Goal: Task Accomplishment & Management: Manage account settings

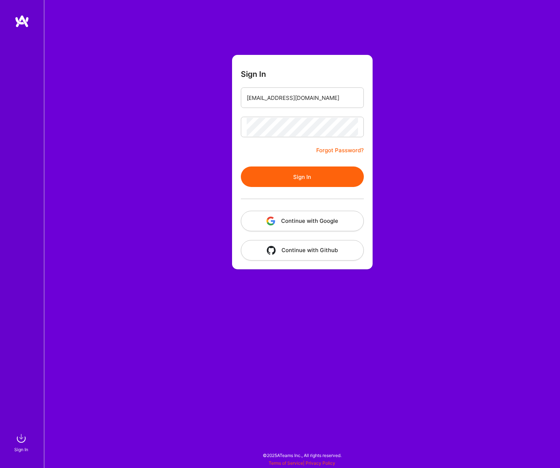
click at [289, 179] on button "Sign In" at bounding box center [302, 176] width 123 height 20
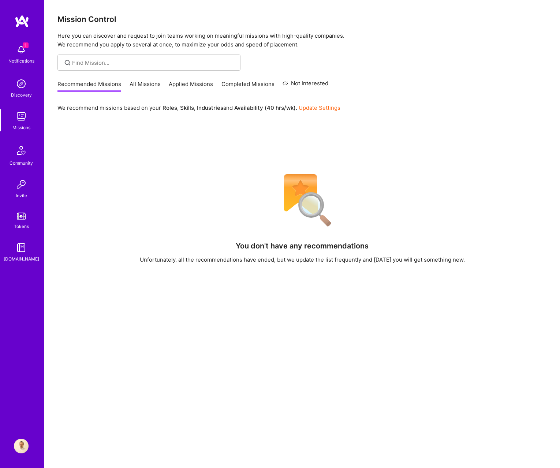
click at [23, 54] on img at bounding box center [21, 49] width 15 height 15
click at [19, 446] on img at bounding box center [21, 446] width 15 height 15
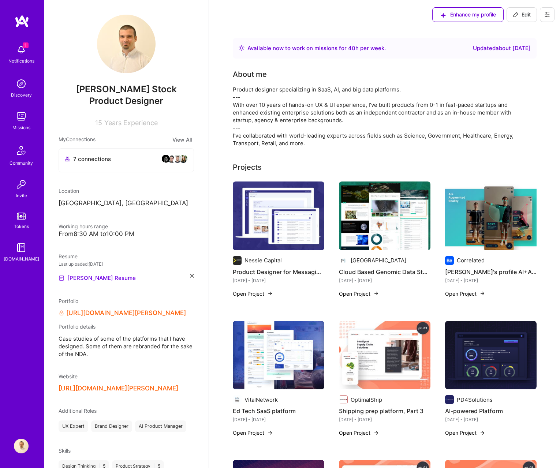
click at [521, 14] on span "Edit" at bounding box center [522, 14] width 18 height 7
select select "US"
select select "Right Now"
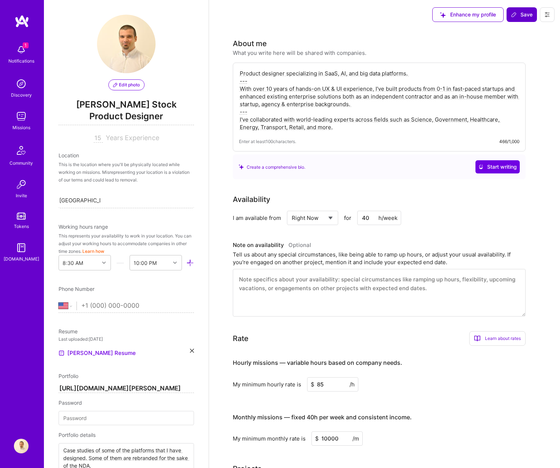
scroll to position [338, 0]
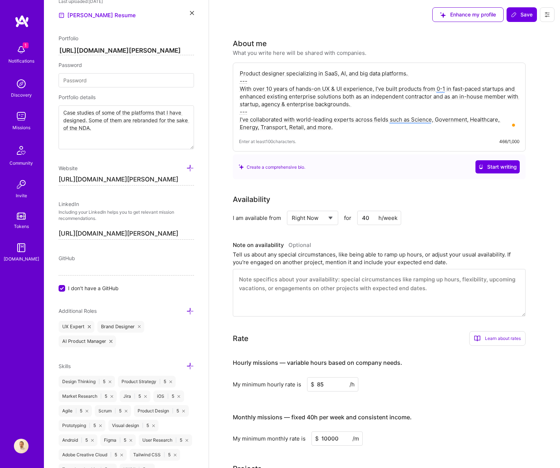
click at [272, 105] on textarea "Product designer specializing in SaaS, AI, and big data platforms. --- With ove…" at bounding box center [379, 100] width 280 height 63
paste textarea "“Big Data is the oil of the future,” said Sujeevan Ratnasingham, Director of In…"
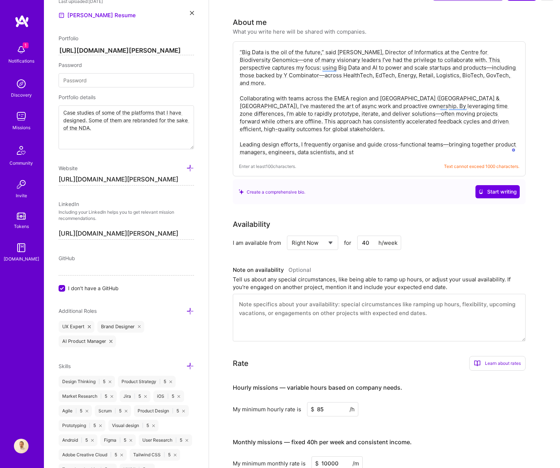
scroll to position [0, 0]
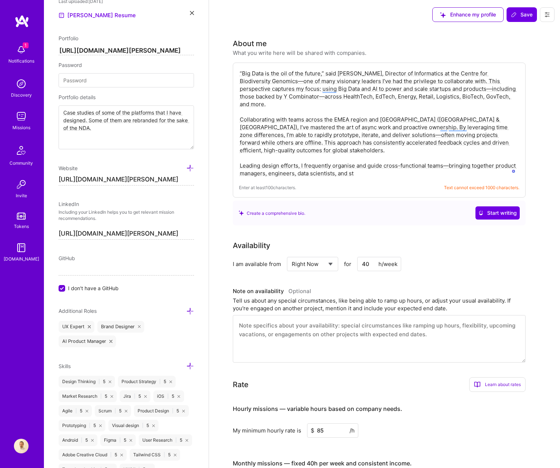
drag, startPoint x: 300, startPoint y: 89, endPoint x: 210, endPoint y: 56, distance: 96.4
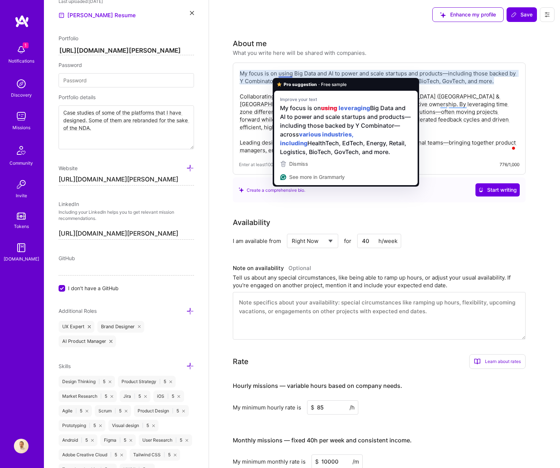
click at [483, 97] on textarea "My focus is on using Big Data and AI to power and scale startups and products—i…" at bounding box center [379, 112] width 280 height 86
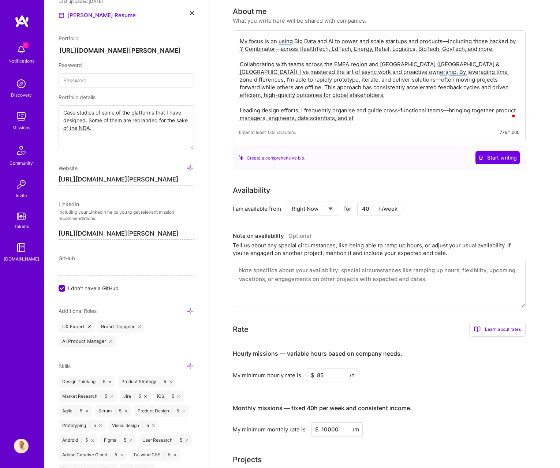
scroll to position [43, 0]
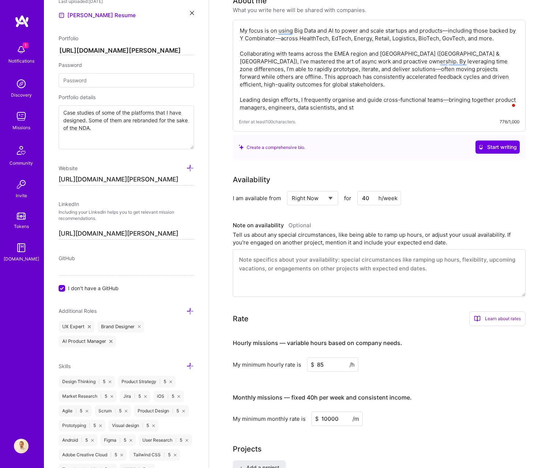
click at [367, 111] on textarea "My focus is on using Big Data and AI to power and scale startups and products—i…" at bounding box center [379, 69] width 280 height 86
click at [246, 100] on textarea "My focus is on using Big Data and AI to power and scale startups and products—i…" at bounding box center [379, 69] width 280 height 86
click at [243, 98] on textarea "My focus is on using Big Data and AI to power and scale startups and products—i…" at bounding box center [379, 69] width 280 height 86
drag, startPoint x: 239, startPoint y: 98, endPoint x: 389, endPoint y: 111, distance: 150.5
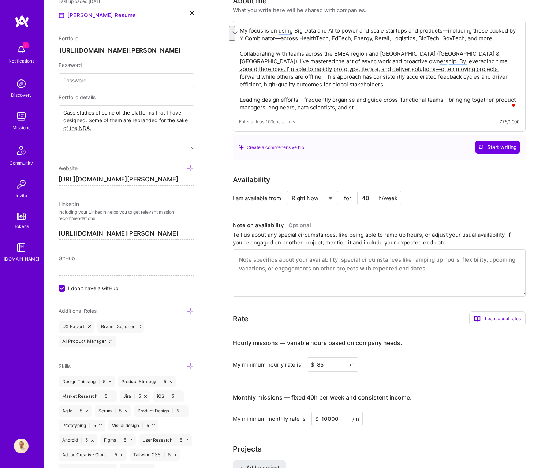
click at [389, 111] on textarea "My focus is on using Big Data and AI to power and scale startups and products—i…" at bounding box center [379, 69] width 280 height 86
paste textarea "akeholders to align on vision and deliver results. My approach centres on open …"
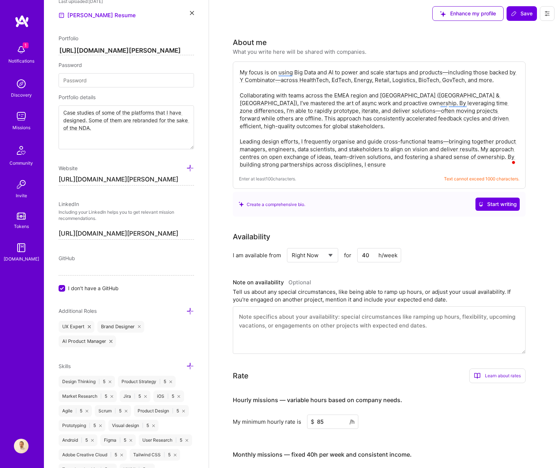
scroll to position [1, 0]
click at [353, 125] on textarea "My focus is on using Big Data and AI to power and scale startups and products—i…" at bounding box center [379, 117] width 280 height 101
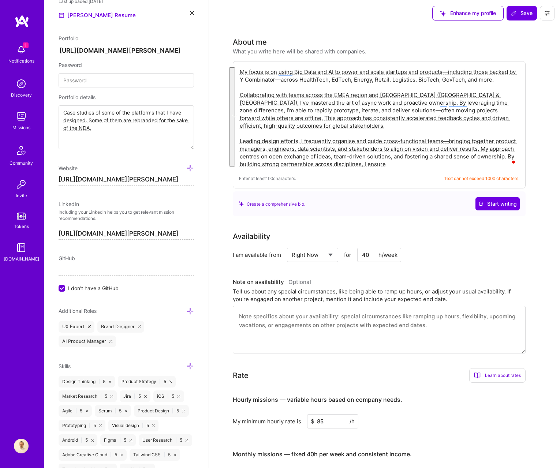
paste textarea "I use Big Data and AI to scale startups and products, including Y Combinator-ba…"
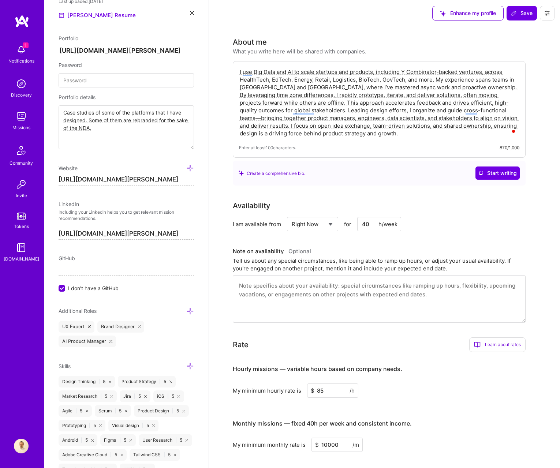
drag, startPoint x: 459, startPoint y: 89, endPoint x: 434, endPoint y: 93, distance: 25.2
click at [459, 89] on textarea "I use Big Data and AI to scale startups and products, including Y Combinator-ba…" at bounding box center [379, 102] width 280 height 71
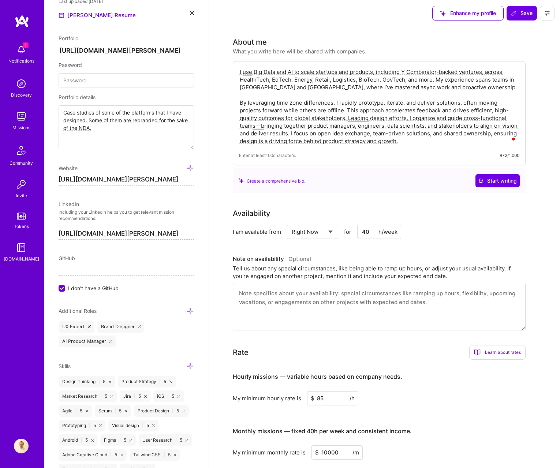
click at [246, 97] on textarea "I use Big Data and AI to scale startups and products, including Y Combinator-ba…" at bounding box center [379, 106] width 280 height 78
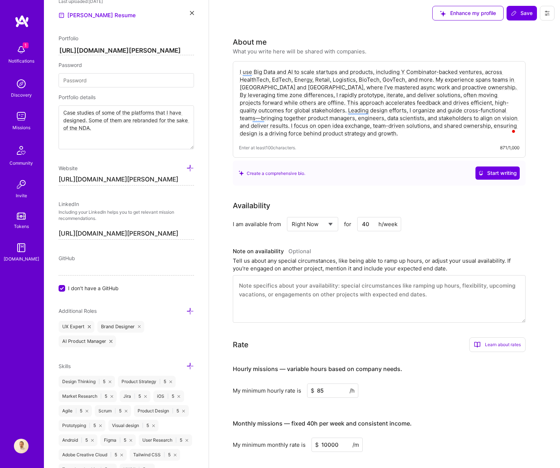
click at [376, 131] on textarea "I use Big Data and AI to scale startups and products, including Y Combinator-ba…" at bounding box center [379, 102] width 280 height 71
paste textarea "leverage Big Data and AI to power and scale startups and products, including th…"
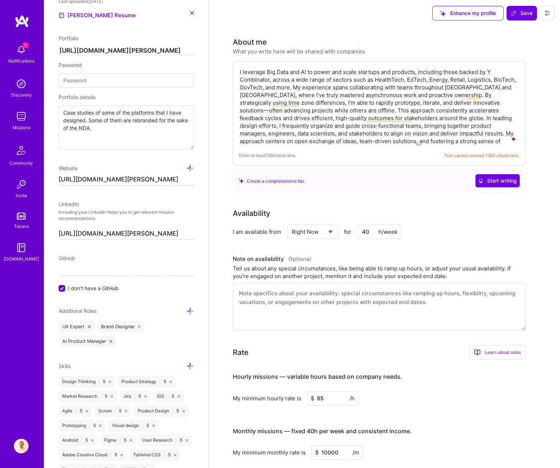
click at [297, 139] on textarea "I leverage Big Data and AI to power and scale startups and products, including …" at bounding box center [379, 106] width 280 height 78
paste textarea "scale startups and products, including those backed by Y Combinator, across sec…"
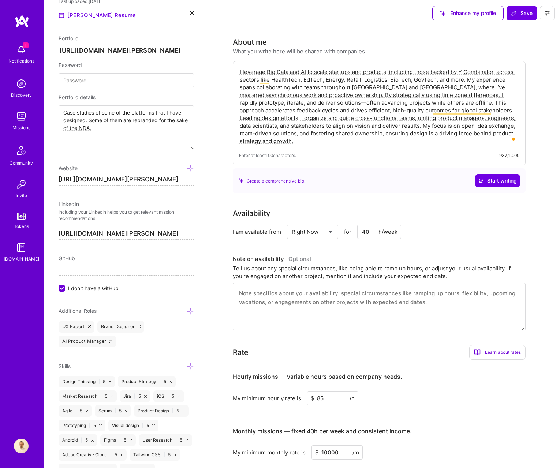
click at [285, 143] on textarea "I leverage Big Data and AI to scale startups and products, including those back…" at bounding box center [379, 106] width 280 height 78
click at [415, 103] on textarea "I leverage Big Data and AI to scale startups and products, including those back…" at bounding box center [379, 106] width 280 height 78
drag, startPoint x: 416, startPoint y: 102, endPoint x: 417, endPoint y: 108, distance: 6.7
click at [416, 102] on textarea "I leverage Big Data and AI to scale startups and products, including those back…" at bounding box center [379, 106] width 280 height 78
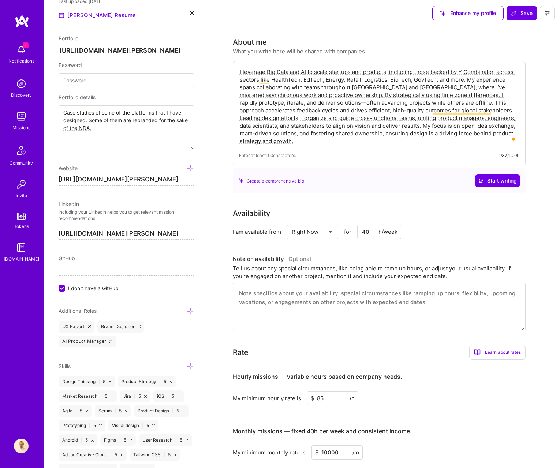
click at [414, 102] on textarea "I leverage Big Data and AI to scale startups and products, including those back…" at bounding box center [379, 106] width 280 height 78
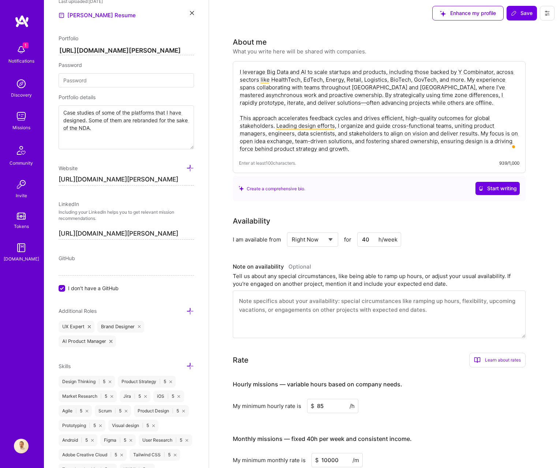
click at [465, 80] on textarea "I leverage Big Data and AI to scale startups and products, including those back…" at bounding box center [379, 110] width 280 height 86
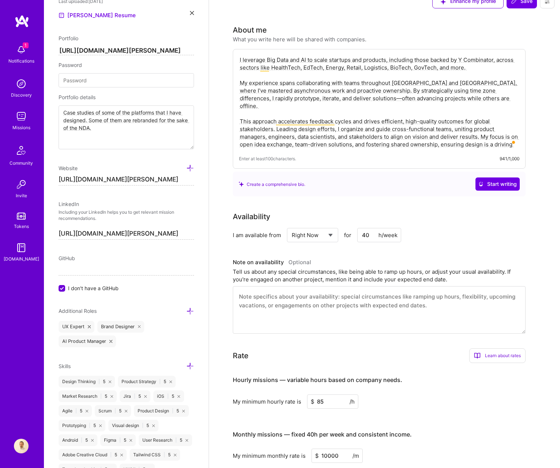
scroll to position [18, 0]
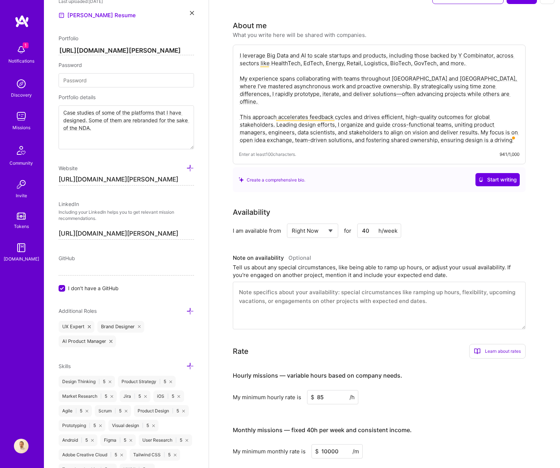
type textarea "I leverage Big Data and AI to scale startups and products, including those back…"
click at [506, 225] on div "I am available from Select... Right Now Future Date Not Available for 40 h/week" at bounding box center [379, 231] width 293 height 14
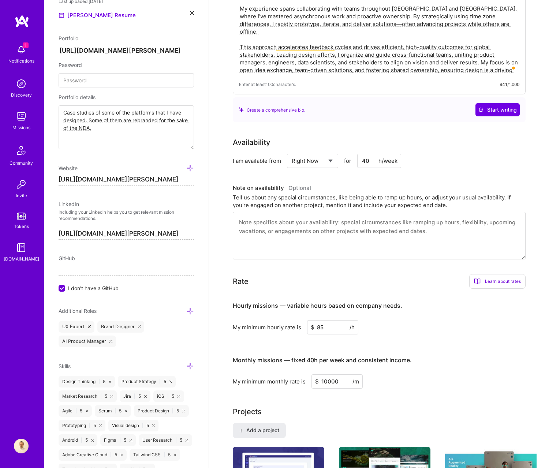
scroll to position [139, 0]
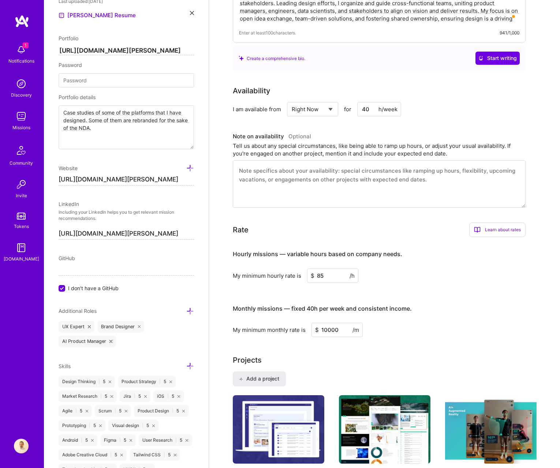
click at [371, 110] on input "40" at bounding box center [379, 109] width 44 height 14
click at [366, 109] on input "40" at bounding box center [379, 109] width 44 height 14
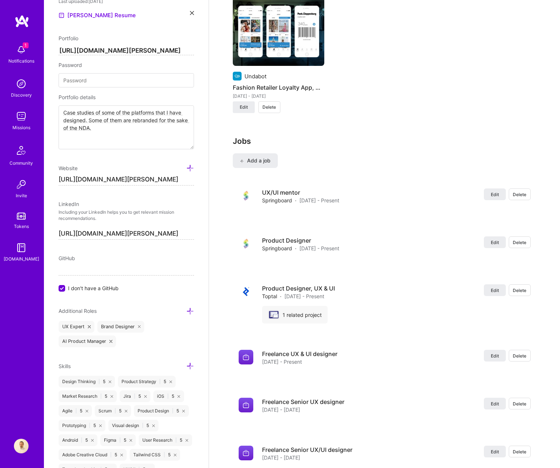
scroll to position [1107, 0]
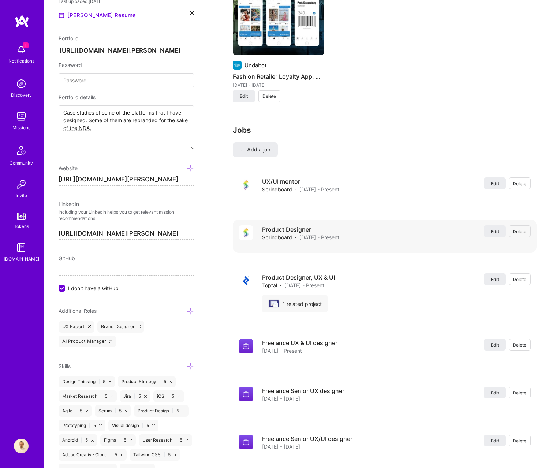
click at [513, 229] on span "Delete" at bounding box center [520, 231] width 14 height 6
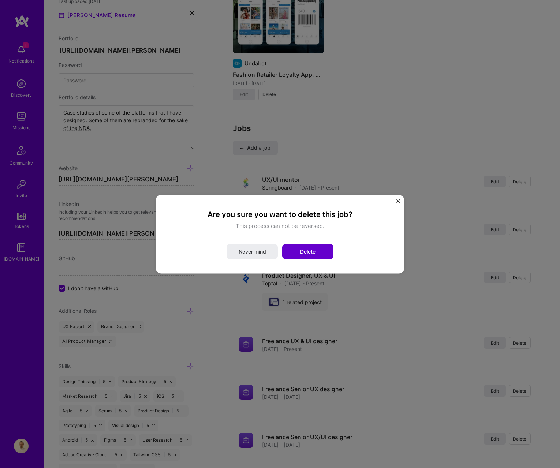
click at [320, 247] on button "Delete" at bounding box center [307, 251] width 51 height 15
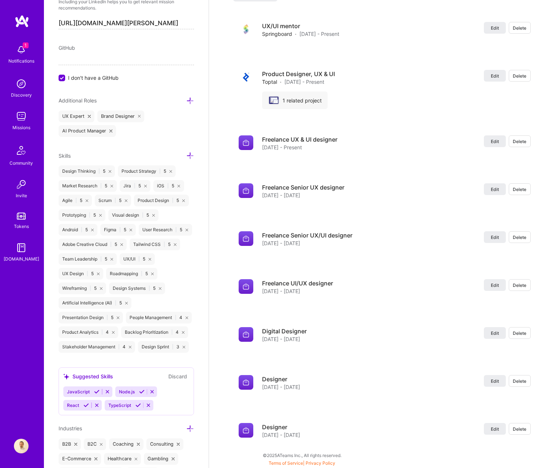
scroll to position [466, 0]
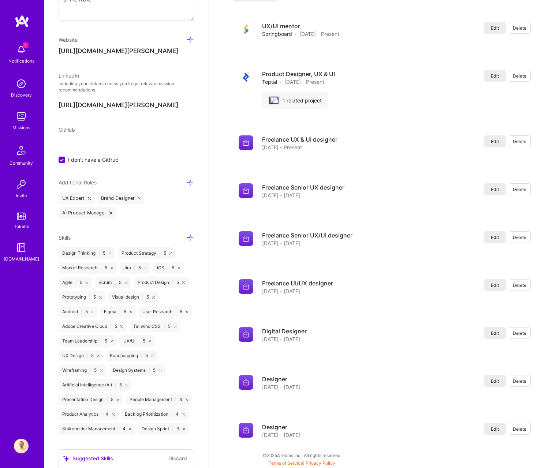
click at [189, 237] on icon at bounding box center [190, 238] width 8 height 8
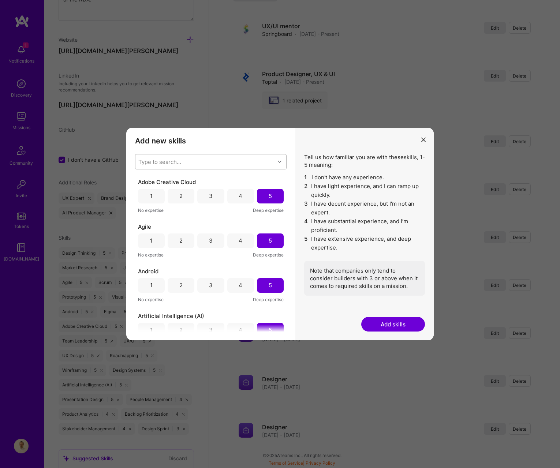
click at [156, 163] on div "Type to search..." at bounding box center [159, 162] width 43 height 8
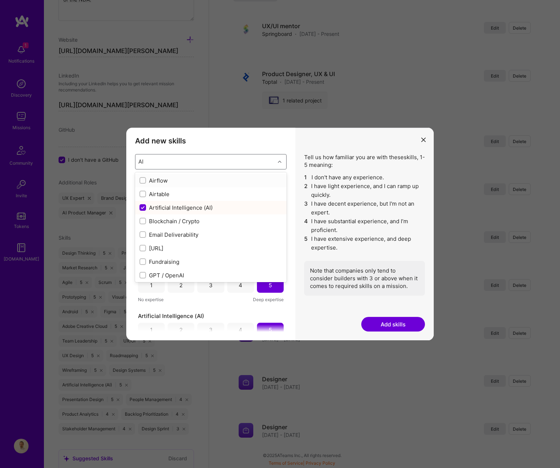
type input "AI"
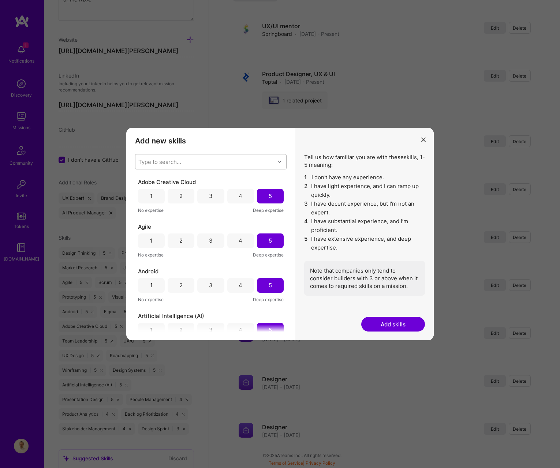
click at [234, 135] on div "Add new skills Tell us how familiar you are with given skills, using between 1 …" at bounding box center [210, 234] width 169 height 213
click at [425, 140] on icon "modal" at bounding box center [423, 140] width 4 height 4
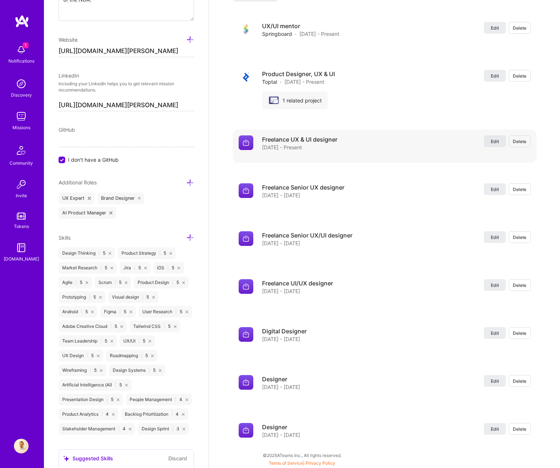
click at [492, 140] on span "Edit" at bounding box center [495, 141] width 8 height 6
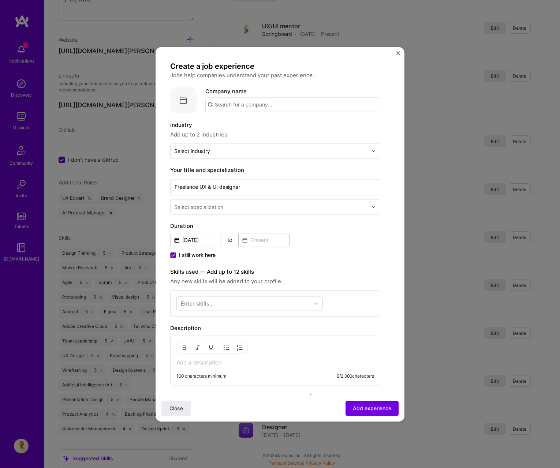
scroll to position [0, 0]
click at [397, 55] on img "Close" at bounding box center [398, 53] width 4 height 4
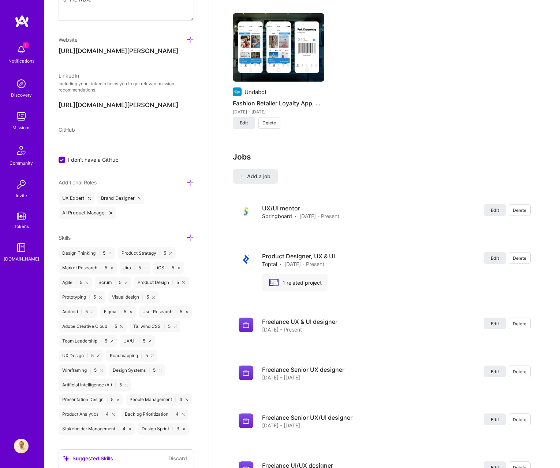
scroll to position [1080, 0]
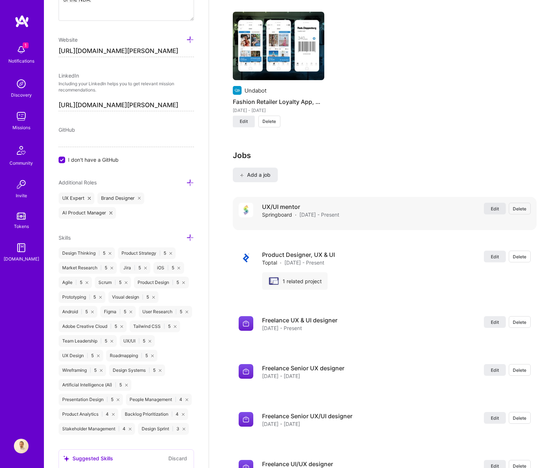
click at [492, 211] on button "Edit" at bounding box center [495, 209] width 22 height 12
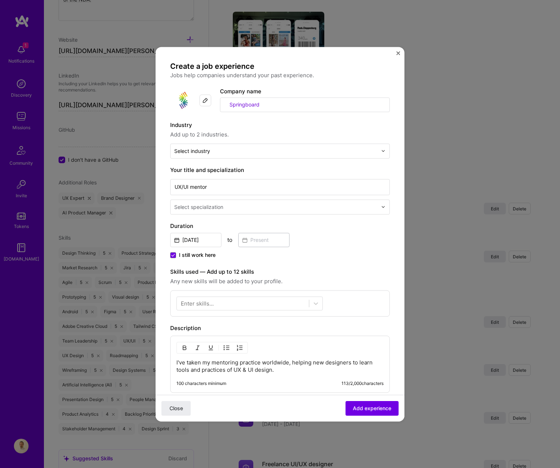
scroll to position [130, 0]
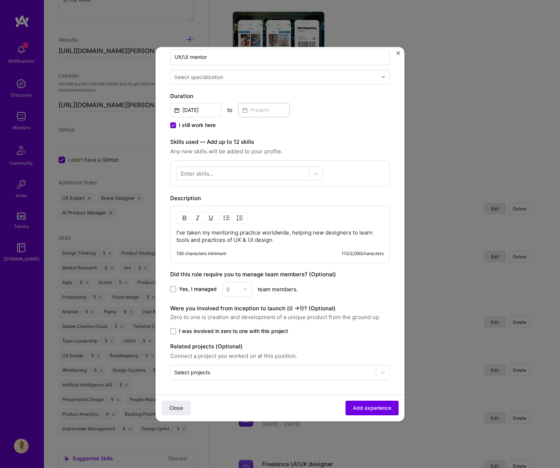
click at [174, 124] on icon at bounding box center [173, 125] width 4 height 3
click at [0, 0] on input "I still work here" at bounding box center [0, 0] width 0 height 0
click at [258, 109] on input at bounding box center [263, 110] width 51 height 14
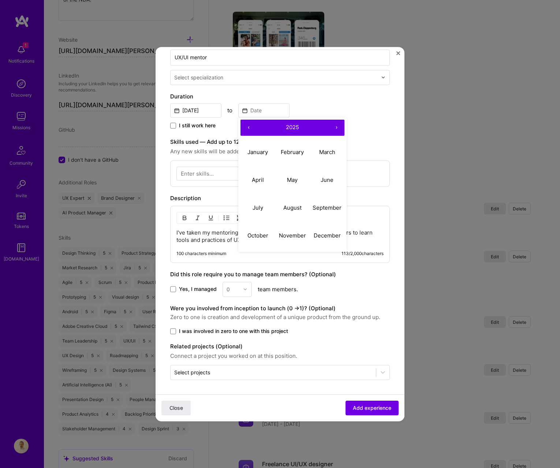
click at [249, 128] on button "‹" at bounding box center [248, 128] width 16 height 16
click at [301, 236] on abbr "November" at bounding box center [292, 235] width 27 height 7
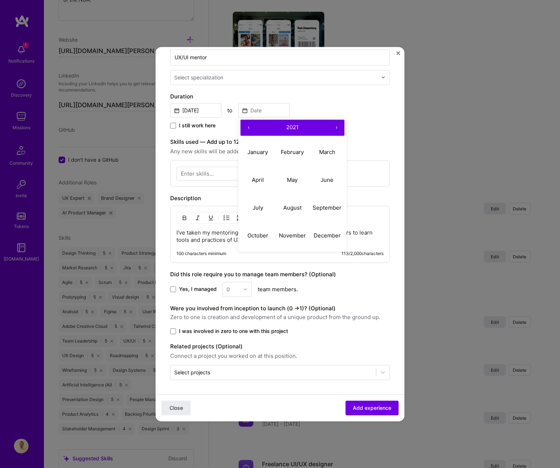
type input "Nov, 2021"
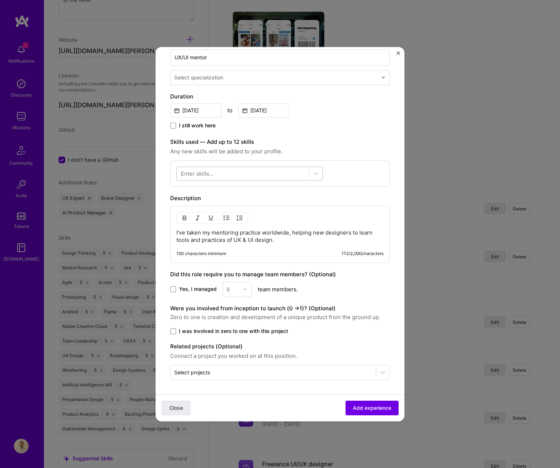
click at [214, 174] on div at bounding box center [243, 173] width 132 height 12
click at [210, 221] on div "Mentoring" at bounding box center [249, 217] width 146 height 14
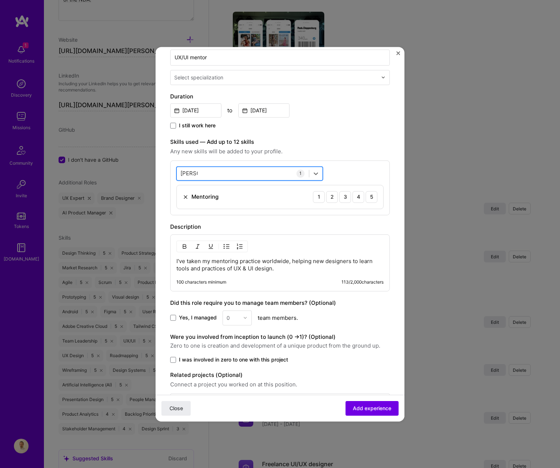
click at [233, 179] on div "Mento Mento" at bounding box center [243, 173] width 132 height 12
click at [230, 171] on div "Mento Mento" at bounding box center [243, 173] width 132 height 12
drag, startPoint x: 230, startPoint y: 172, endPoint x: 177, endPoint y: 170, distance: 53.5
click at [175, 169] on div "option Mentoring, selected. Select is focused ,type to refine list, press Down …" at bounding box center [279, 187] width 219 height 55
drag, startPoint x: 200, startPoint y: 174, endPoint x: 171, endPoint y: 171, distance: 29.9
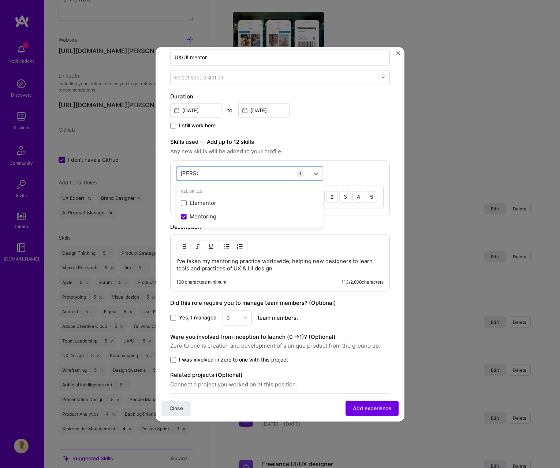
click at [171, 171] on div "option Mentoring, selected. option Elementor focused, 0 of 2. 2 results availab…" at bounding box center [279, 187] width 219 height 55
click at [184, 172] on input "Mento" at bounding box center [188, 173] width 17 height 8
click at [207, 202] on div "Design Thinking" at bounding box center [250, 203] width 138 height 8
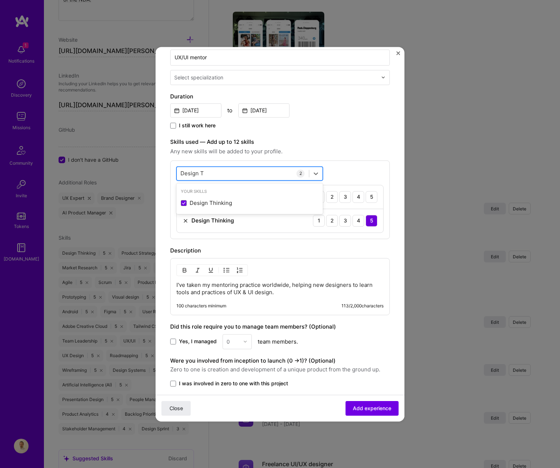
click at [214, 177] on div "Design T Design T" at bounding box center [243, 173] width 132 height 12
drag, startPoint x: 200, startPoint y: 172, endPoint x: 166, endPoint y: 172, distance: 33.7
click at [180, 170] on div "Design T Design T" at bounding box center [243, 173] width 132 height 12
click at [208, 174] on div "Design T Design T" at bounding box center [243, 173] width 132 height 12
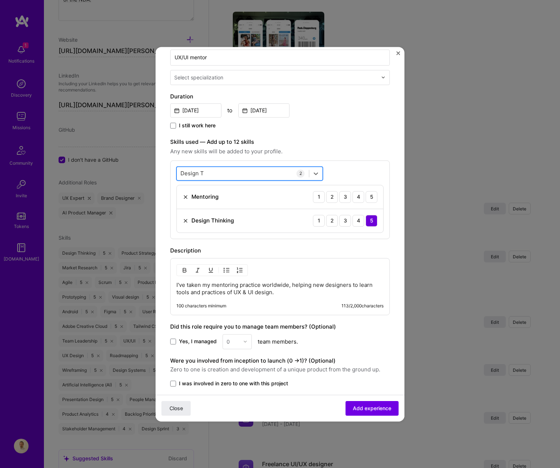
click at [208, 174] on div "Design T Design T" at bounding box center [243, 173] width 132 height 12
drag, startPoint x: 204, startPoint y: 172, endPoint x: 162, endPoint y: 171, distance: 42.1
click at [162, 171] on form "Create a job experience Jobs help companies understand your past experience. Co…" at bounding box center [279, 202] width 249 height 541
type input "Workshop"
click button "Close" at bounding box center [175, 408] width 29 height 15
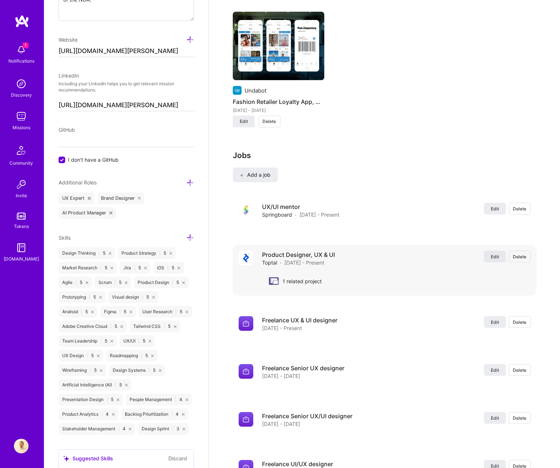
click at [491, 260] on button "Edit" at bounding box center [495, 257] width 22 height 12
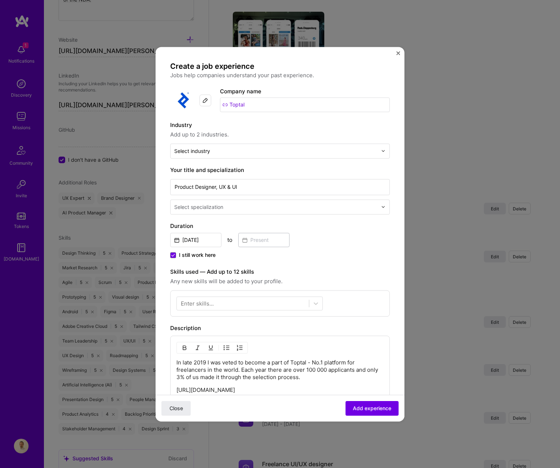
drag, startPoint x: 425, startPoint y: 247, endPoint x: 461, endPoint y: 234, distance: 38.1
click at [425, 247] on div "Create a job experience Jobs help companies understand your past experience. Co…" at bounding box center [280, 234] width 560 height 468
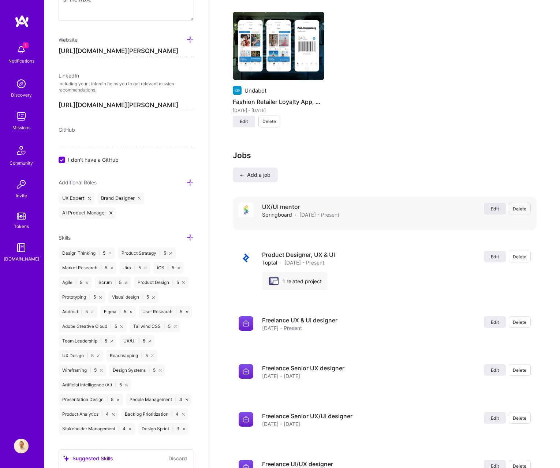
click at [487, 207] on button "Edit" at bounding box center [495, 209] width 22 height 12
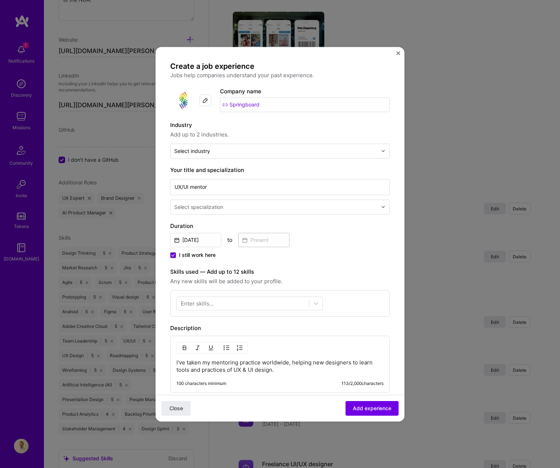
scroll to position [10, 0]
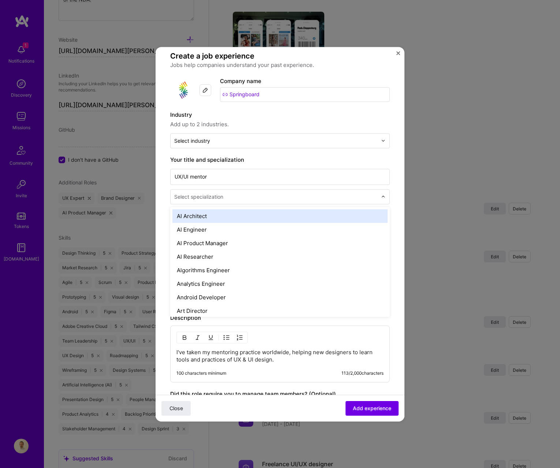
click at [234, 197] on input "text" at bounding box center [276, 197] width 204 height 8
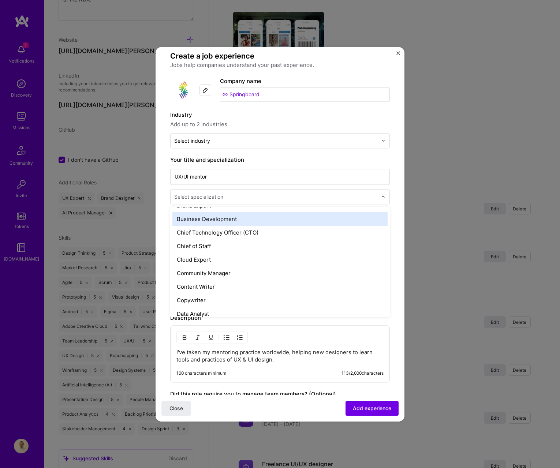
scroll to position [178, 0]
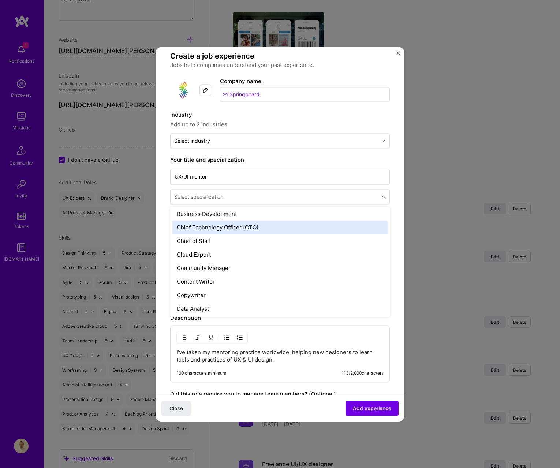
click at [397, 233] on form "Create a job experience Jobs help companies understand your past experience. Co…" at bounding box center [279, 295] width 249 height 489
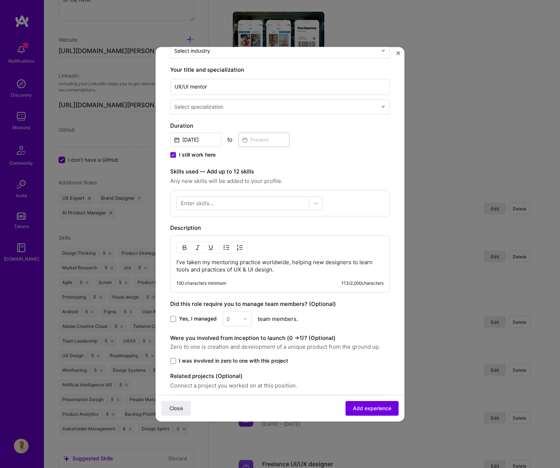
scroll to position [98, 0]
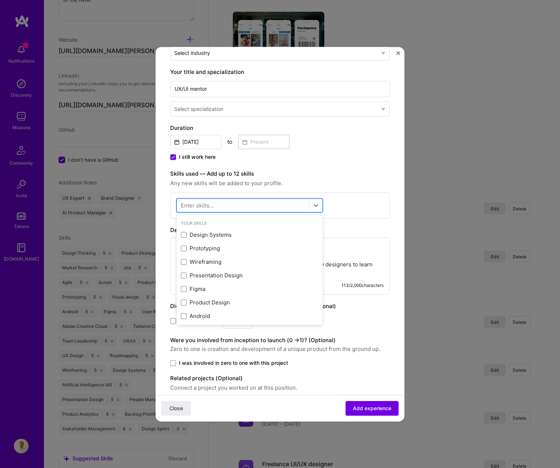
click at [262, 201] on div at bounding box center [243, 205] width 132 height 12
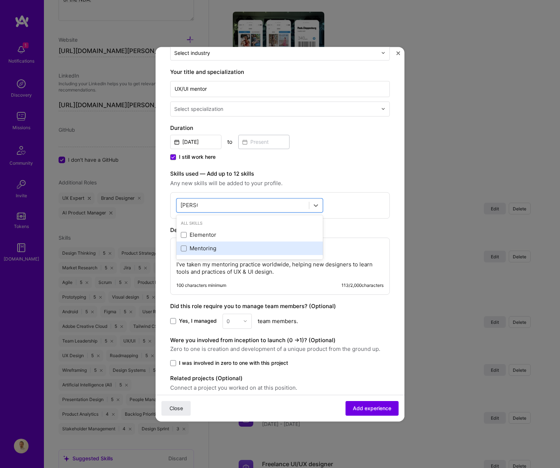
click at [229, 245] on div "Mentoring" at bounding box center [250, 249] width 138 height 8
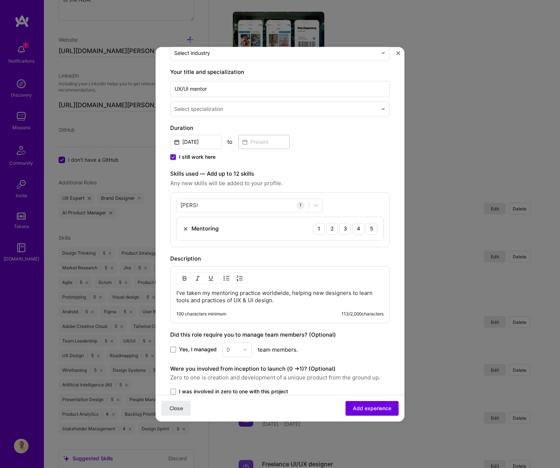
click at [350, 197] on div "Mento Mento 1 Mentoring 1 2 3 4 5" at bounding box center [279, 219] width 219 height 55
click at [370, 229] on div "5" at bounding box center [371, 229] width 12 height 12
click at [242, 207] on div "Mento Mento" at bounding box center [243, 205] width 132 height 12
drag, startPoint x: 240, startPoint y: 206, endPoint x: 109, endPoint y: 200, distance: 131.5
click at [110, 200] on div "Create a job experience Jobs help companies understand your past experience. Co…" at bounding box center [280, 234] width 560 height 468
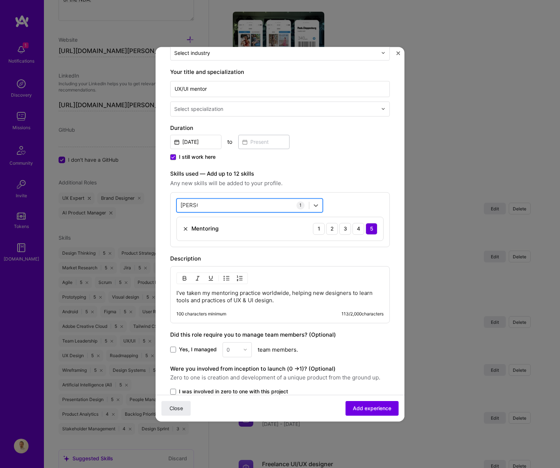
click at [189, 206] on input "Mento" at bounding box center [188, 205] width 17 height 8
click at [207, 237] on div "Design Thinking" at bounding box center [250, 235] width 138 height 8
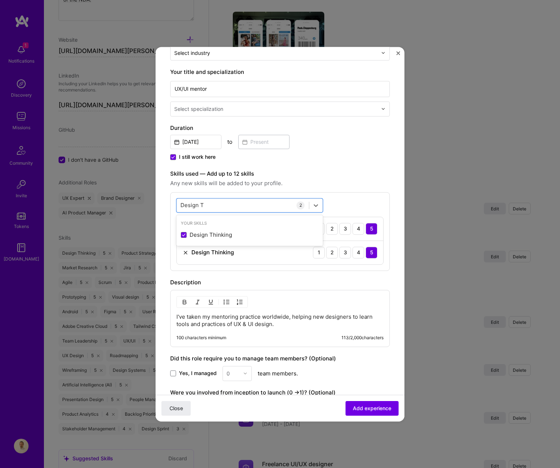
type input "Design T"
click at [389, 254] on div "option Design Thinking, selected. option Design Thinking selected, 0 of 2. 1 re…" at bounding box center [279, 231] width 219 height 79
click at [227, 324] on p "I've taken my mentoring practice worldwide, helping new designers to learn tool…" at bounding box center [279, 320] width 207 height 15
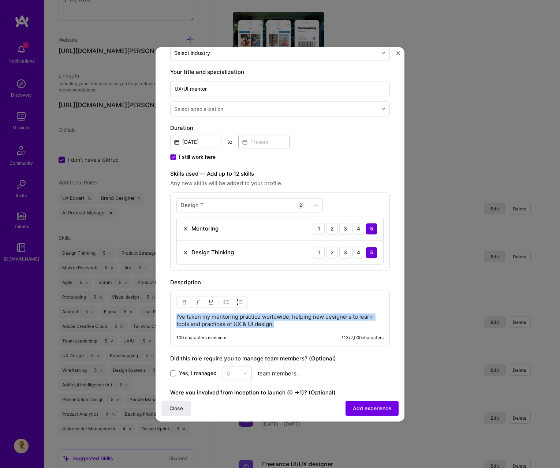
click at [227, 324] on p "I've taken my mentoring practice worldwide, helping new designers to learn tool…" at bounding box center [279, 320] width 207 height 15
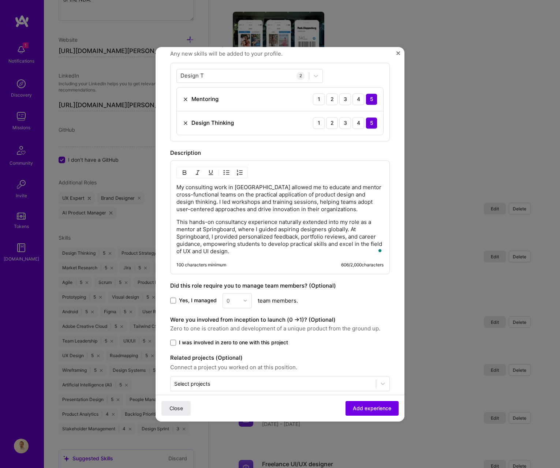
scroll to position [239, 0]
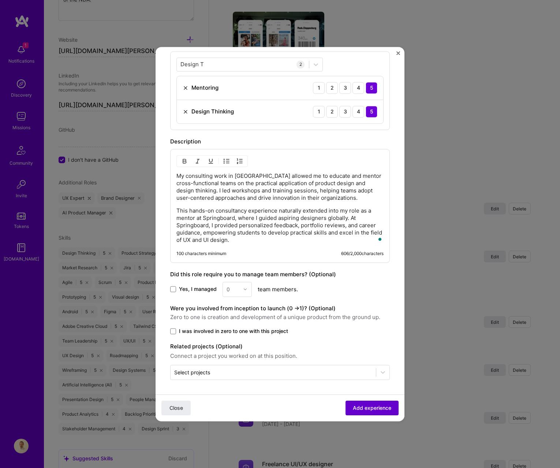
click at [358, 409] on span "Add experience" at bounding box center [372, 407] width 38 height 7
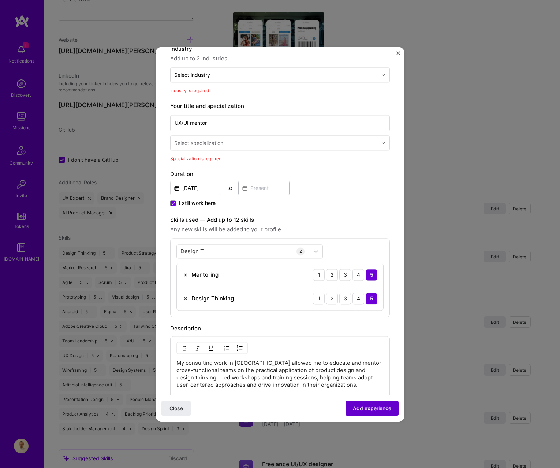
scroll to position [74, 0]
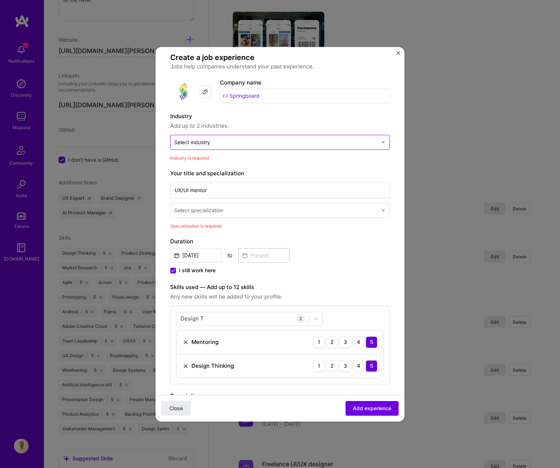
click at [209, 140] on div "Select industry 0" at bounding box center [192, 142] width 36 height 8
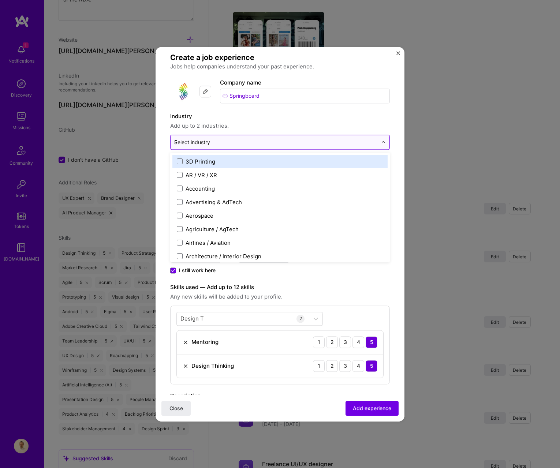
type input "ED"
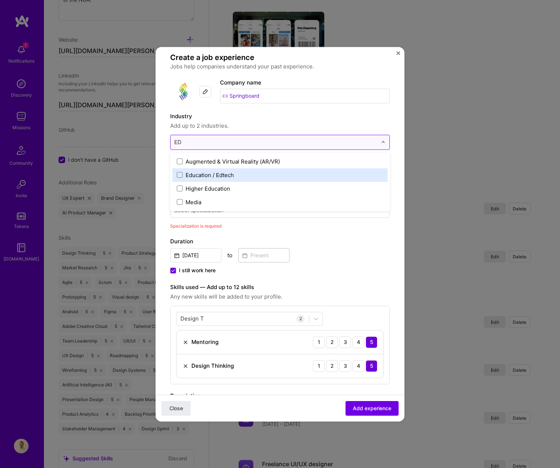
click at [209, 171] on div "Education / Edtech" at bounding box center [209, 175] width 48 height 8
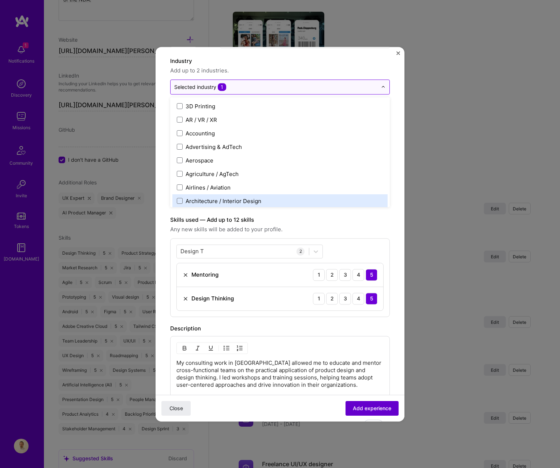
click at [372, 408] on span "Add experience" at bounding box center [372, 407] width 38 height 7
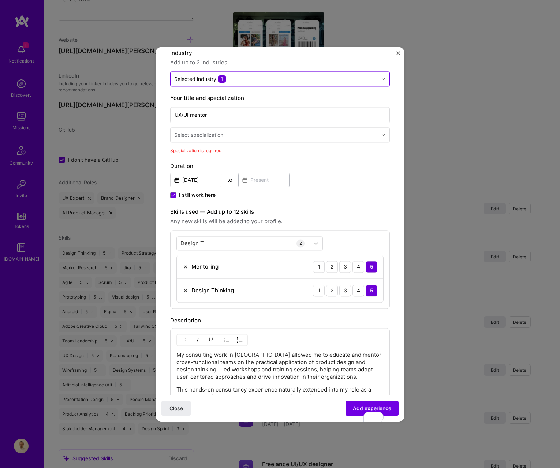
click at [198, 137] on div "Select specialization" at bounding box center [198, 135] width 49 height 8
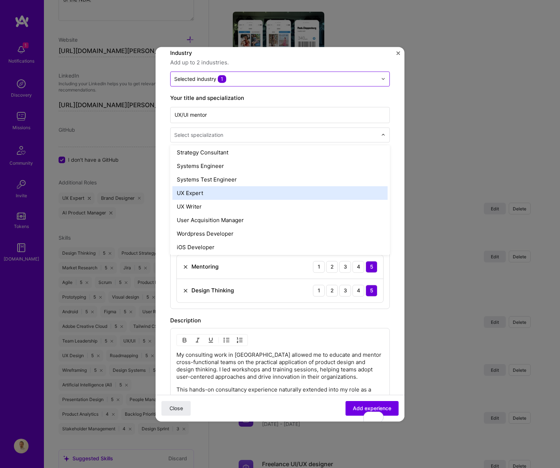
click at [258, 192] on div "UX Expert" at bounding box center [279, 193] width 215 height 14
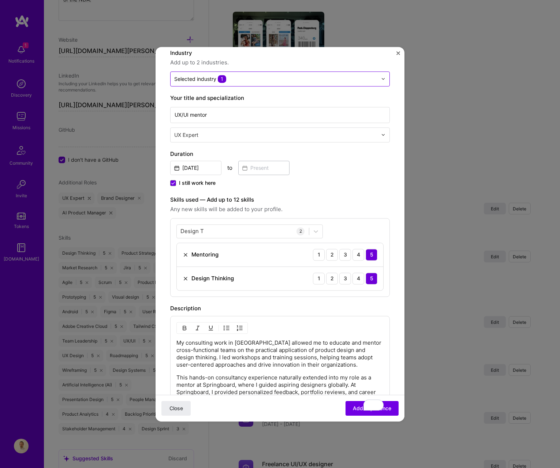
click at [350, 409] on button "Add experience" at bounding box center [371, 408] width 53 height 15
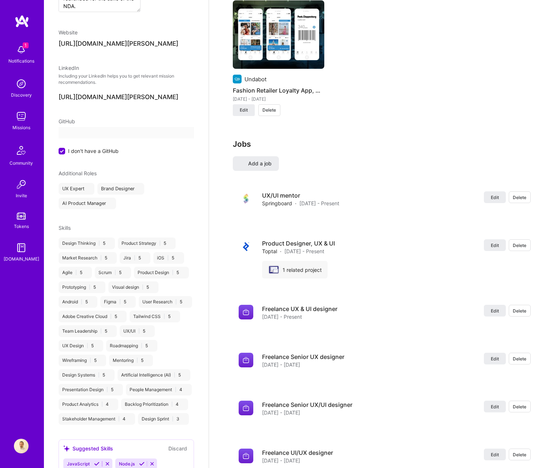
select select "US"
select select "Right Now"
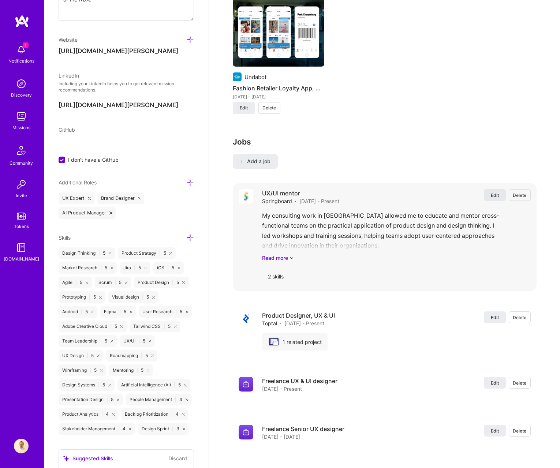
click at [493, 191] on button "Edit" at bounding box center [495, 195] width 22 height 12
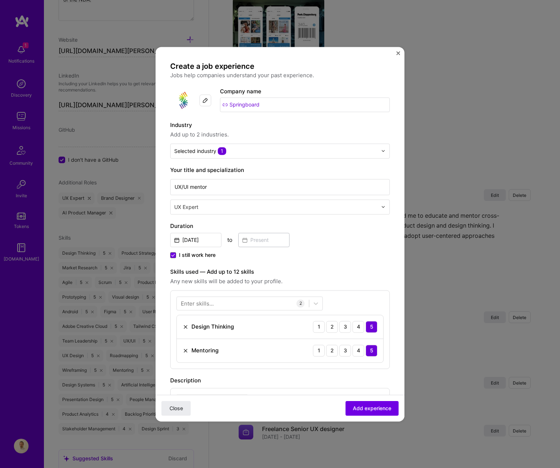
drag, startPoint x: 169, startPoint y: 256, endPoint x: 173, endPoint y: 256, distance: 4.0
click at [169, 256] on form "Create a job experience Jobs help companies understand your past experience. Co…" at bounding box center [279, 360] width 249 height 598
click at [173, 258] on span at bounding box center [173, 255] width 6 height 6
click at [0, 0] on input "I still work here" at bounding box center [0, 0] width 0 height 0
click at [260, 243] on input at bounding box center [263, 240] width 51 height 14
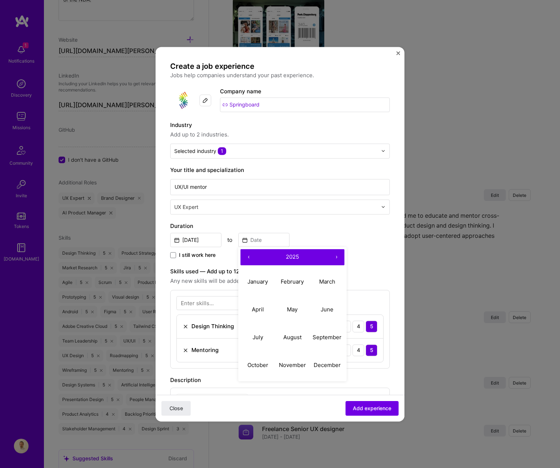
click at [245, 263] on button "‹" at bounding box center [248, 257] width 16 height 16
click at [251, 253] on button "‹" at bounding box center [248, 257] width 16 height 16
click at [249, 254] on button "‹" at bounding box center [248, 257] width 16 height 16
click at [248, 254] on button "‹" at bounding box center [248, 257] width 16 height 16
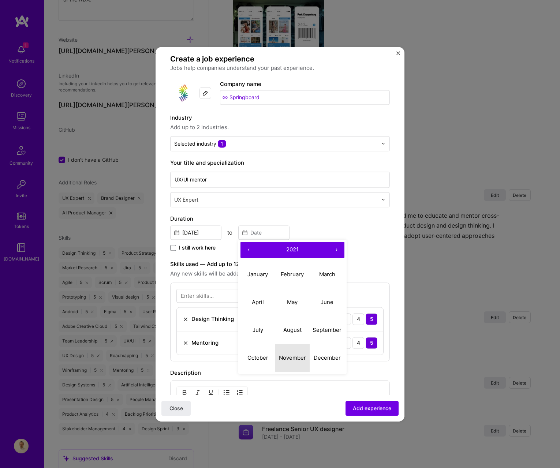
click at [294, 355] on abbr "November" at bounding box center [292, 357] width 27 height 7
type input "Nov, 2021"
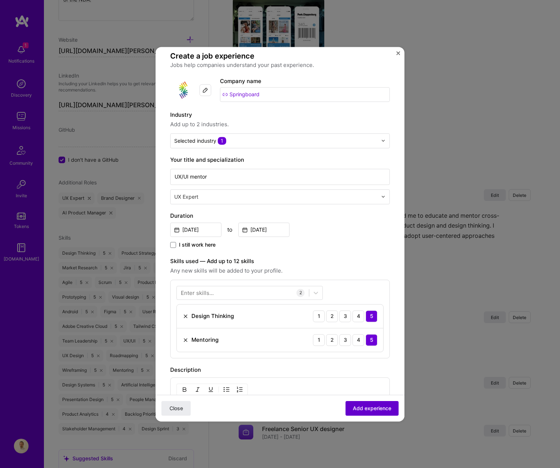
click at [358, 410] on span "Add experience" at bounding box center [372, 407] width 38 height 7
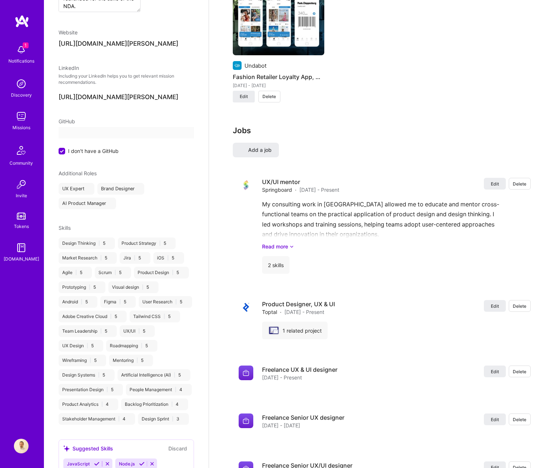
select select "US"
select select "Right Now"
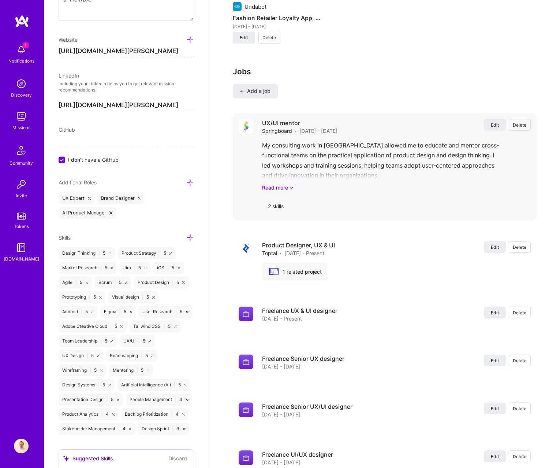
scroll to position [1131, 0]
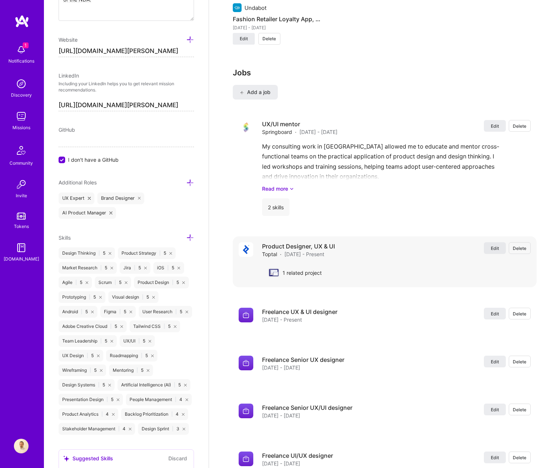
click at [493, 250] on span "Edit" at bounding box center [495, 248] width 8 height 6
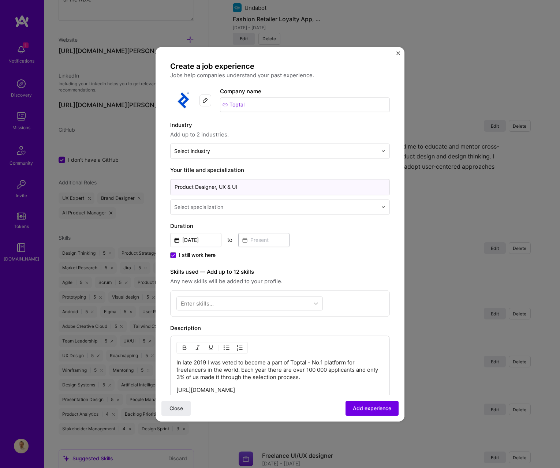
drag, startPoint x: 220, startPoint y: 186, endPoint x: 256, endPoint y: 188, distance: 35.9
click at [256, 188] on input "Product Designer, UX & UI" at bounding box center [279, 187] width 219 height 16
click at [209, 188] on input "Product Designer, A" at bounding box center [279, 187] width 219 height 16
click at [208, 188] on input "Product Designer, A" at bounding box center [279, 187] width 219 height 16
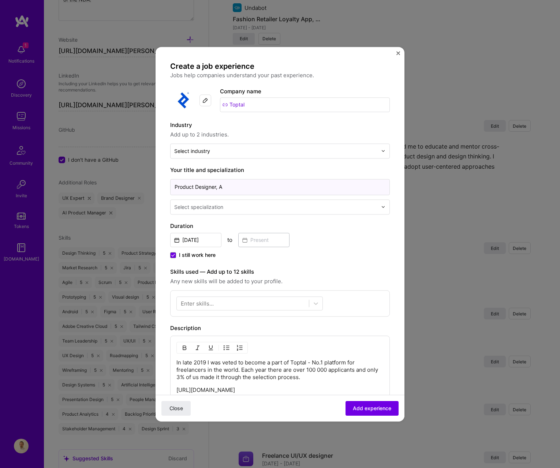
paste input "Toptal logo Lead Product Designer & Regional Community Leader"
click at [178, 187] on input "Toptal logo Lead Product Designer & Regional Community Leader" at bounding box center [279, 187] width 219 height 16
type input "Toptal logo Lead Product Designer & Regional Community Leader"
click at [223, 368] on p "In late 2019 I was veted to become a part of Toptal - No.1 platform for freelan…" at bounding box center [279, 370] width 207 height 22
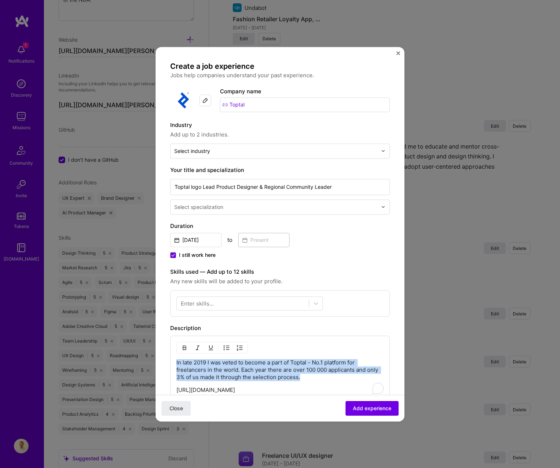
click at [223, 368] on p "In late 2019 I was veted to become a part of Toptal - No.1 platform for freelan…" at bounding box center [279, 370] width 207 height 22
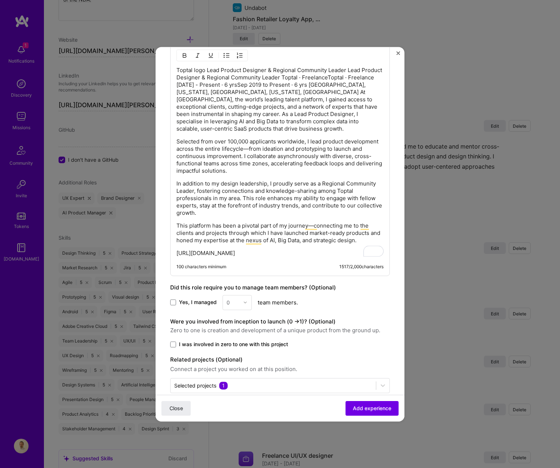
scroll to position [292, 0]
drag, startPoint x: 248, startPoint y: 254, endPoint x: 177, endPoint y: 249, distance: 71.5
click at [177, 249] on div "Toptal logo Lead Product Designer & Regional Community Leader Lead Product Desi…" at bounding box center [279, 162] width 207 height 190
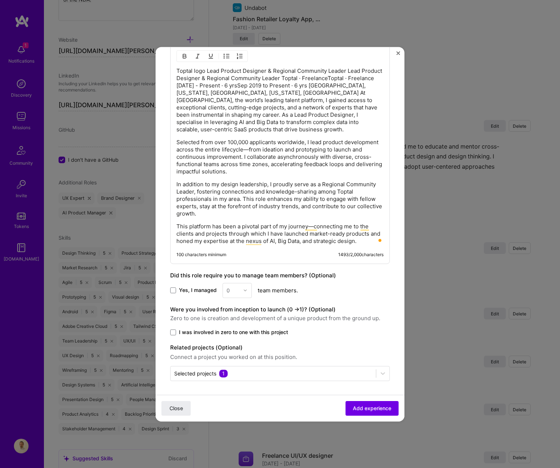
click at [191, 293] on span "Yes, I managed" at bounding box center [198, 289] width 38 height 7
click at [0, 0] on input "Yes, I managed" at bounding box center [0, 0] width 0 height 0
click at [244, 292] on img at bounding box center [245, 290] width 4 height 4
click at [242, 360] on div "5" at bounding box center [237, 364] width 25 height 14
click at [230, 334] on span "I was involved in zero to one with this project" at bounding box center [233, 332] width 109 height 7
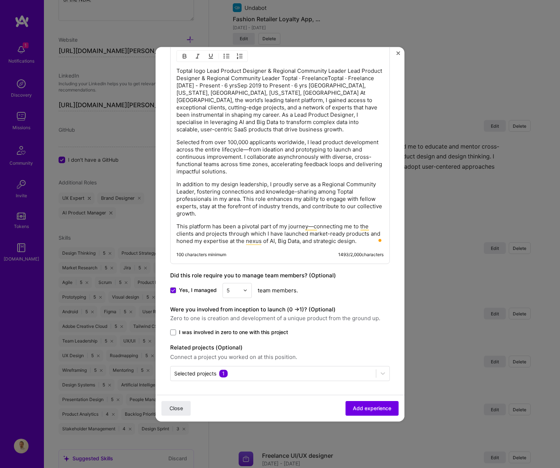
click at [0, 0] on input "I was involved in zero to one with this project" at bounding box center [0, 0] width 0 height 0
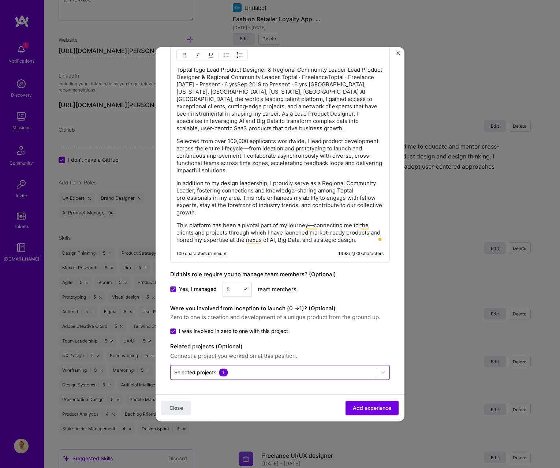
click at [288, 366] on div "Selected projects 1" at bounding box center [272, 372] width 205 height 14
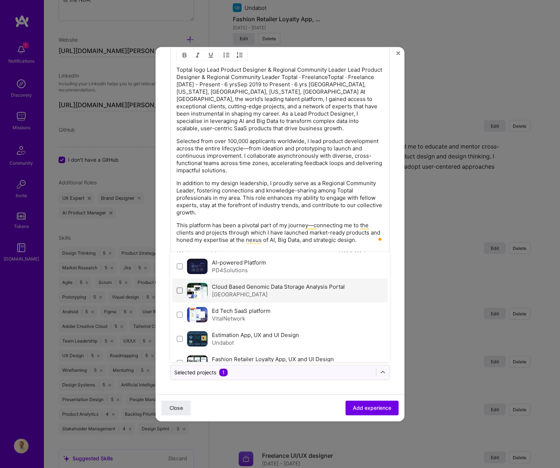
click at [180, 290] on span at bounding box center [180, 291] width 6 height 6
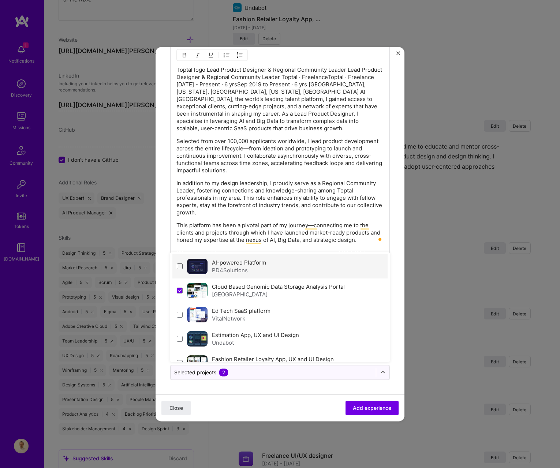
click at [177, 265] on span at bounding box center [180, 266] width 6 height 6
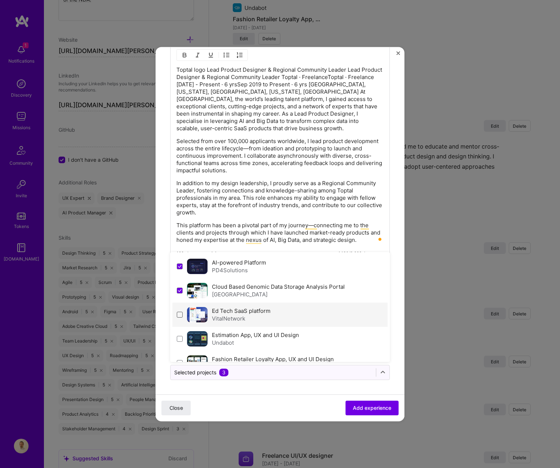
click at [179, 313] on span at bounding box center [180, 315] width 6 height 6
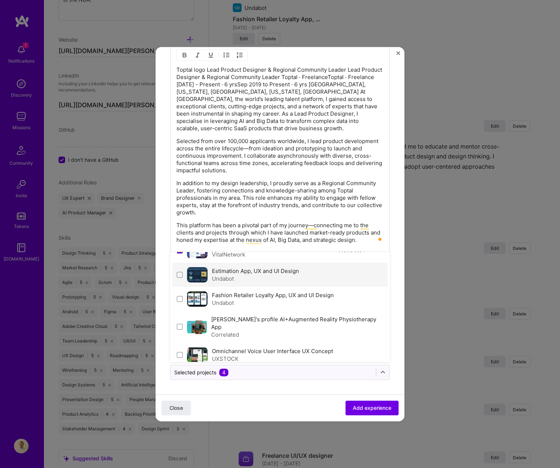
scroll to position [65, 0]
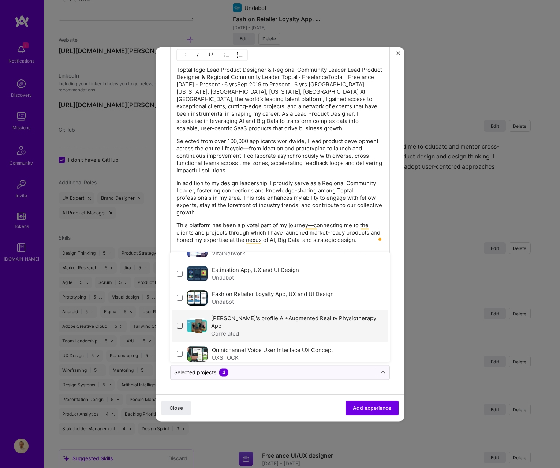
click at [180, 324] on span at bounding box center [180, 326] width 6 height 6
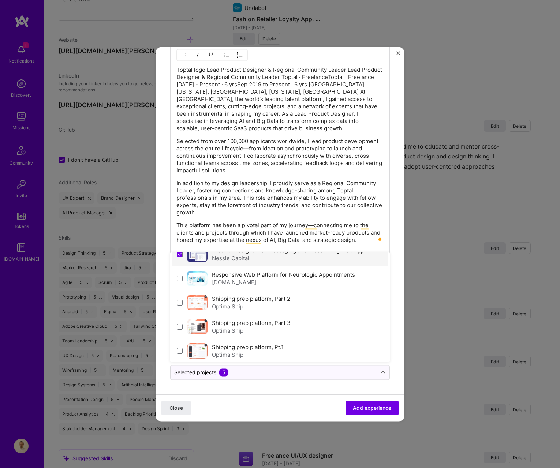
scroll to position [189, 0]
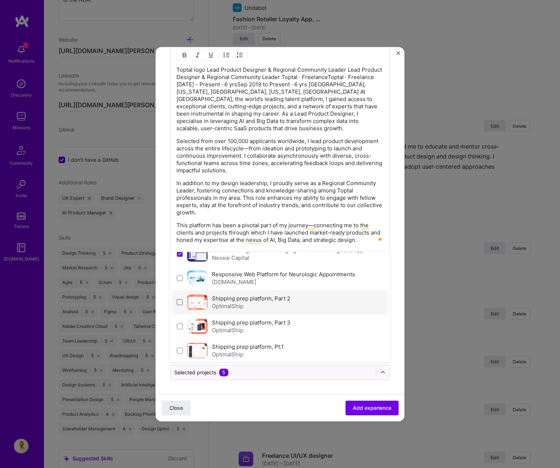
click at [182, 295] on div "Shipping prep platform, Part 2 OptimalShip" at bounding box center [279, 302] width 215 height 24
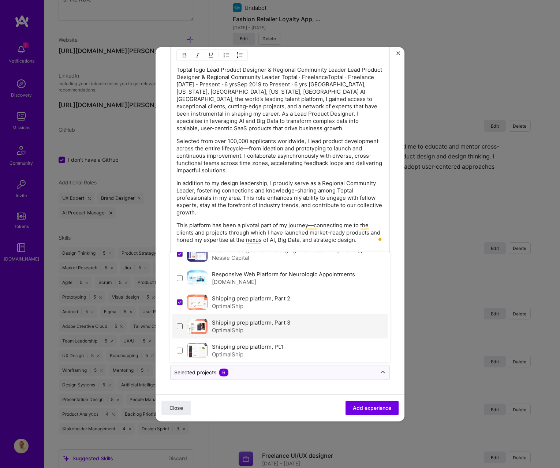
click at [181, 323] on span at bounding box center [180, 326] width 6 height 6
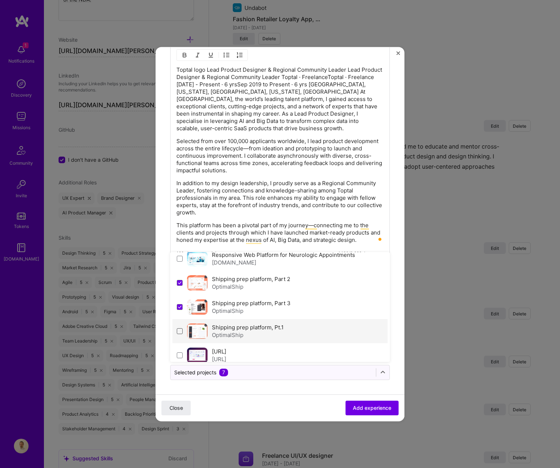
click at [182, 328] on span at bounding box center [180, 331] width 6 height 6
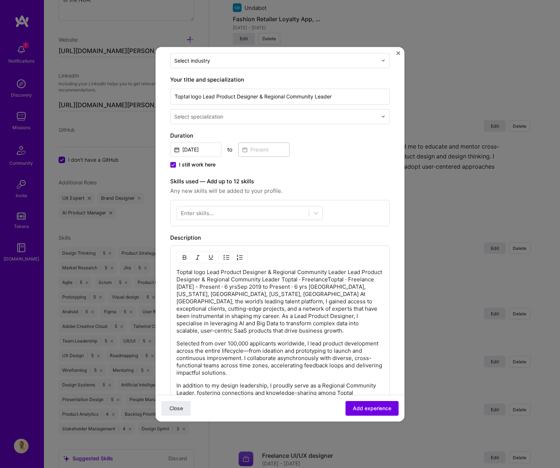
scroll to position [85, 0]
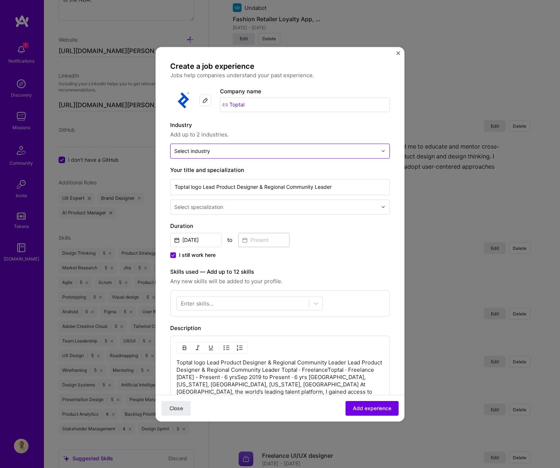
click at [211, 153] on input "text" at bounding box center [275, 151] width 203 height 8
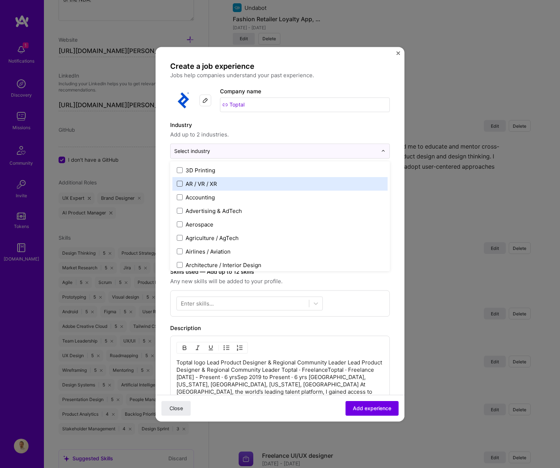
click at [179, 184] on span at bounding box center [180, 184] width 6 height 6
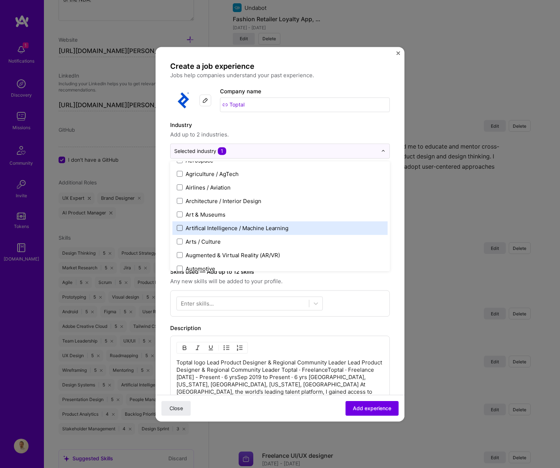
click at [179, 228] on span at bounding box center [180, 228] width 6 height 6
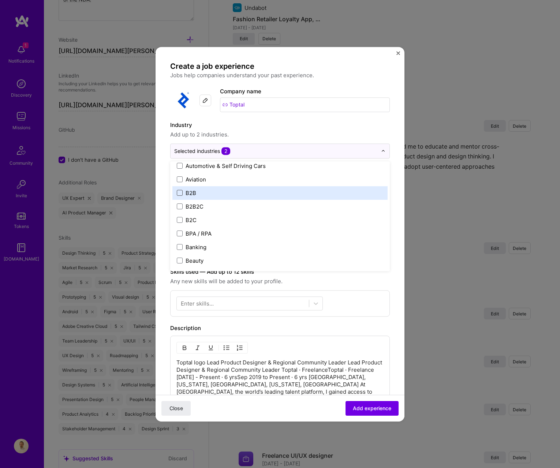
click at [181, 191] on span at bounding box center [180, 193] width 6 height 6
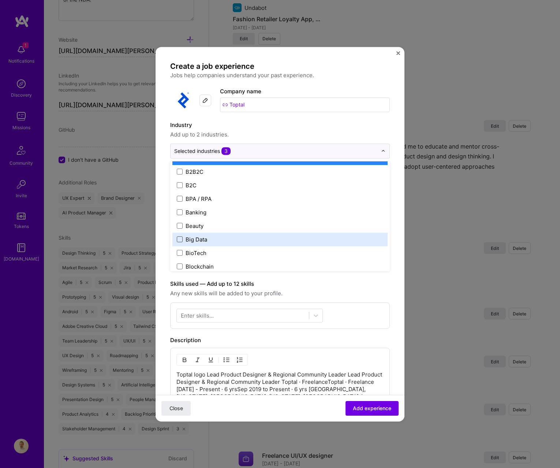
click at [178, 239] on span at bounding box center [180, 239] width 6 height 6
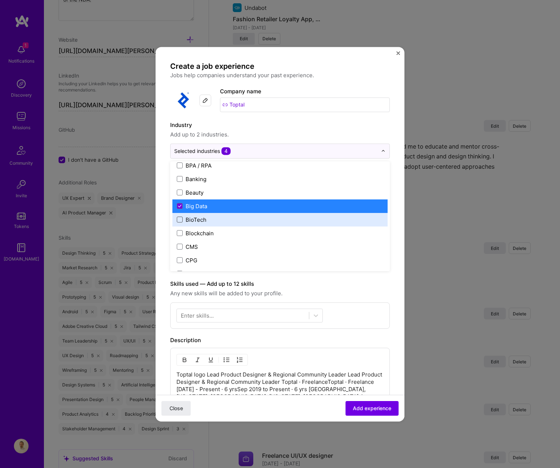
click at [179, 218] on span at bounding box center [180, 220] width 6 height 6
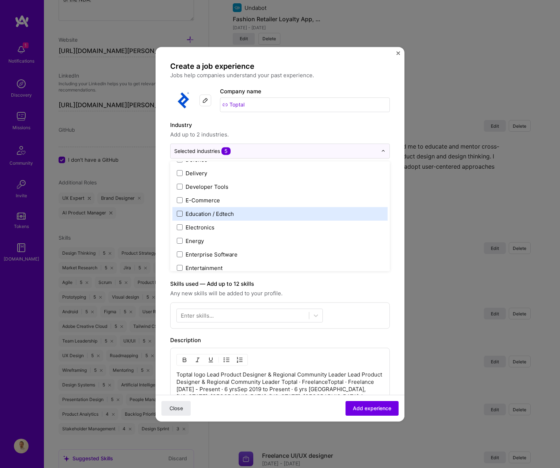
click at [178, 214] on span at bounding box center [180, 214] width 6 height 6
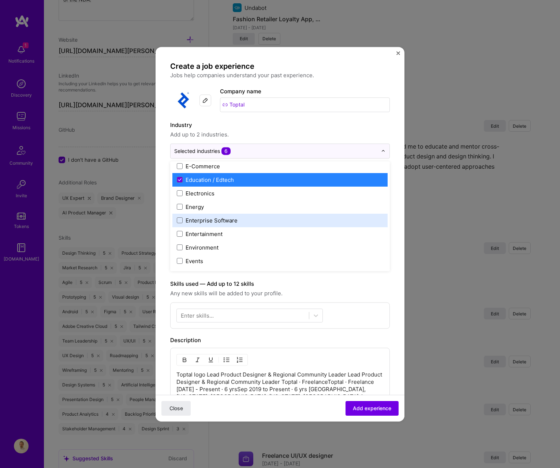
drag, startPoint x: 180, startPoint y: 218, endPoint x: 200, endPoint y: 222, distance: 20.4
click at [180, 218] on span at bounding box center [180, 220] width 6 height 6
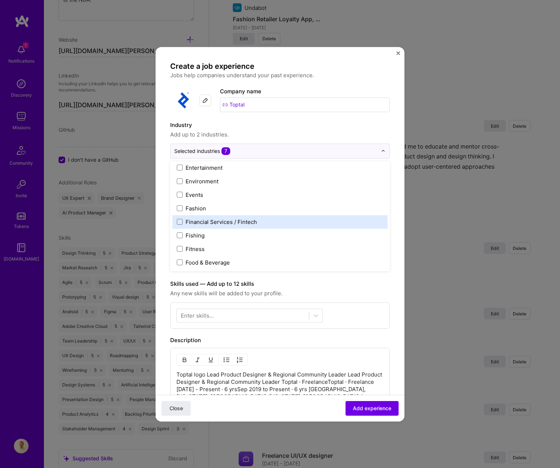
click at [183, 219] on label "Financial Services / Fintech" at bounding box center [280, 222] width 206 height 8
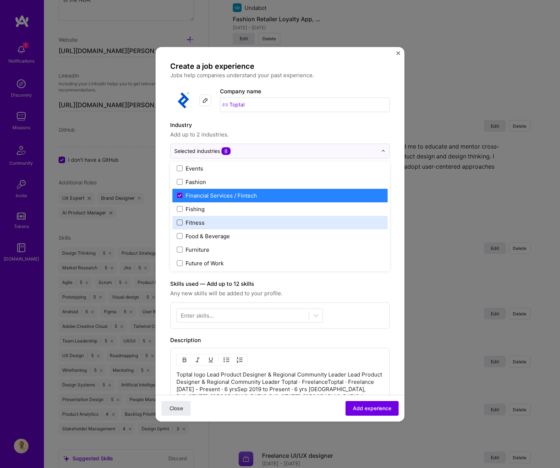
click at [181, 223] on span at bounding box center [180, 222] width 6 height 6
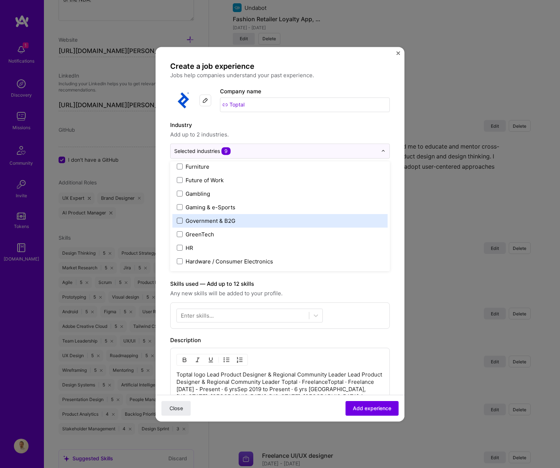
click at [179, 220] on span at bounding box center [180, 221] width 6 height 6
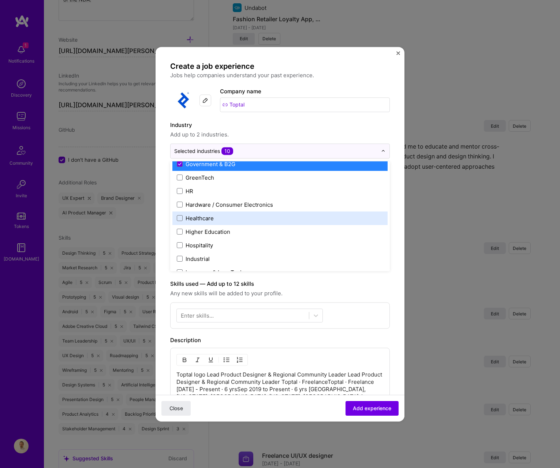
click at [181, 221] on label "Healthcare" at bounding box center [280, 218] width 206 height 8
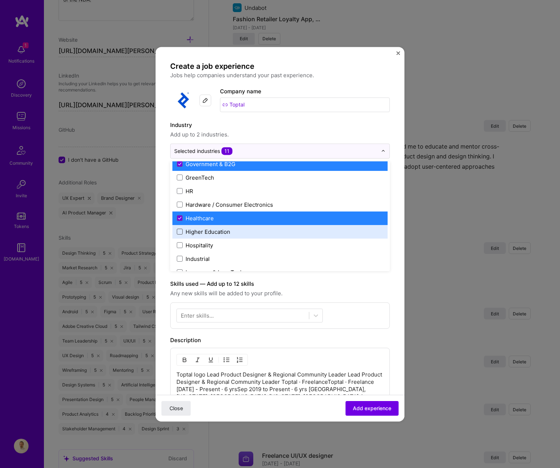
click at [181, 229] on span at bounding box center [180, 232] width 6 height 6
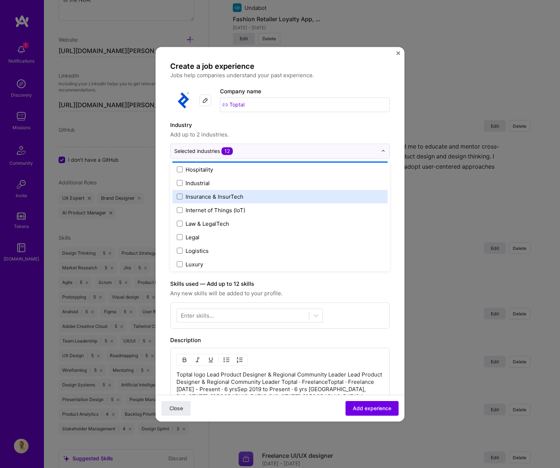
scroll to position [960, 0]
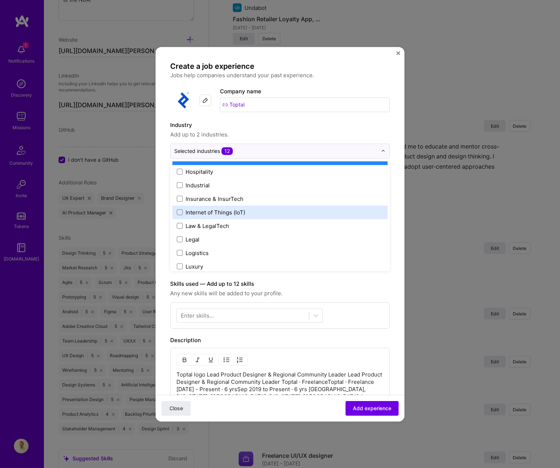
click at [179, 213] on span at bounding box center [180, 212] width 6 height 6
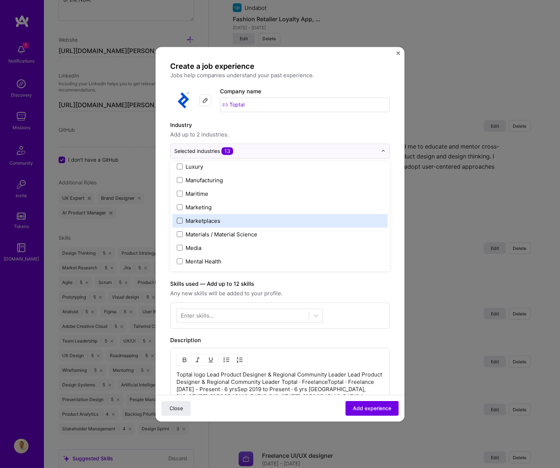
scroll to position [1056, 0]
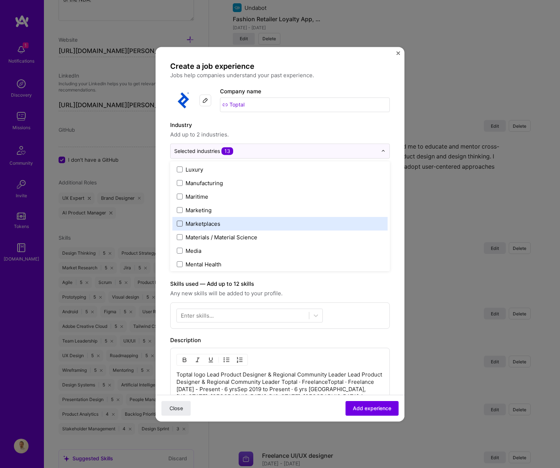
drag, startPoint x: 178, startPoint y: 221, endPoint x: 182, endPoint y: 222, distance: 3.9
click at [178, 221] on span at bounding box center [180, 224] width 6 height 6
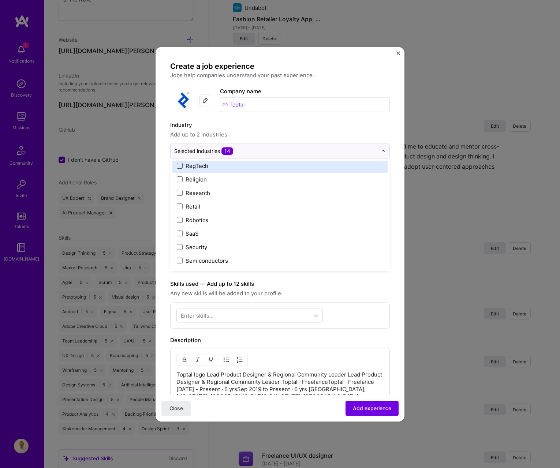
scroll to position [1402, 0]
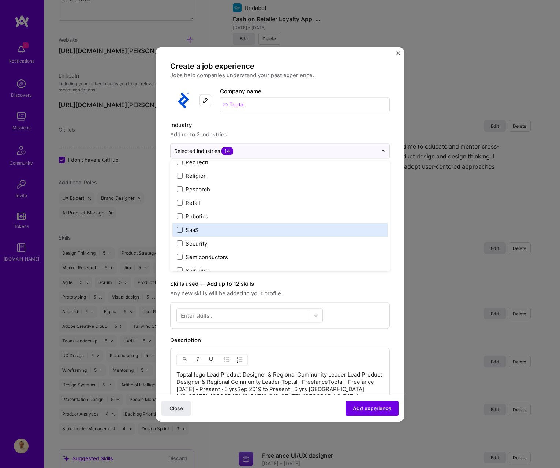
click at [180, 227] on span at bounding box center [180, 230] width 6 height 6
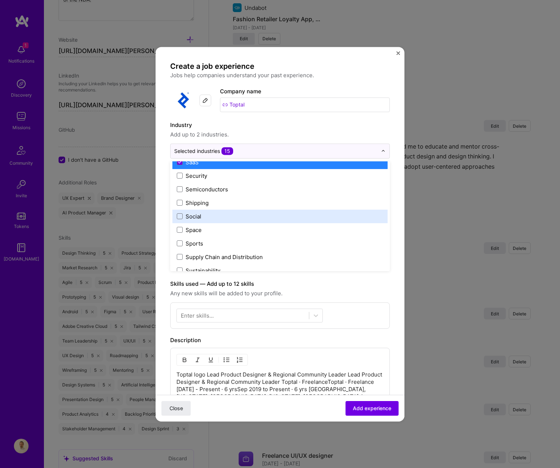
scroll to position [1471, 0]
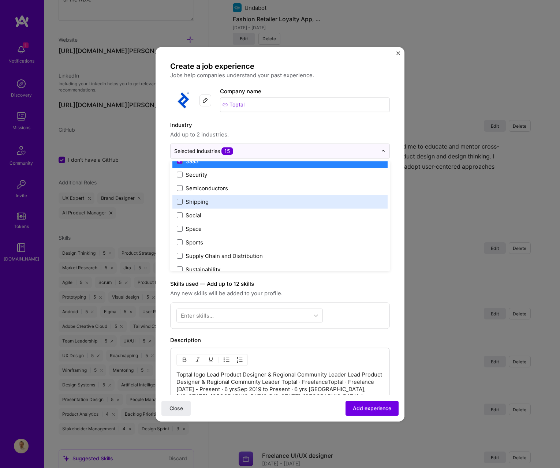
click at [182, 204] on span at bounding box center [180, 202] width 6 height 6
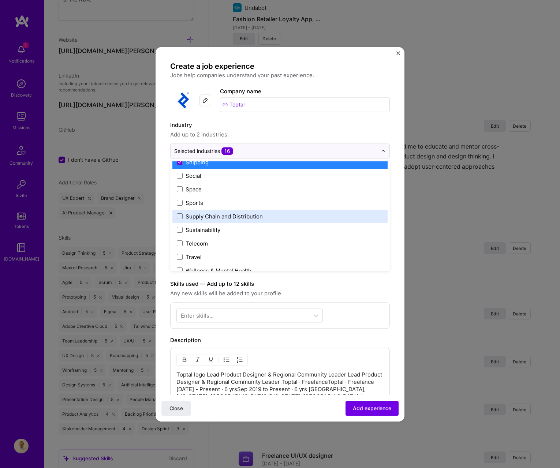
scroll to position [1512, 0]
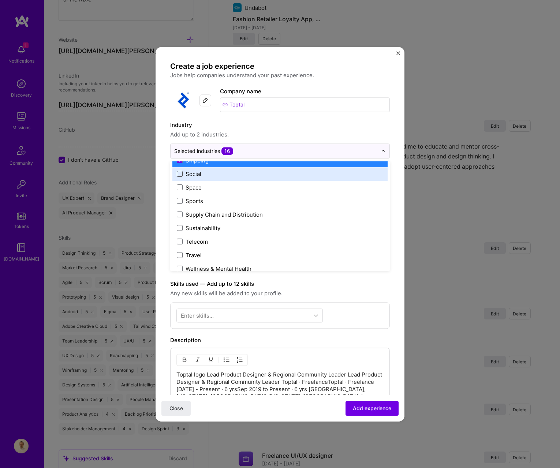
click at [180, 173] on span at bounding box center [180, 174] width 6 height 6
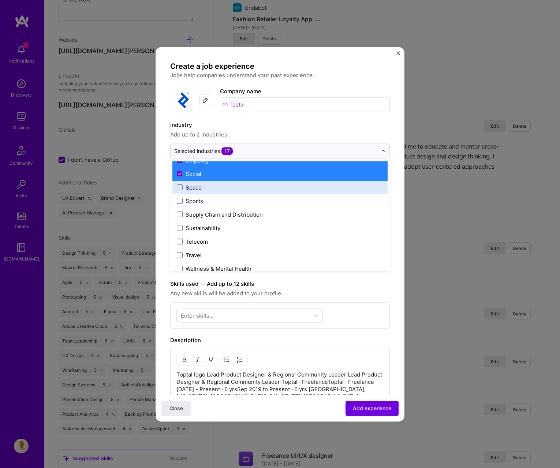
scroll to position [1519, 0]
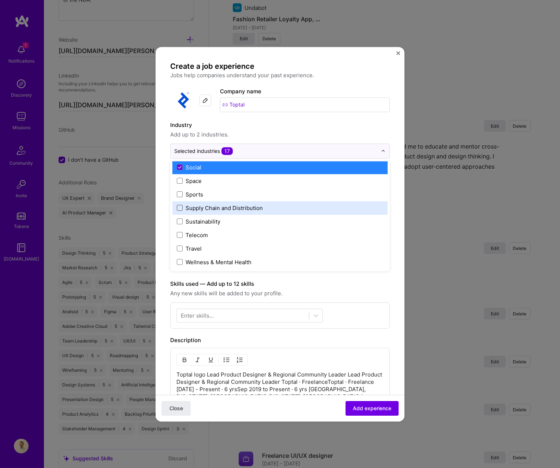
click at [181, 207] on span at bounding box center [180, 208] width 6 height 6
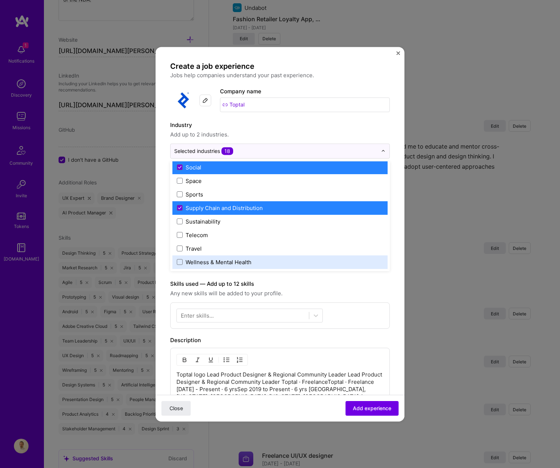
click at [357, 289] on span "Any new skills will be added to your profile." at bounding box center [279, 293] width 219 height 9
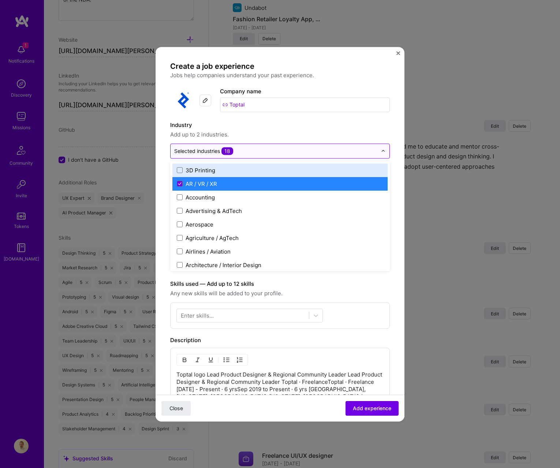
click at [245, 155] on div "Selected industries 18" at bounding box center [275, 151] width 210 height 14
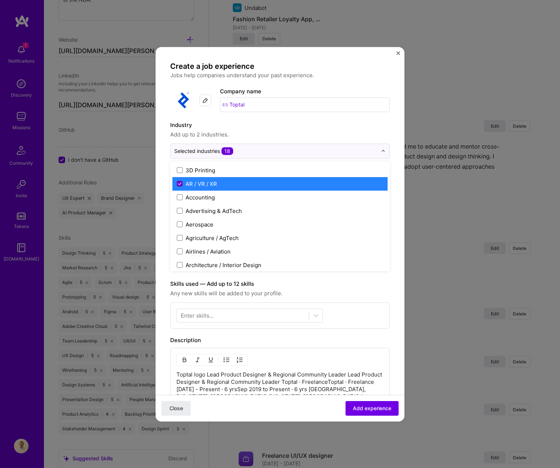
click at [179, 185] on span at bounding box center [180, 184] width 6 height 6
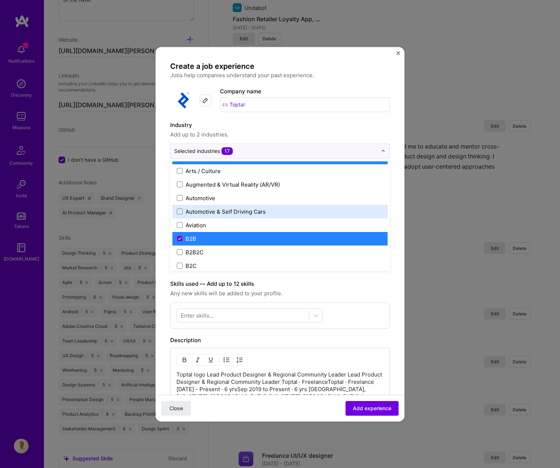
scroll to position [147, 0]
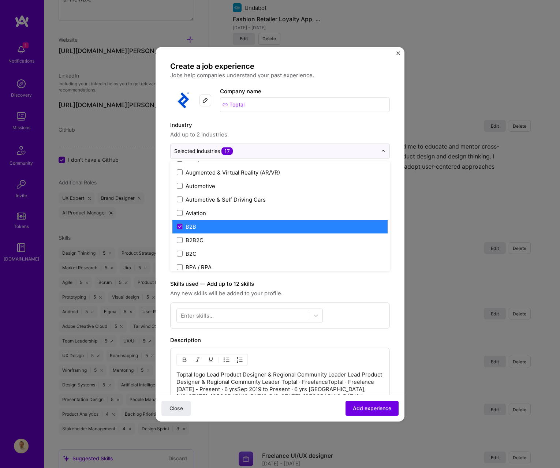
drag, startPoint x: 177, startPoint y: 225, endPoint x: 202, endPoint y: 225, distance: 24.1
click at [178, 225] on icon at bounding box center [180, 226] width 4 height 3
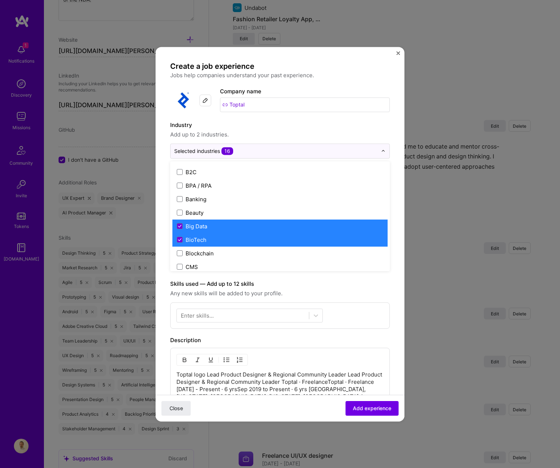
scroll to position [229, 0]
click at [180, 239] on icon at bounding box center [179, 239] width 3 height 2
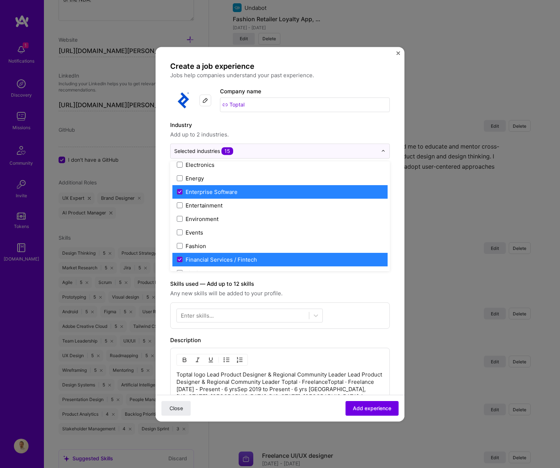
scroll to position [661, 0]
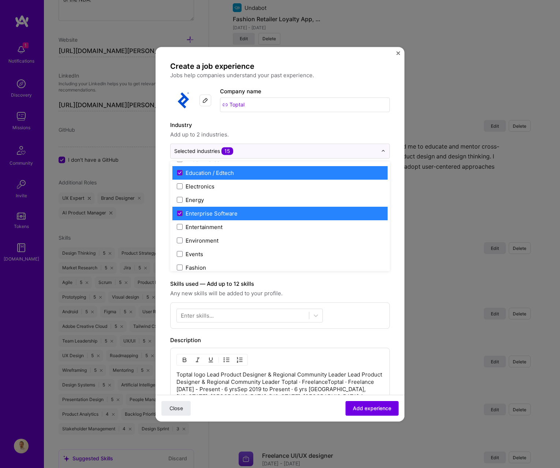
drag, startPoint x: 178, startPoint y: 215, endPoint x: 206, endPoint y: 213, distance: 27.9
click at [179, 215] on span at bounding box center [180, 213] width 6 height 6
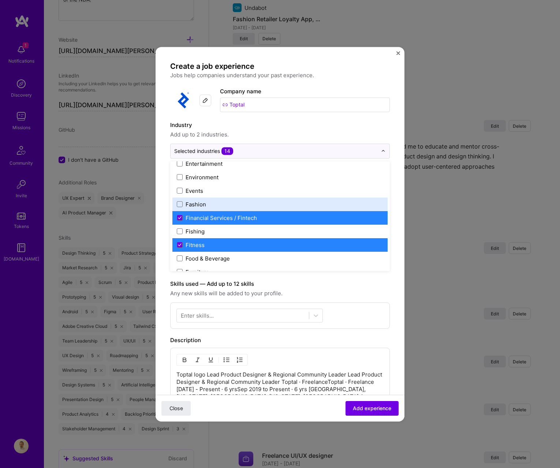
scroll to position [726, 0]
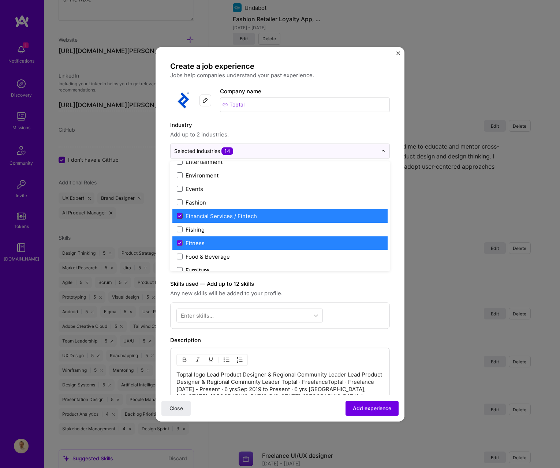
click at [178, 213] on span at bounding box center [180, 216] width 6 height 6
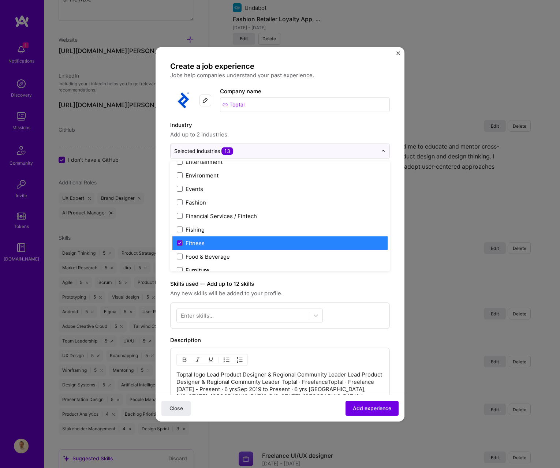
click at [180, 246] on span at bounding box center [180, 243] width 6 height 6
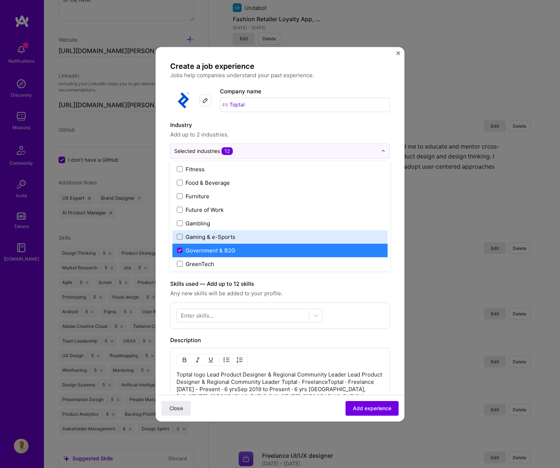
scroll to position [803, 0]
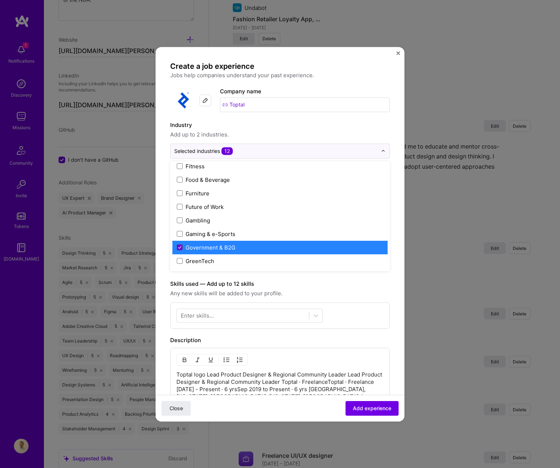
click at [180, 245] on span at bounding box center [180, 247] width 6 height 6
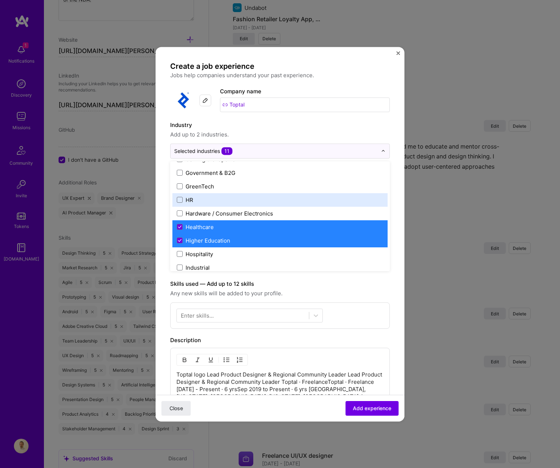
scroll to position [893, 0]
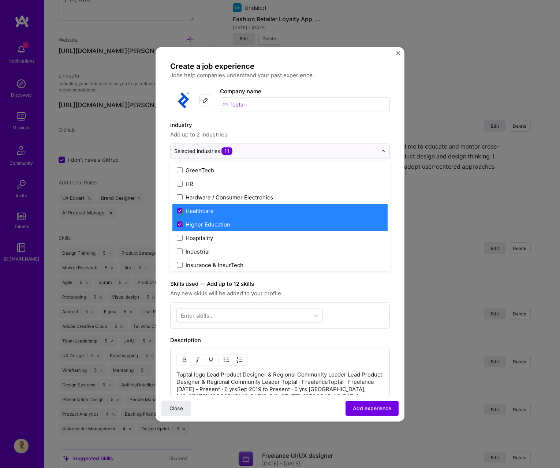
click at [180, 222] on span at bounding box center [180, 224] width 6 height 6
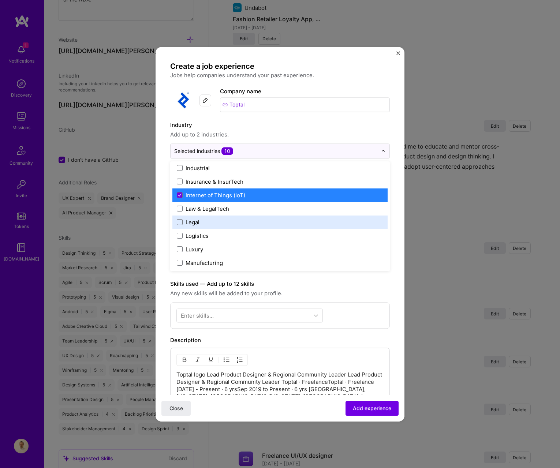
scroll to position [984, 0]
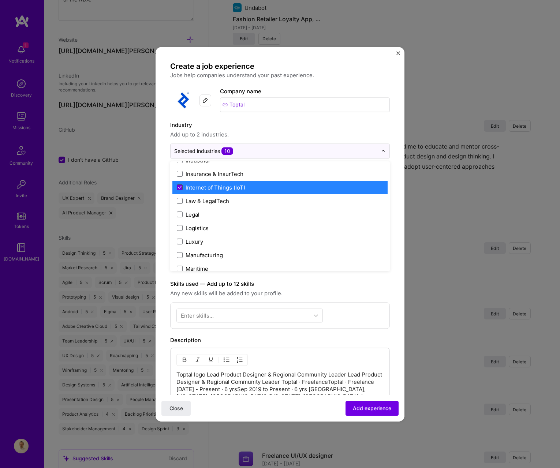
click at [181, 188] on icon at bounding box center [180, 187] width 4 height 3
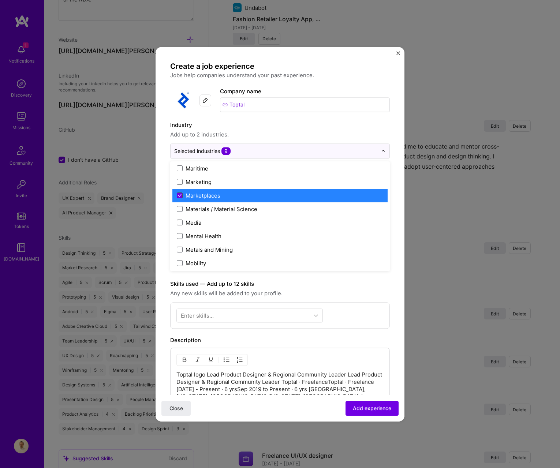
click at [180, 195] on icon at bounding box center [179, 195] width 3 height 2
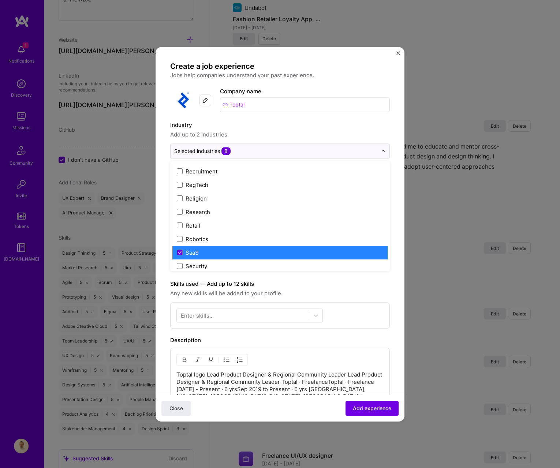
scroll to position [1382, 0]
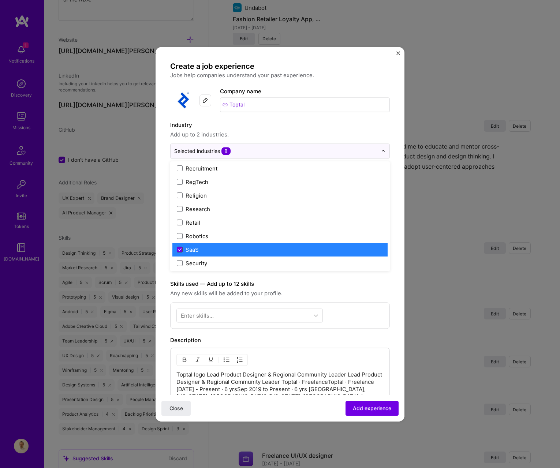
click at [180, 248] on icon at bounding box center [180, 249] width 4 height 3
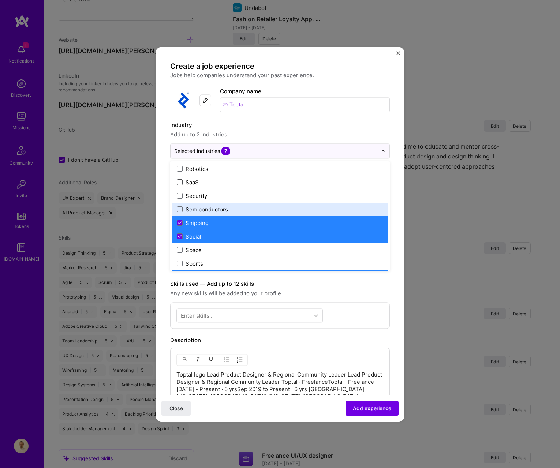
scroll to position [1491, 0]
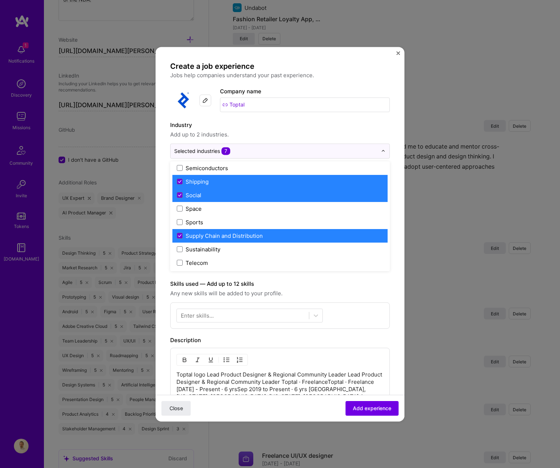
drag, startPoint x: 181, startPoint y: 183, endPoint x: 181, endPoint y: 189, distance: 5.5
click at [181, 183] on span at bounding box center [180, 182] width 6 height 6
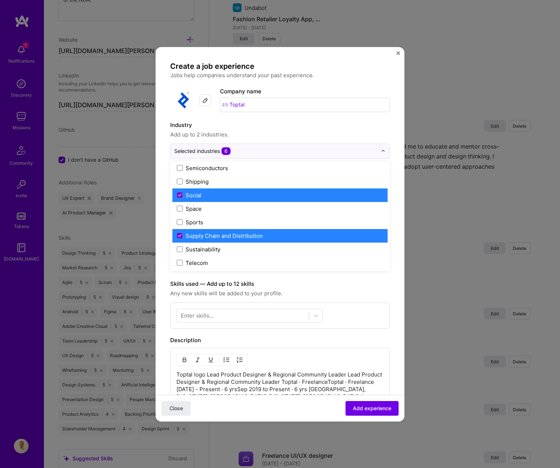
click at [181, 190] on div "Social" at bounding box center [279, 195] width 215 height 14
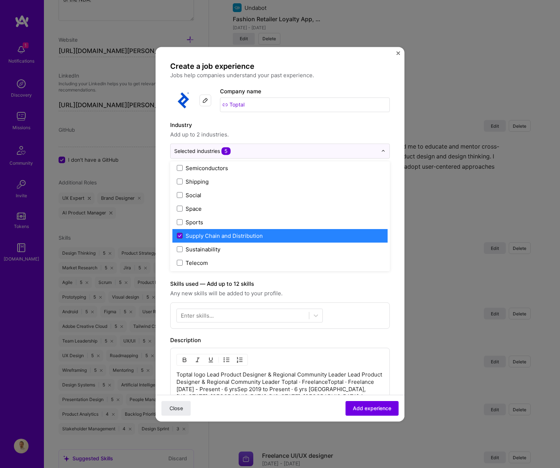
click at [178, 233] on span at bounding box center [180, 236] width 6 height 6
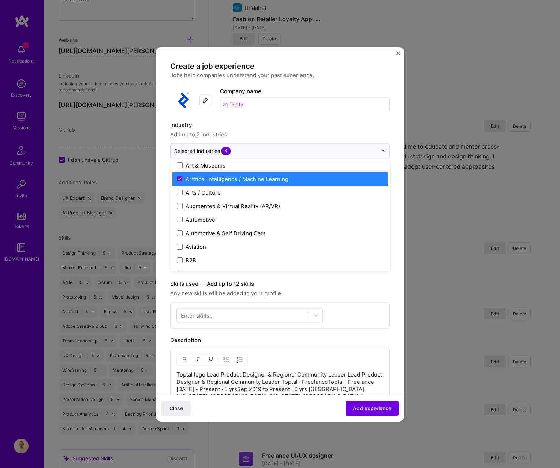
scroll to position [122, 0]
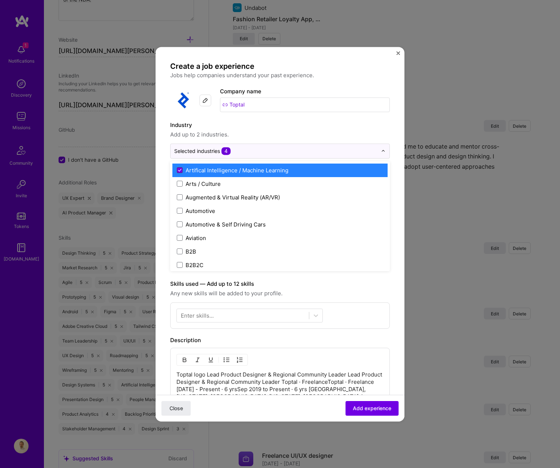
click at [179, 170] on icon at bounding box center [180, 170] width 4 height 3
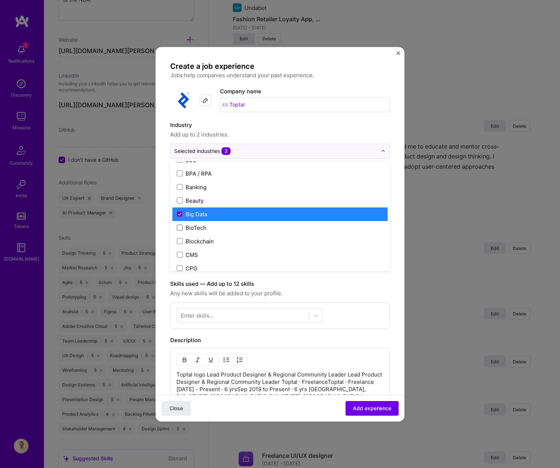
scroll to position [247, 0]
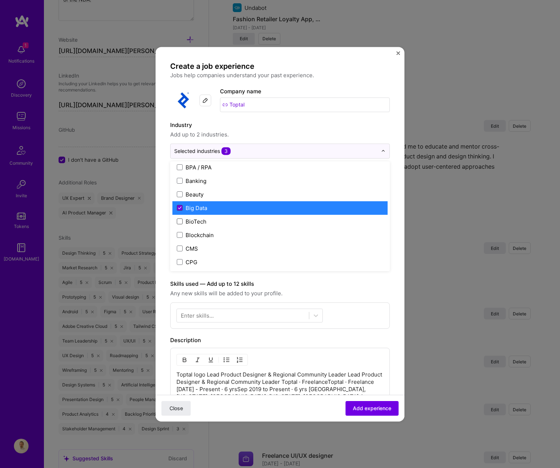
click at [179, 206] on icon at bounding box center [180, 207] width 4 height 3
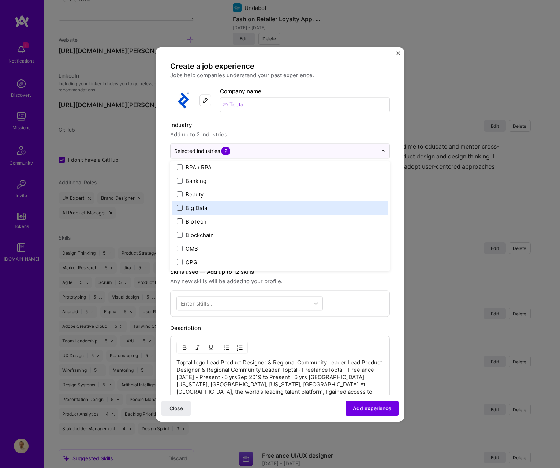
click at [180, 208] on span at bounding box center [180, 208] width 6 height 6
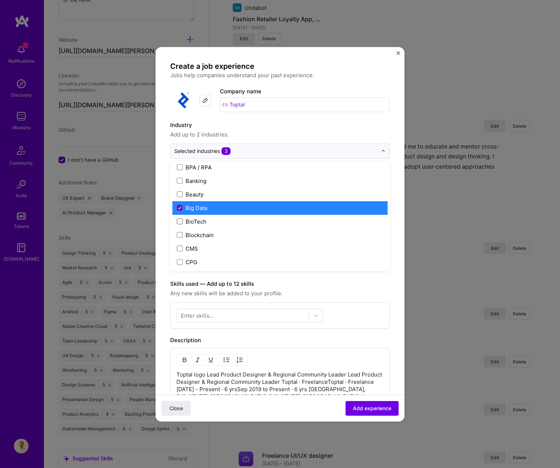
click at [179, 209] on icon at bounding box center [180, 207] width 4 height 3
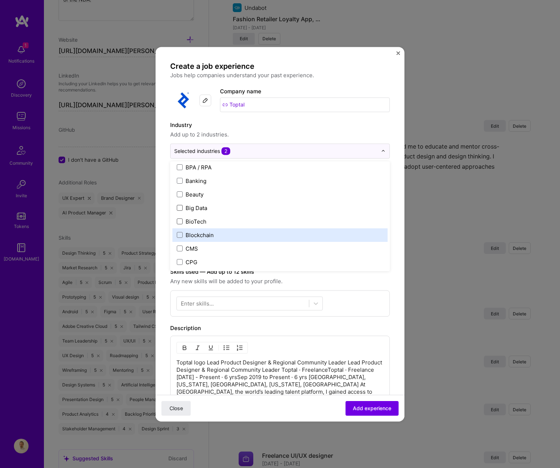
scroll to position [286, 0]
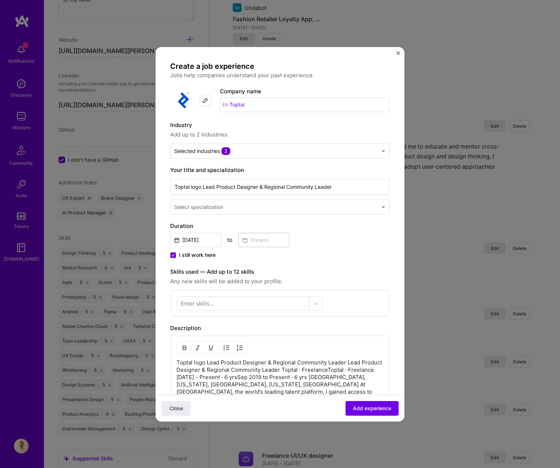
click at [339, 281] on span "Any new skills will be added to your profile." at bounding box center [279, 281] width 219 height 9
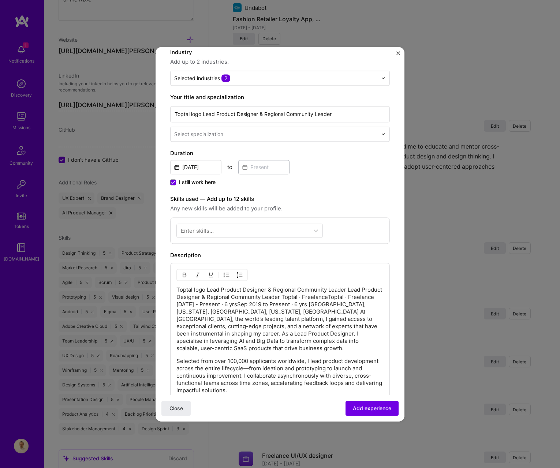
scroll to position [78, 0]
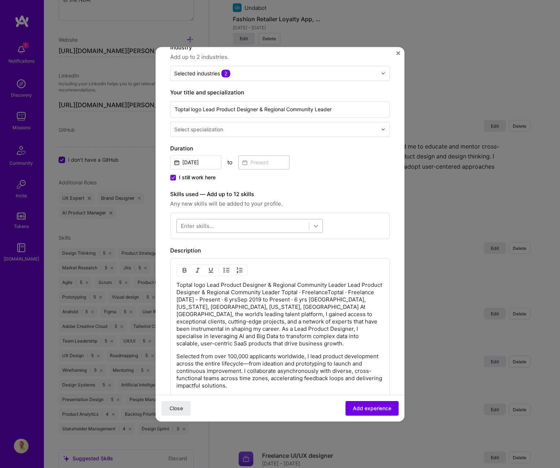
click at [322, 224] on div at bounding box center [315, 225] width 13 height 13
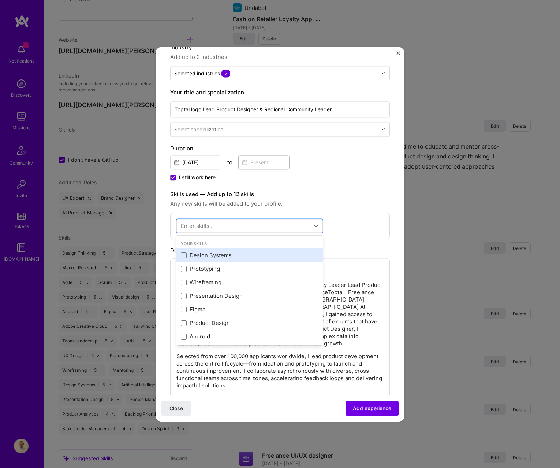
click at [187, 260] on div "Design Systems" at bounding box center [249, 256] width 146 height 14
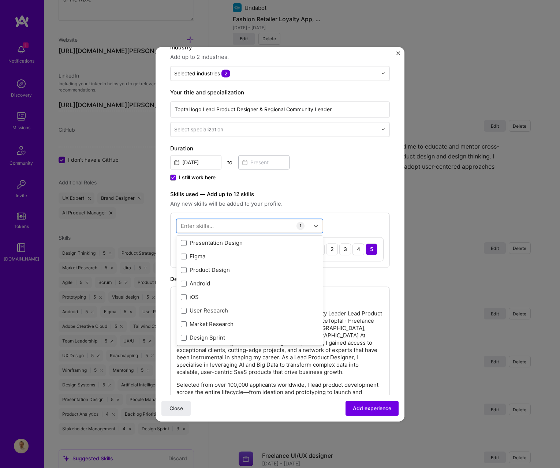
scroll to position [54, 0]
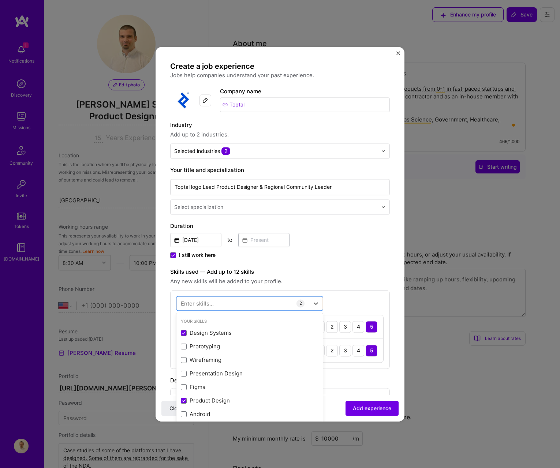
select select "US"
select select "Right Now"
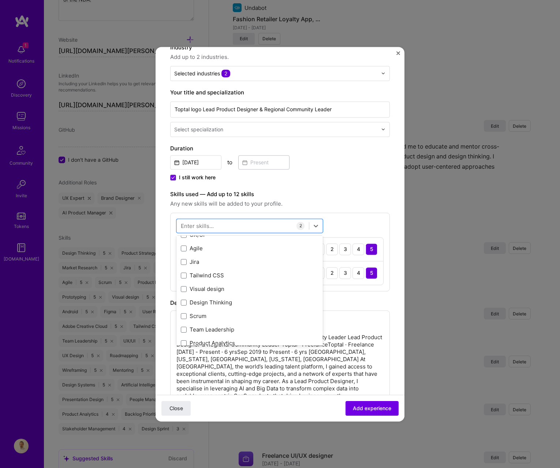
scroll to position [215, 0]
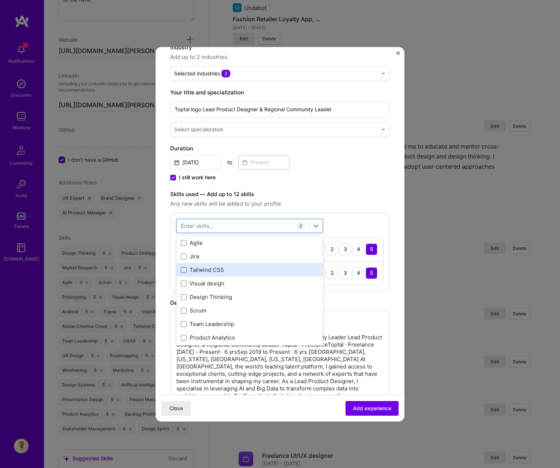
click at [183, 267] on span at bounding box center [184, 270] width 6 height 6
click at [0, 0] on input "checkbox" at bounding box center [0, 0] width 0 height 0
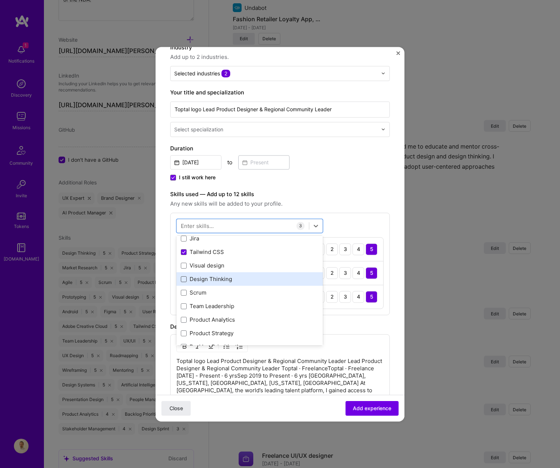
scroll to position [236, 0]
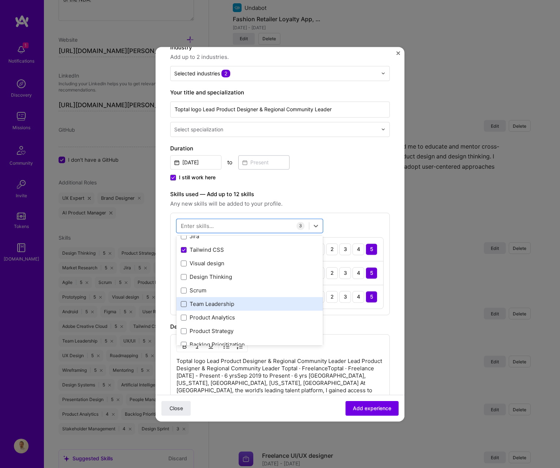
click at [182, 304] on span at bounding box center [184, 304] width 6 height 6
click at [0, 0] on input "checkbox" at bounding box center [0, 0] width 0 height 0
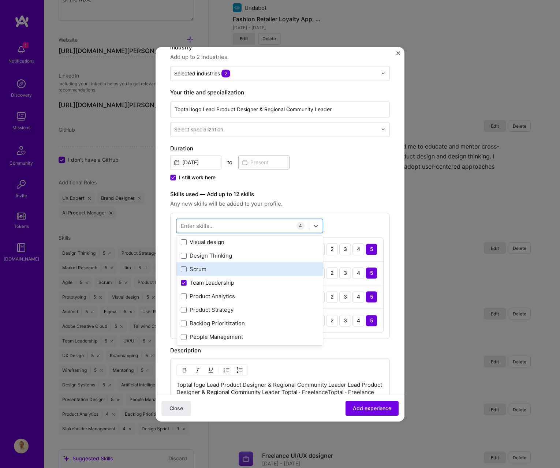
scroll to position [260, 0]
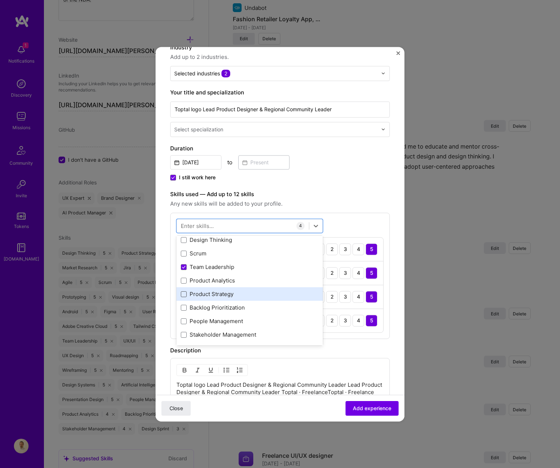
click at [183, 293] on span at bounding box center [184, 294] width 6 height 6
click at [0, 0] on input "checkbox" at bounding box center [0, 0] width 0 height 0
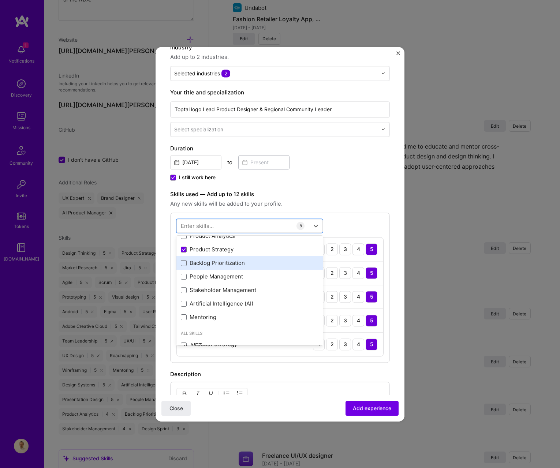
scroll to position [325, 0]
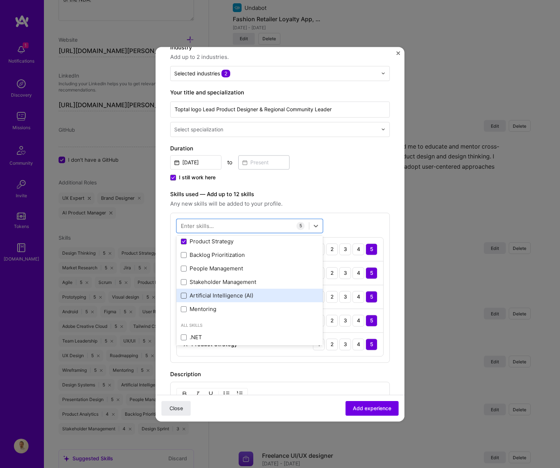
click at [181, 296] on span at bounding box center [184, 296] width 6 height 6
click at [0, 0] on input "checkbox" at bounding box center [0, 0] width 0 height 0
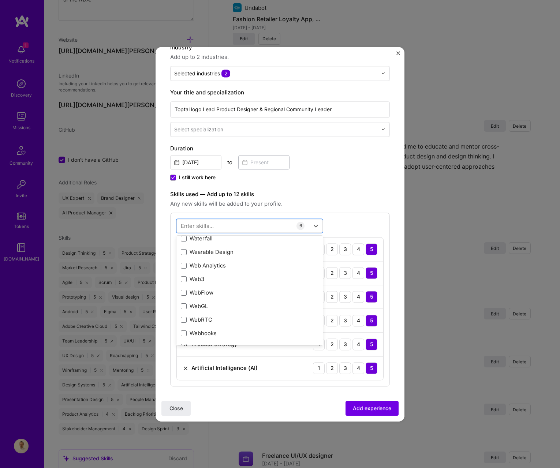
scroll to position [4837, 0]
click at [204, 268] on div "Web Analytics" at bounding box center [250, 265] width 138 height 8
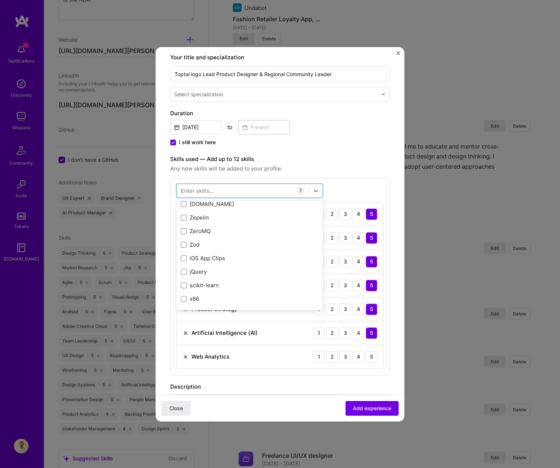
scroll to position [116, 0]
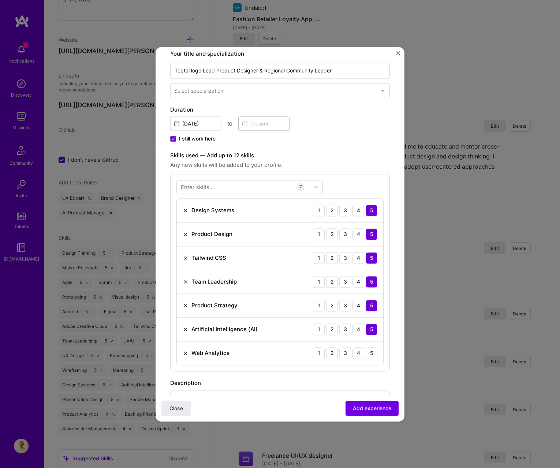
click at [341, 185] on div "Enter skills... 7 Design Systems 1 2 3 4 5 Product Design 1 2 3 4 5 Tailwind CS…" at bounding box center [279, 273] width 219 height 198
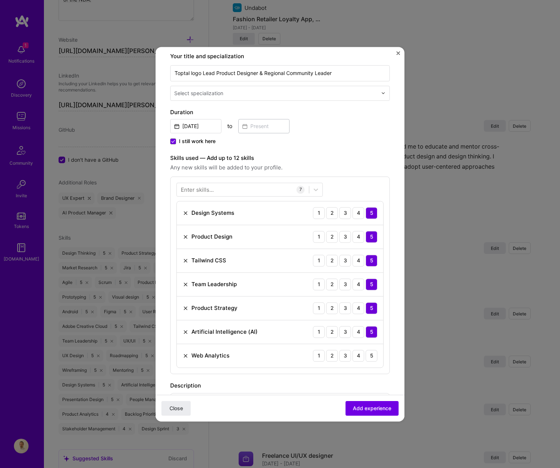
scroll to position [112, 0]
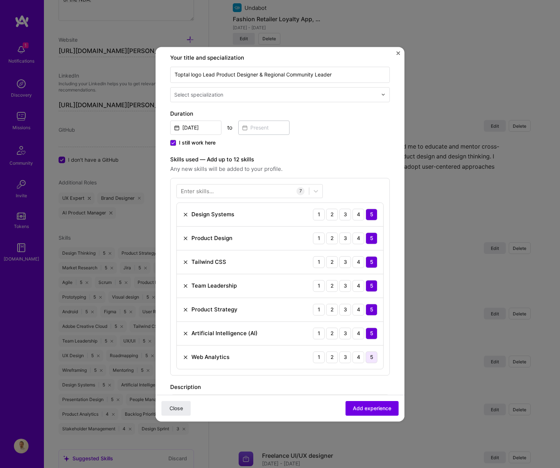
click at [368, 355] on div "5" at bounding box center [371, 357] width 12 height 12
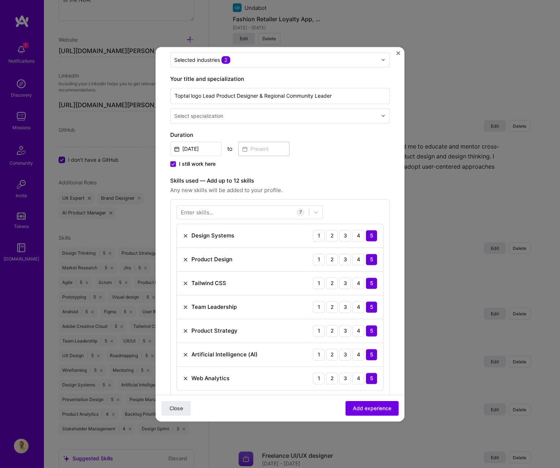
scroll to position [99, 0]
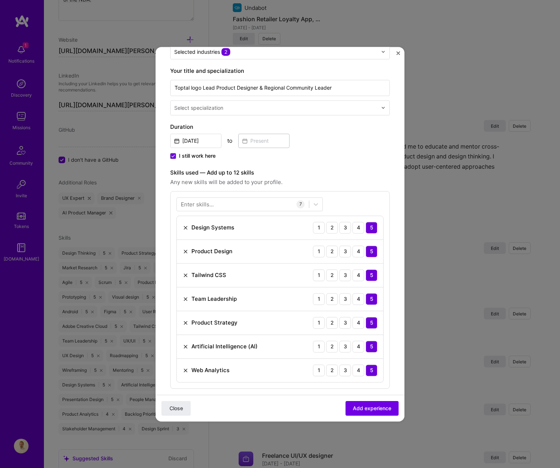
click at [188, 274] on img at bounding box center [186, 275] width 6 height 6
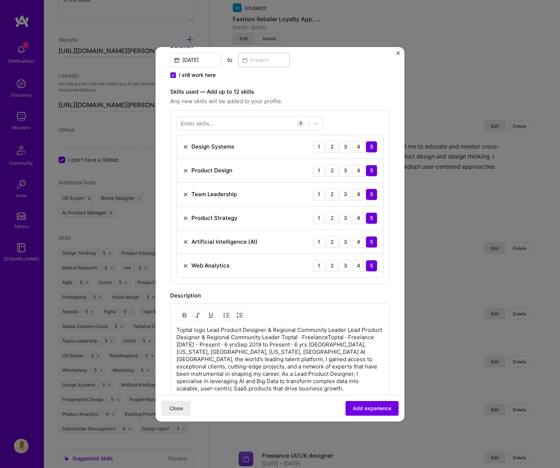
scroll to position [0, 0]
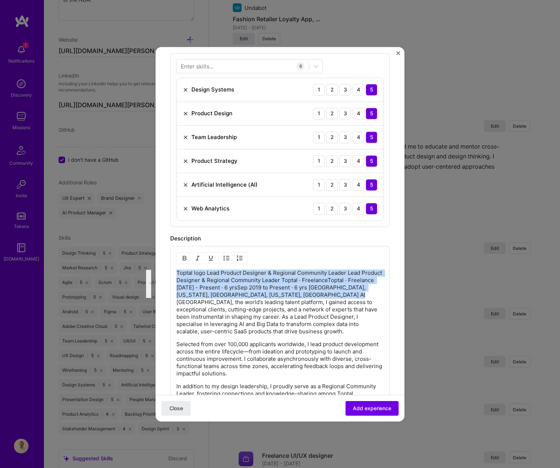
drag, startPoint x: 314, startPoint y: 295, endPoint x: 141, endPoint y: 269, distance: 174.3
click at [141, 269] on div "Create a job experience Jobs help companies understand your past experience. Co…" at bounding box center [280, 234] width 560 height 468
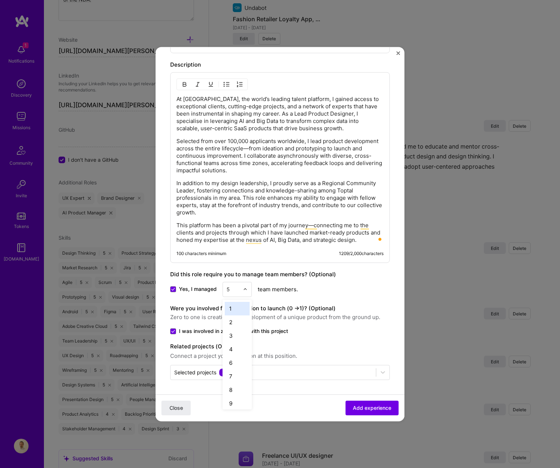
click at [245, 291] on div at bounding box center [247, 289] width 8 height 14
click at [244, 288] on img at bounding box center [245, 289] width 4 height 4
click at [245, 289] on img at bounding box center [245, 289] width 4 height 4
click at [235, 338] on div "3" at bounding box center [237, 336] width 25 height 14
click at [357, 406] on span "Add experience" at bounding box center [372, 407] width 38 height 7
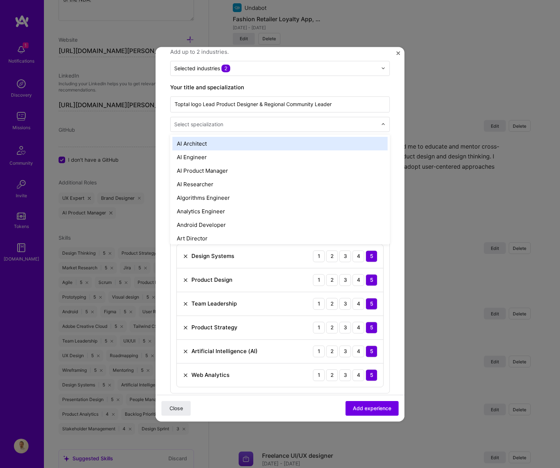
click at [200, 121] on div "Select specialization" at bounding box center [198, 124] width 49 height 8
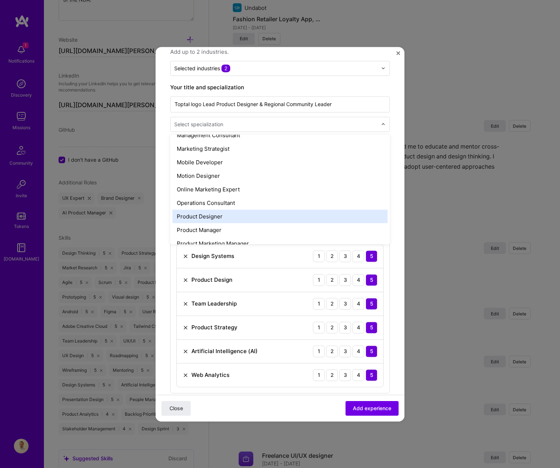
click at [225, 215] on div "Product Designer" at bounding box center [279, 217] width 215 height 14
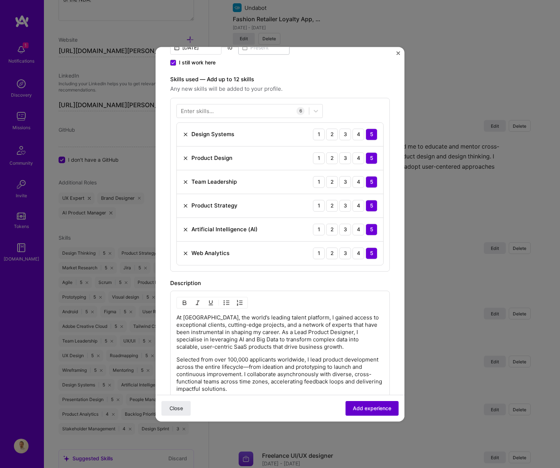
click at [372, 404] on span "Add experience" at bounding box center [372, 407] width 38 height 7
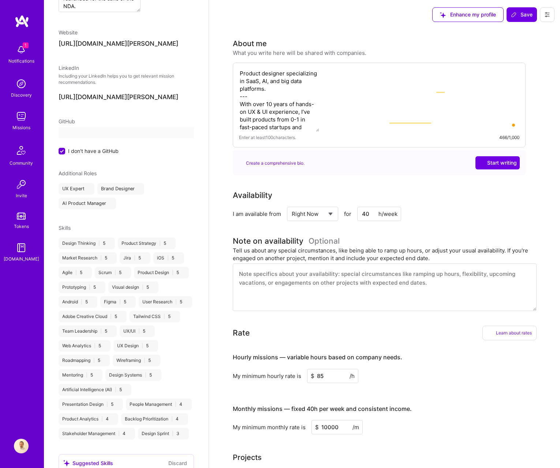
select select "US"
select select "Right Now"
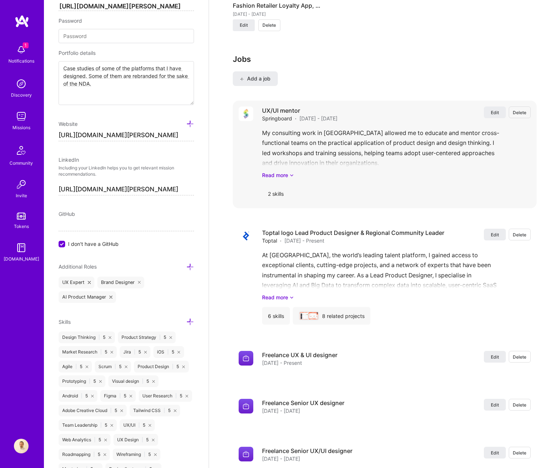
scroll to position [1144, 0]
click at [495, 111] on span "Edit" at bounding box center [495, 113] width 8 height 6
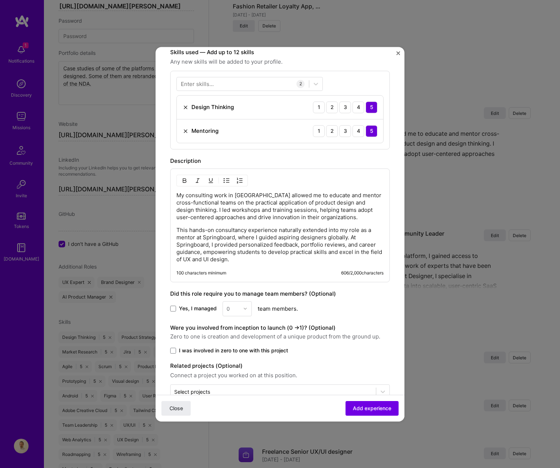
scroll to position [239, 0]
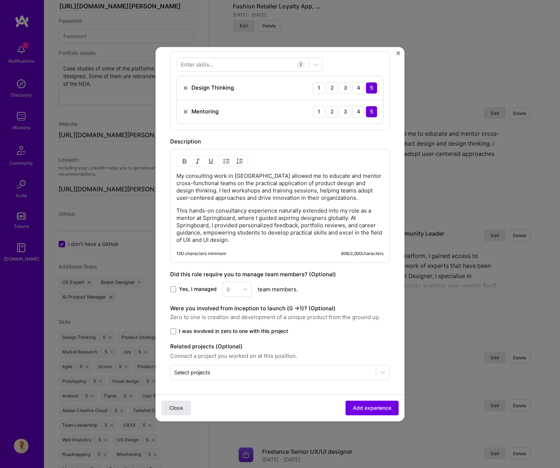
click at [171, 408] on span "Close" at bounding box center [176, 407] width 14 height 7
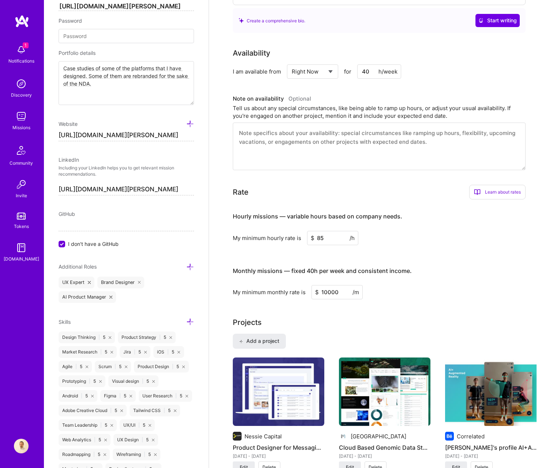
scroll to position [0, 0]
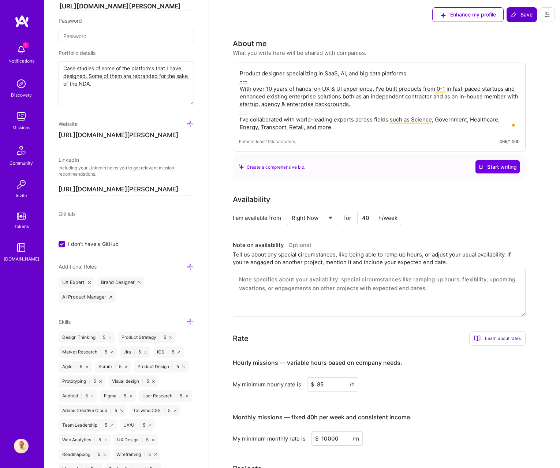
click at [517, 12] on span "Save" at bounding box center [522, 14] width 22 height 7
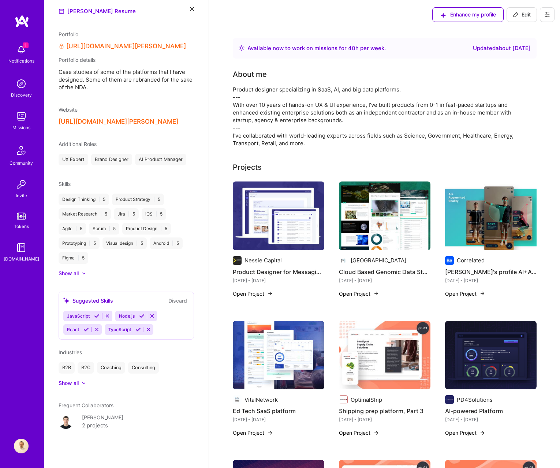
scroll to position [267, 0]
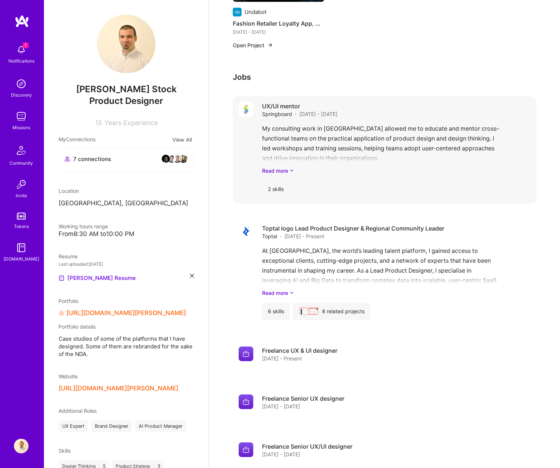
scroll to position [752, 0]
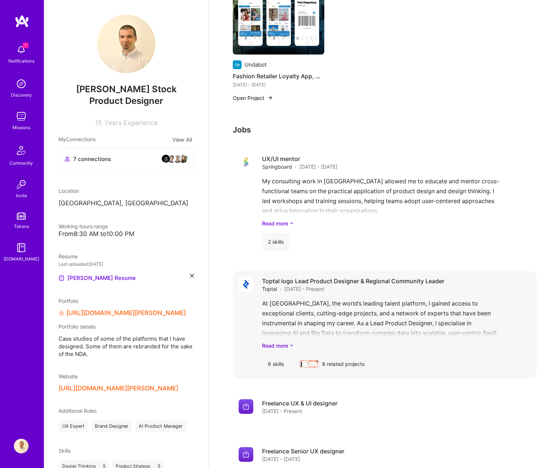
drag, startPoint x: 515, startPoint y: 327, endPoint x: 521, endPoint y: 295, distance: 32.7
click at [521, 295] on div "Toptal logo Lead Product Designer & Regional Community Leader Toptal · Sept 201…" at bounding box center [396, 325] width 269 height 96
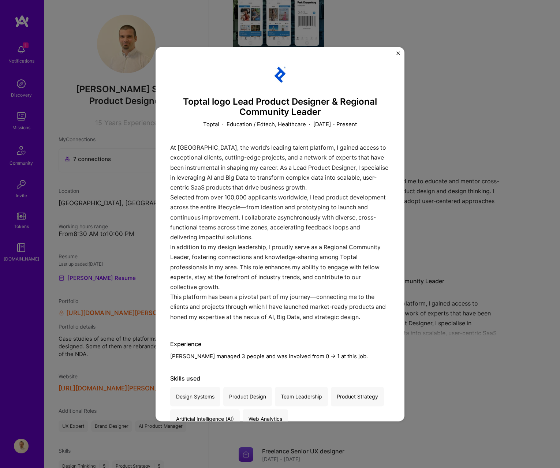
click at [397, 50] on div "Toptal logo Lead Product Designer & Regional Community Leader Toptal · Educatio…" at bounding box center [279, 234] width 249 height 374
click at [401, 52] on div "Toptal logo Lead Product Designer & Regional Community Leader Toptal · Educatio…" at bounding box center [279, 234] width 249 height 374
click at [399, 53] on img "Close" at bounding box center [398, 53] width 4 height 4
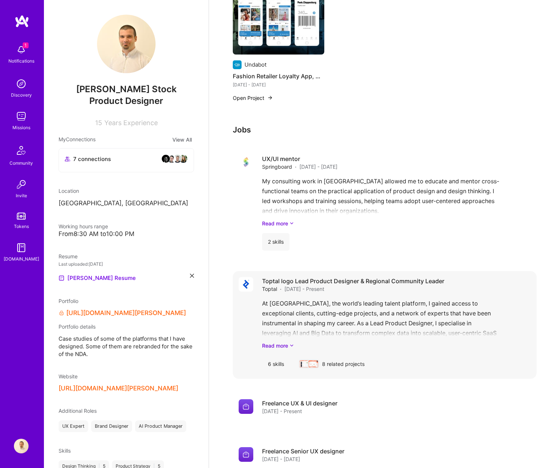
click at [385, 355] on div "6 skills 8 related projects" at bounding box center [396, 364] width 269 height 18
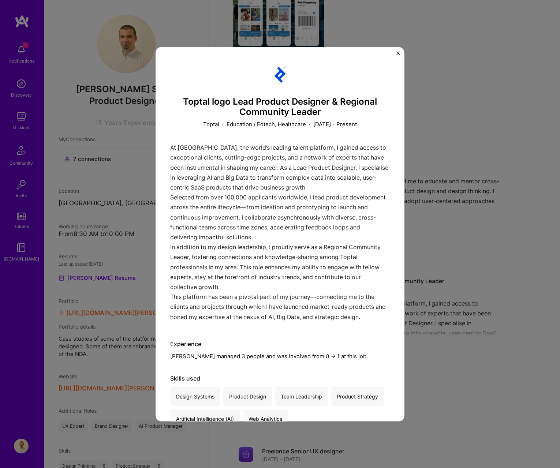
click at [462, 253] on div "Toptal logo Lead Product Designer & Regional Community Leader Toptal · Educatio…" at bounding box center [280, 234] width 560 height 468
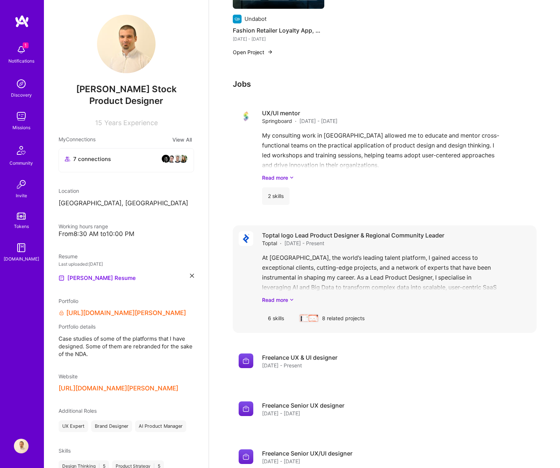
scroll to position [799, 0]
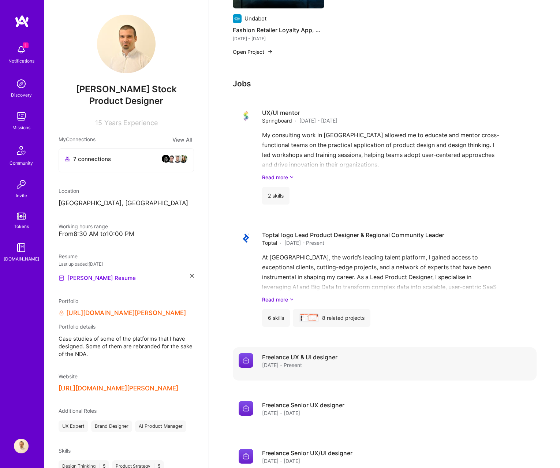
click at [363, 368] on div "Freelance UX & UI designer Apr 2019 - Present" at bounding box center [396, 361] width 269 height 16
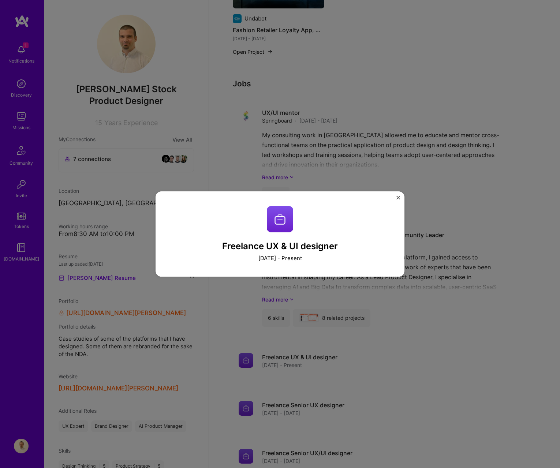
click at [399, 195] on div "Freelance UX & UI designer April 2019 - Present" at bounding box center [279, 234] width 249 height 86
click at [399, 194] on div "Freelance UX & UI designer April 2019 - Present" at bounding box center [279, 234] width 249 height 86
click at [401, 195] on div "Freelance UX & UI designer April 2019 - Present" at bounding box center [279, 234] width 249 height 86
click at [398, 198] on img "Close" at bounding box center [398, 198] width 4 height 4
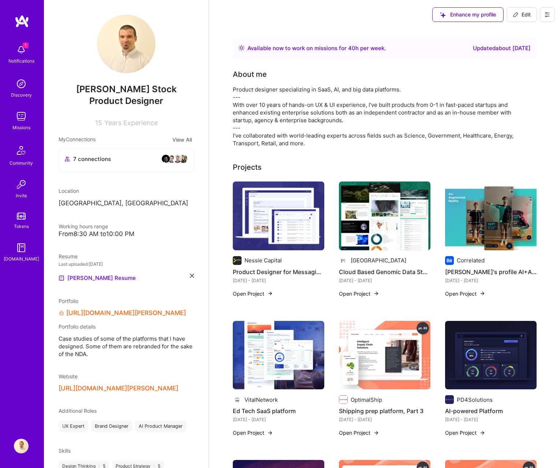
click at [522, 11] on span "Edit" at bounding box center [522, 14] width 18 height 7
select select "US"
select select "Right Now"
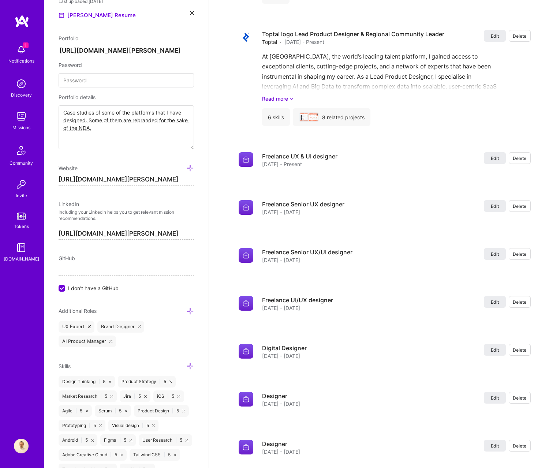
scroll to position [1360, 0]
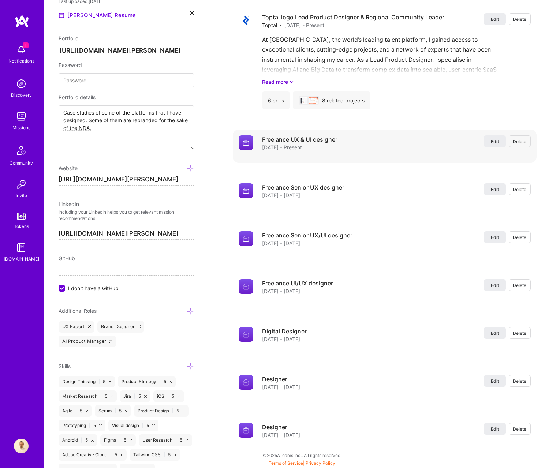
click at [521, 142] on span "Delete" at bounding box center [520, 141] width 14 height 6
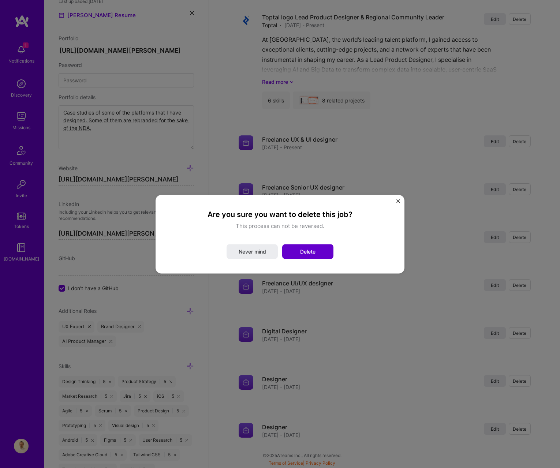
click at [314, 246] on button "Delete" at bounding box center [307, 251] width 51 height 15
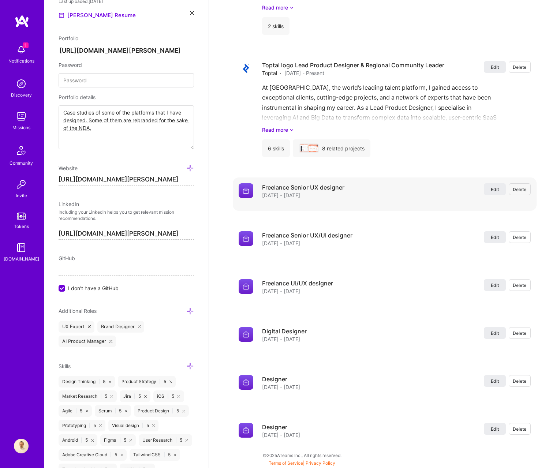
click at [521, 189] on span "Delete" at bounding box center [520, 189] width 14 height 6
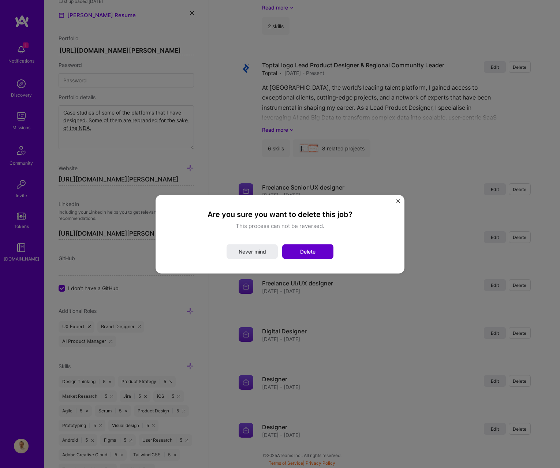
click at [307, 252] on span "Delete" at bounding box center [307, 251] width 15 height 7
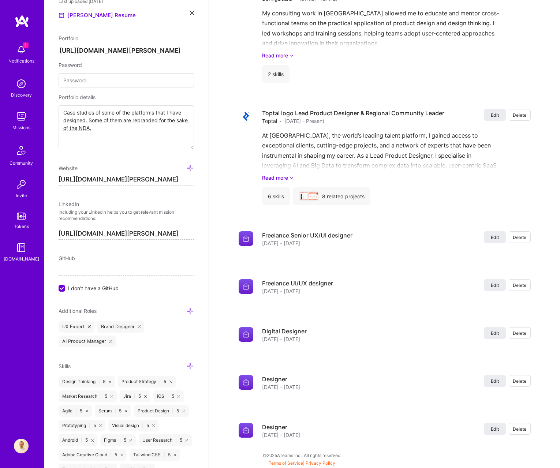
scroll to position [1265, 0]
click at [515, 238] on span "Delete" at bounding box center [520, 237] width 14 height 6
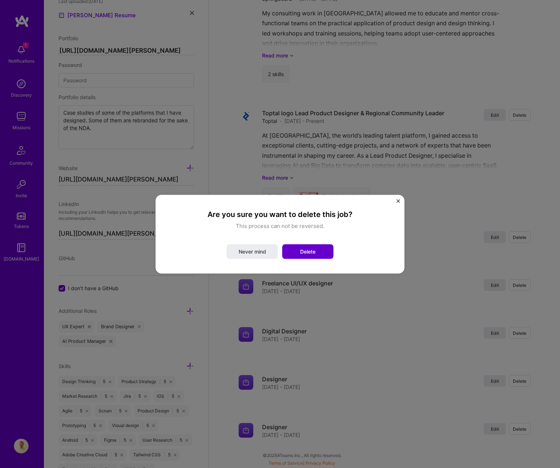
drag, startPoint x: 301, startPoint y: 252, endPoint x: 316, endPoint y: 252, distance: 15.7
click at [301, 252] on span "Delete" at bounding box center [307, 251] width 15 height 7
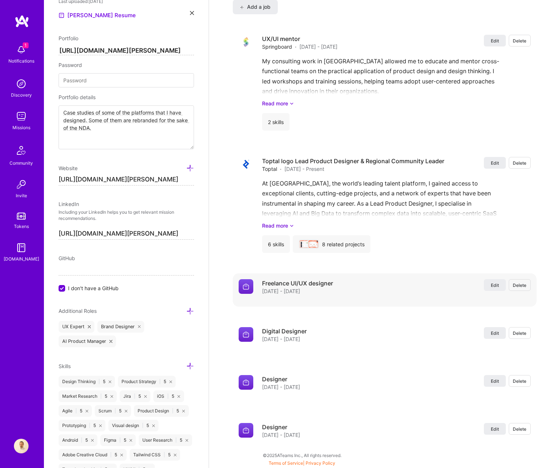
click at [518, 286] on span "Delete" at bounding box center [520, 285] width 14 height 6
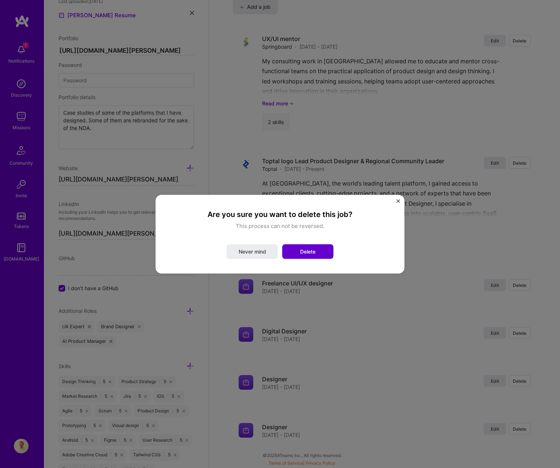
click at [316, 252] on button "Delete" at bounding box center [307, 251] width 51 height 15
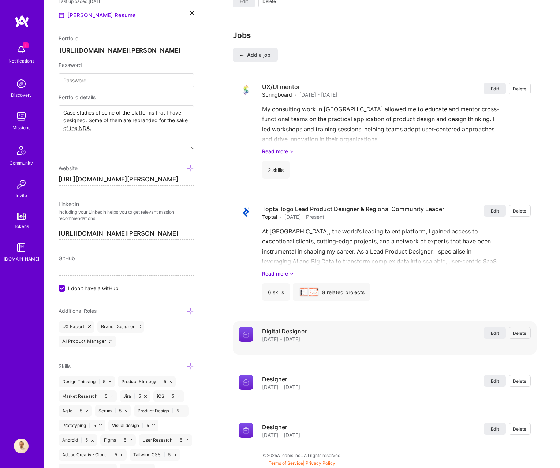
click at [515, 328] on button "Delete" at bounding box center [519, 333] width 22 height 12
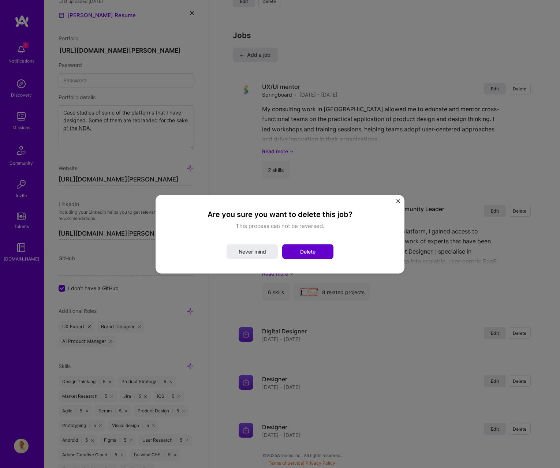
click at [301, 248] on span "Delete" at bounding box center [307, 251] width 15 height 7
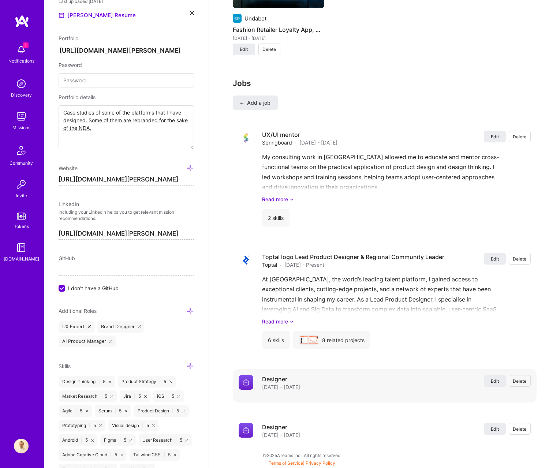
click at [519, 379] on span "Delete" at bounding box center [520, 381] width 14 height 6
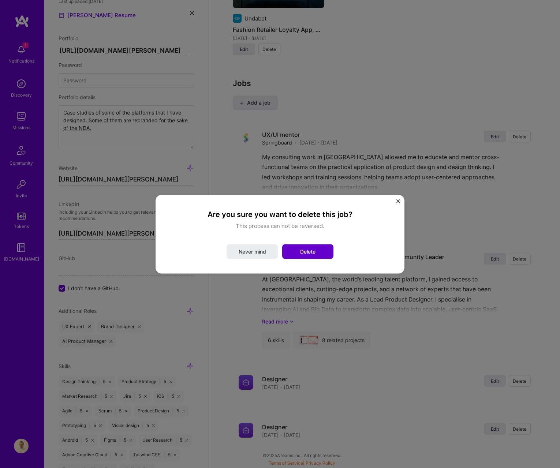
click at [311, 252] on span "Delete" at bounding box center [307, 251] width 15 height 7
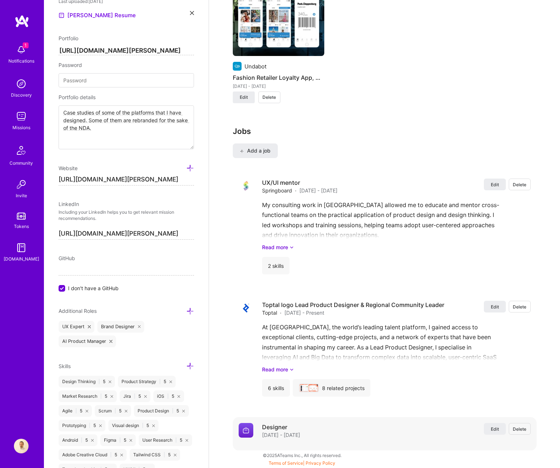
click at [518, 428] on span "Delete" at bounding box center [520, 429] width 14 height 6
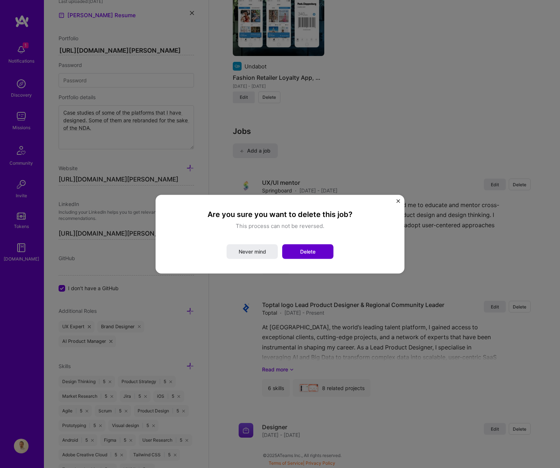
click at [309, 249] on span "Delete" at bounding box center [307, 251] width 15 height 7
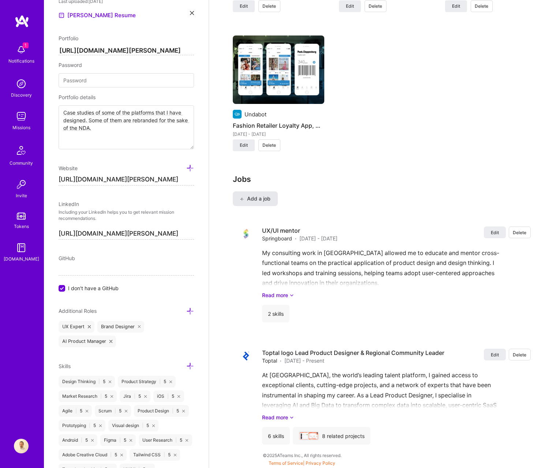
click at [255, 196] on span "Add a job" at bounding box center [255, 198] width 30 height 7
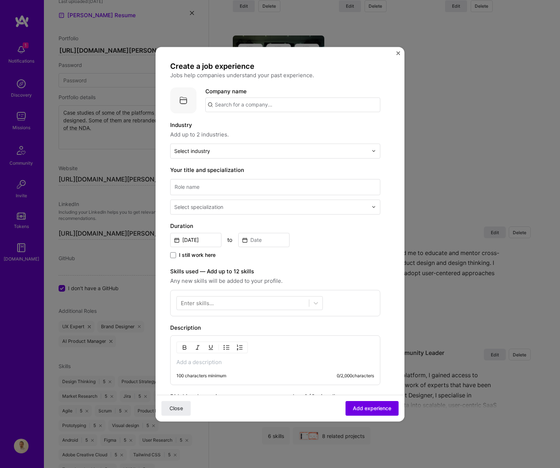
click at [226, 103] on input "text" at bounding box center [292, 104] width 175 height 15
type input "B"
paste input "Bōra Lab"
click at [251, 103] on input "Bōra Lab" at bounding box center [292, 104] width 175 height 15
type input "Bōra Lab by Krispin Stock"
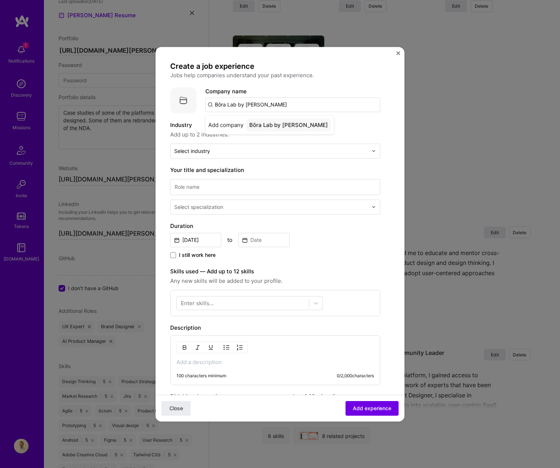
click at [330, 127] on label "Industry" at bounding box center [275, 125] width 210 height 9
click at [193, 238] on input "Aug, 2025" at bounding box center [195, 240] width 51 height 14
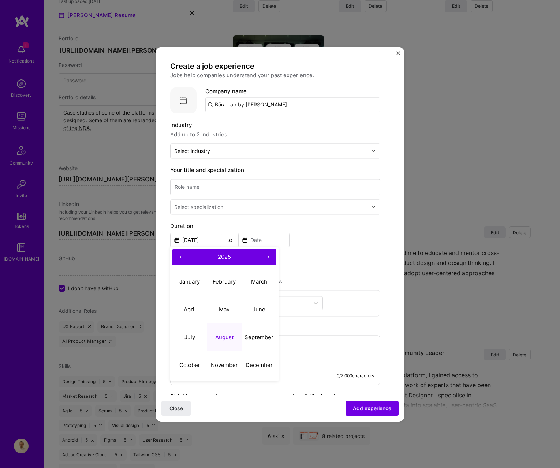
click at [184, 260] on button "‹" at bounding box center [180, 257] width 16 height 16
click at [183, 258] on button "‹" at bounding box center [180, 257] width 16 height 16
click at [182, 258] on button "‹" at bounding box center [180, 257] width 16 height 16
click at [183, 258] on button "‹" at bounding box center [180, 257] width 16 height 16
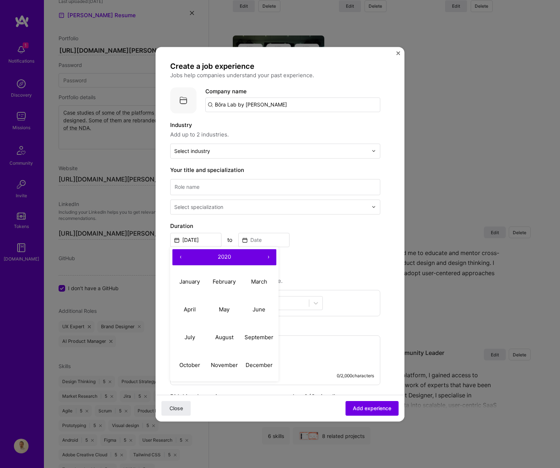
click at [183, 258] on button "‹" at bounding box center [180, 257] width 16 height 16
click at [187, 306] on abbr "April" at bounding box center [190, 309] width 12 height 7
type input "[DATE]"
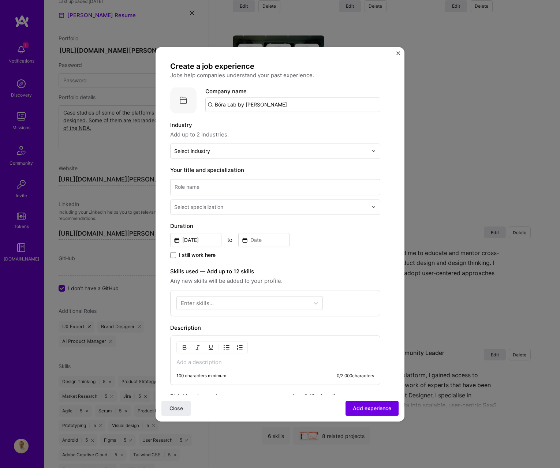
click at [193, 256] on span "I still work here" at bounding box center [197, 254] width 37 height 7
click at [0, 0] on input "I still work here" at bounding box center [0, 0] width 0 height 0
click at [189, 183] on input at bounding box center [275, 187] width 210 height 16
click at [206, 185] on input "Founder & LEad Designer" at bounding box center [275, 187] width 210 height 16
type input "Founder & Lead Designer"
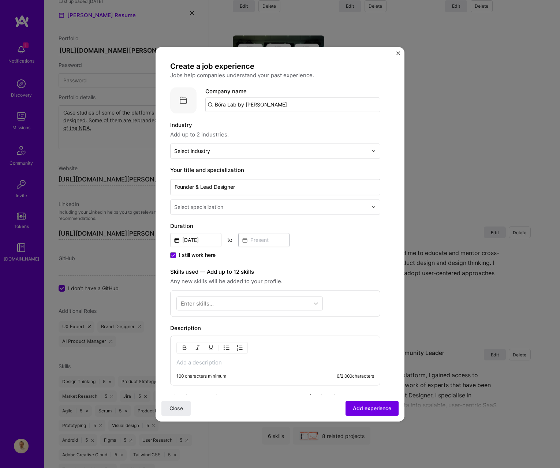
click at [188, 211] on div "Select specialization" at bounding box center [270, 207] width 201 height 14
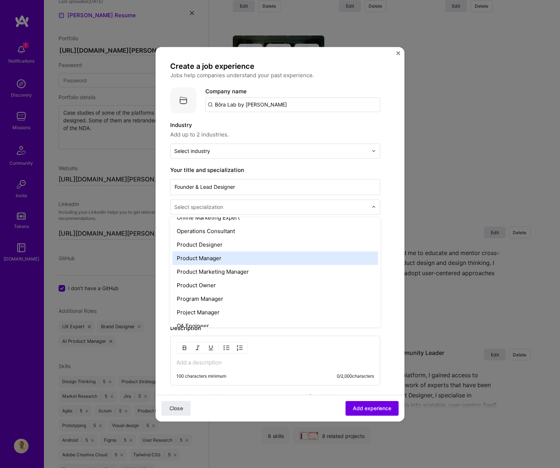
scroll to position [645, 0]
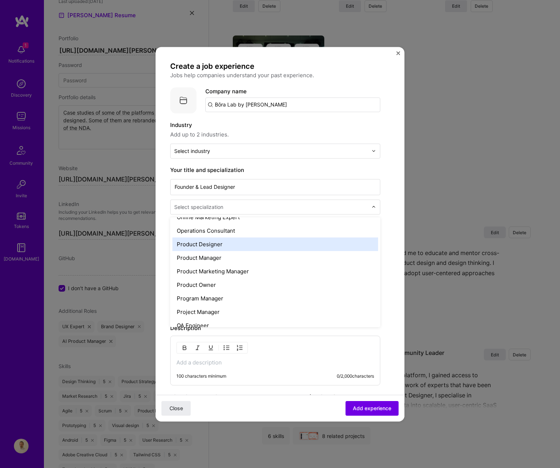
click at [200, 248] on div "Product Designer" at bounding box center [275, 244] width 206 height 14
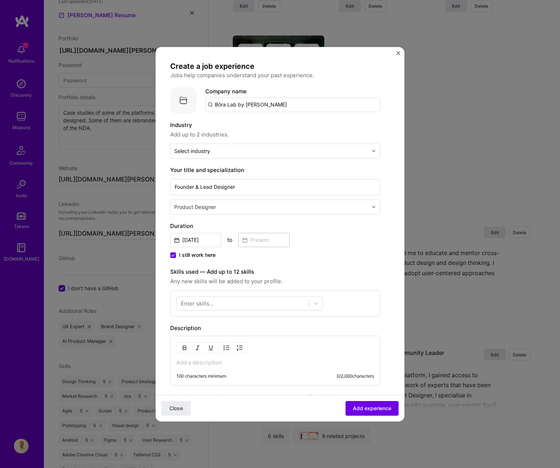
click at [204, 306] on div "Enter skills..." at bounding box center [197, 303] width 33 height 8
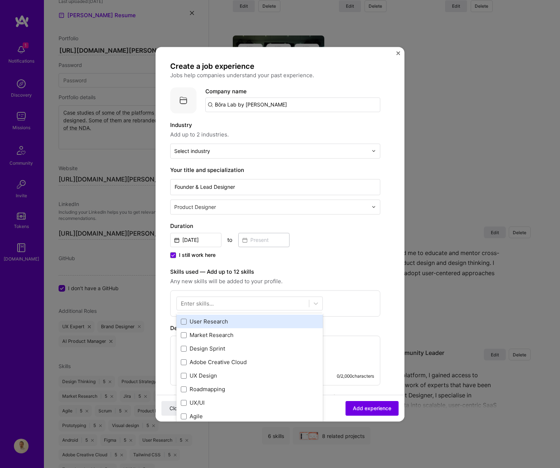
scroll to position [100, 0]
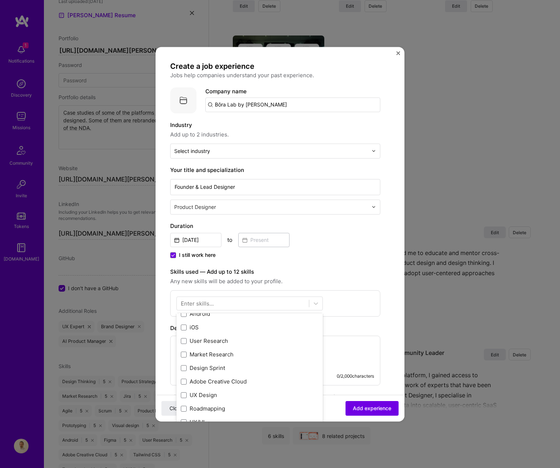
click at [187, 305] on div "Enter skills..." at bounding box center [197, 303] width 33 height 8
click at [195, 300] on div "Enter skills..." at bounding box center [197, 303] width 33 height 8
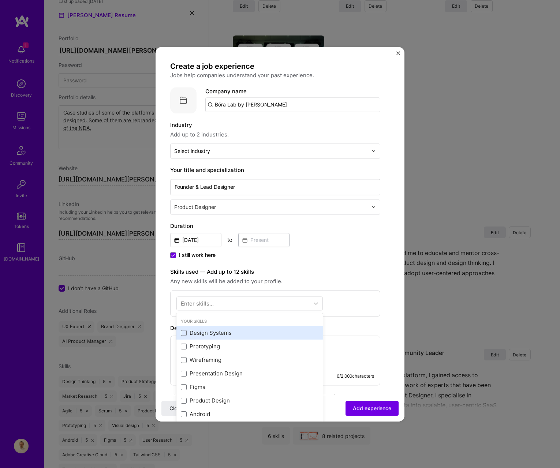
click at [214, 331] on div "Design Systems" at bounding box center [250, 333] width 138 height 8
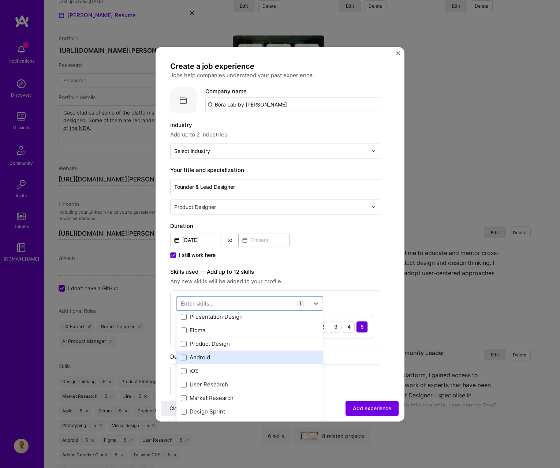
scroll to position [65, 0]
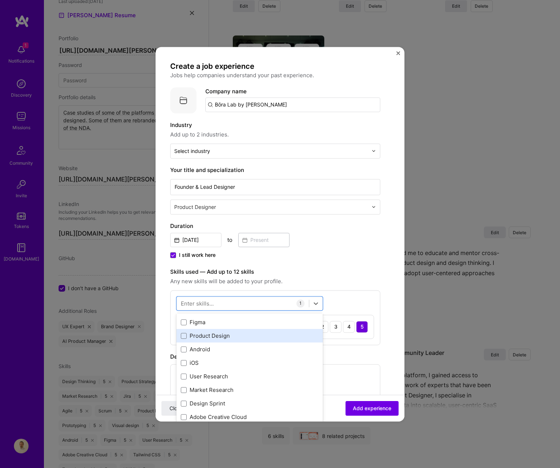
click at [224, 339] on div "Product Design" at bounding box center [250, 336] width 138 height 8
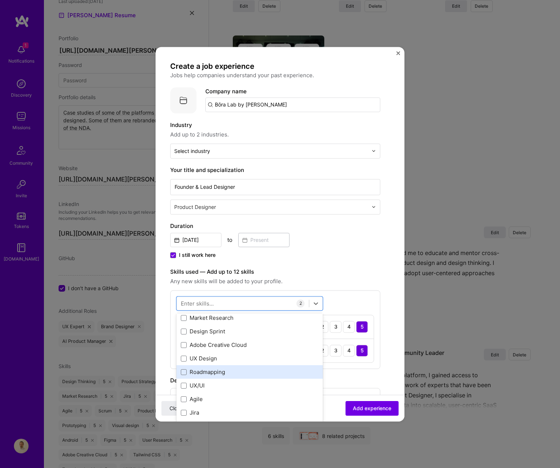
scroll to position [138, 0]
click at [239, 369] on div "Roadmapping" at bounding box center [250, 372] width 138 height 8
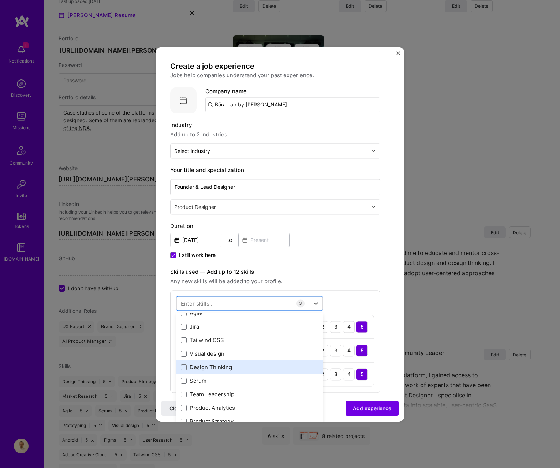
click at [239, 362] on div "Design Thinking" at bounding box center [249, 368] width 146 height 14
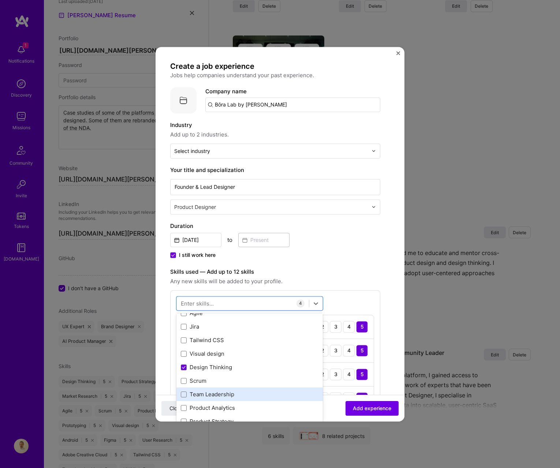
click at [246, 391] on div "Team Leadership" at bounding box center [250, 395] width 138 height 8
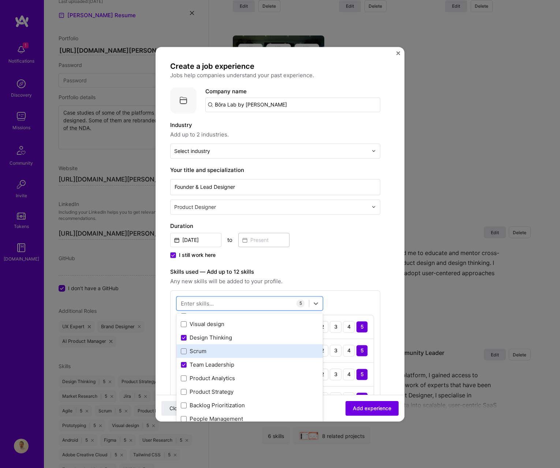
scroll to position [269, 0]
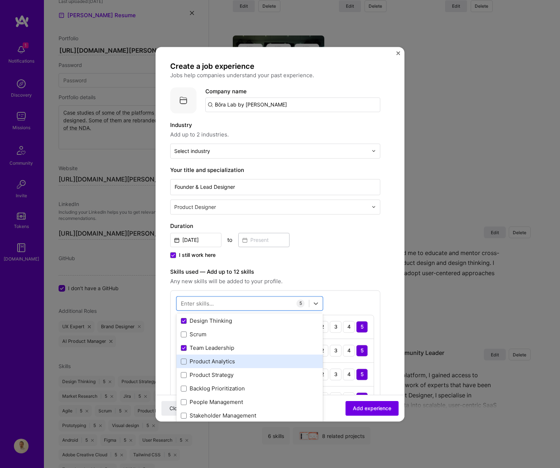
click at [248, 356] on div "Product Analytics" at bounding box center [249, 362] width 146 height 14
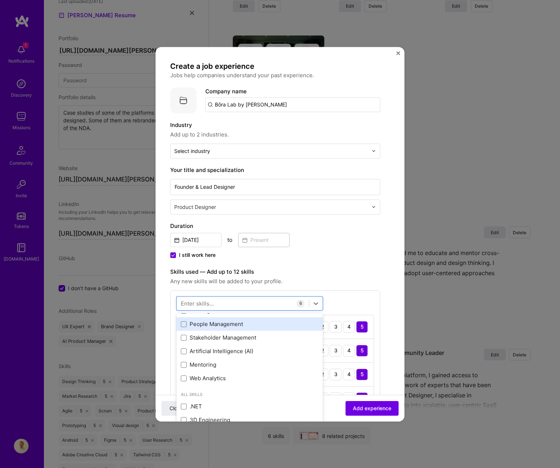
scroll to position [348, 0]
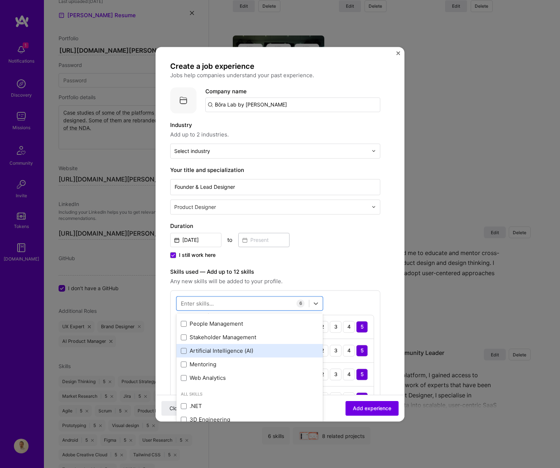
click at [214, 351] on div "Artificial Intelligence (AI)" at bounding box center [250, 351] width 138 height 8
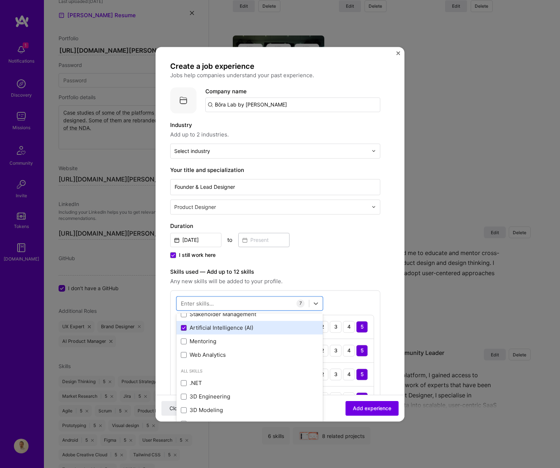
scroll to position [356, 0]
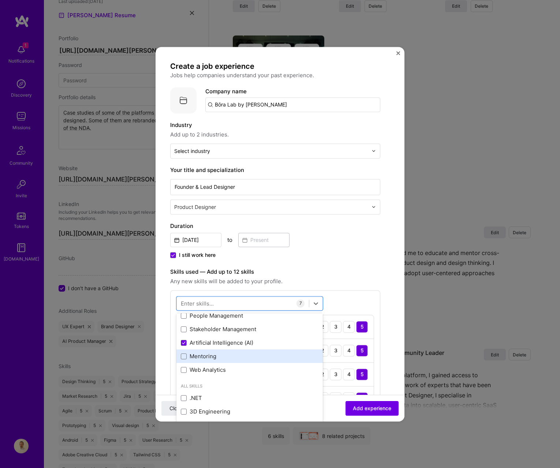
click at [215, 358] on div "Mentoring" at bounding box center [250, 357] width 138 height 8
click at [365, 297] on div "option Mentoring, selected. option Artificial Intelligence (AI) selected, 0 of …" at bounding box center [275, 400] width 210 height 221
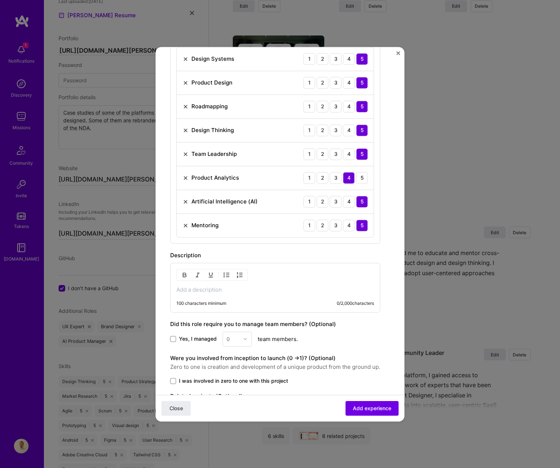
scroll to position [282, 0]
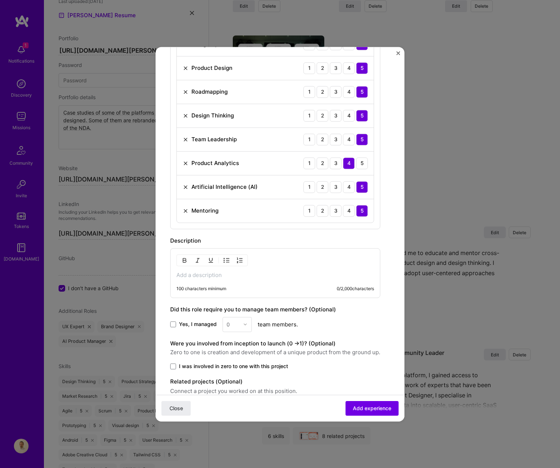
click at [200, 274] on p at bounding box center [275, 274] width 198 height 7
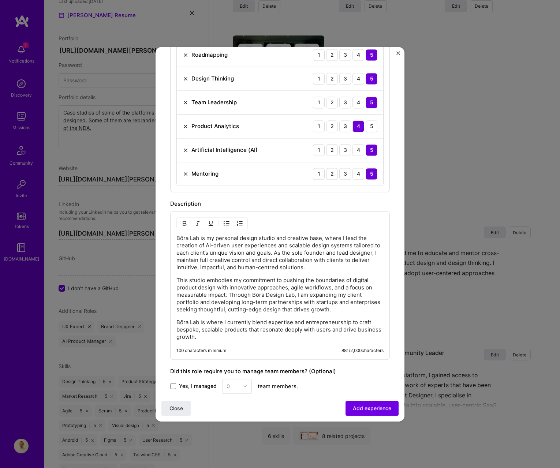
scroll to position [320, 0]
click at [361, 412] on button "Add experience" at bounding box center [371, 408] width 53 height 15
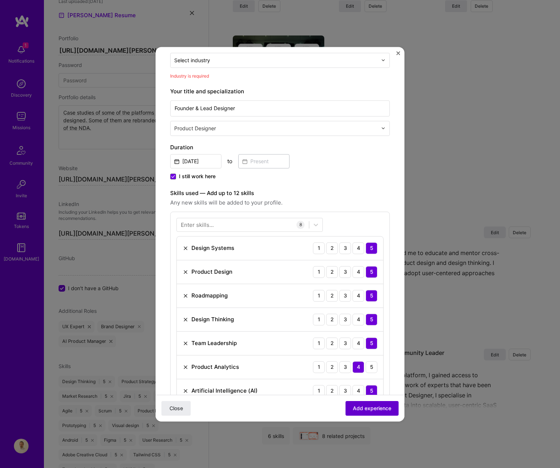
scroll to position [40, 0]
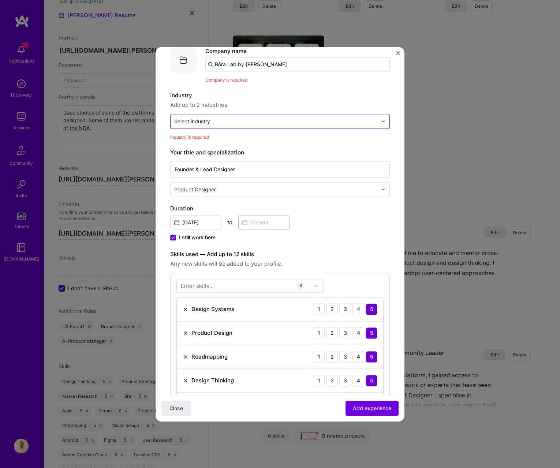
click at [215, 122] on input "text" at bounding box center [275, 121] width 203 height 8
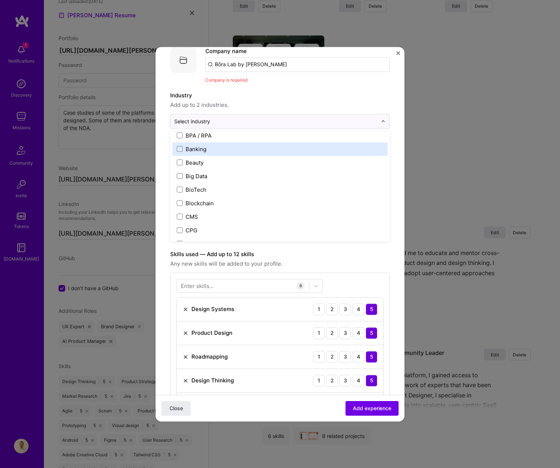
scroll to position [248, 0]
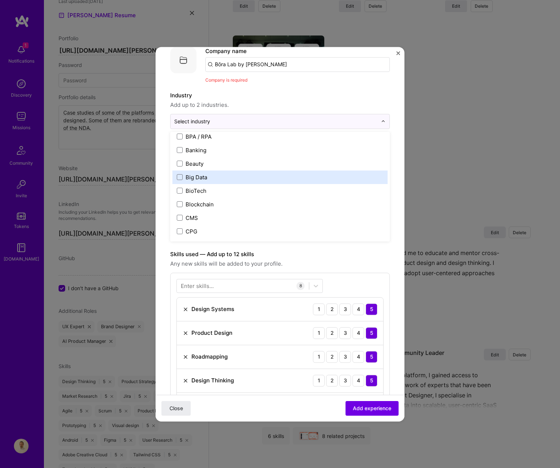
click at [212, 181] on div "Big Data" at bounding box center [279, 177] width 215 height 14
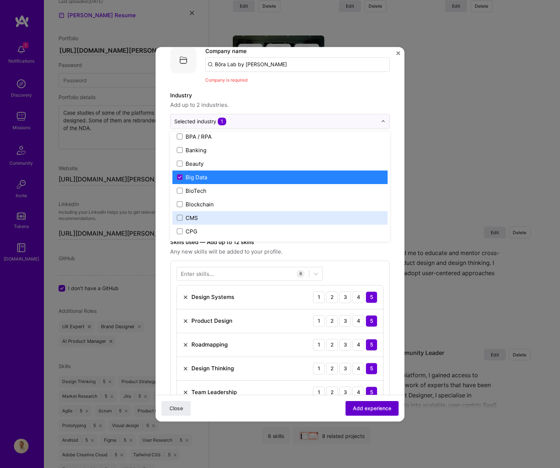
click at [360, 410] on span "Add experience" at bounding box center [372, 407] width 38 height 7
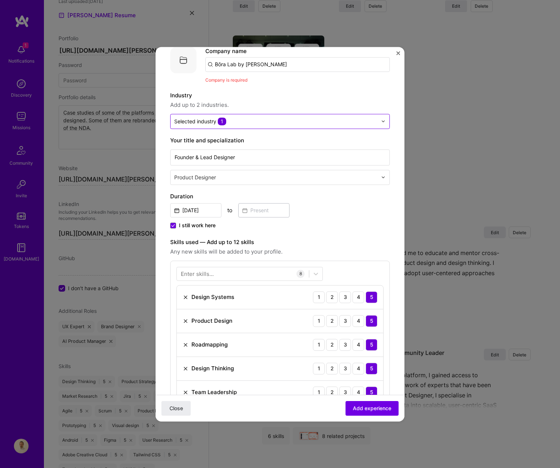
scroll to position [0, 0]
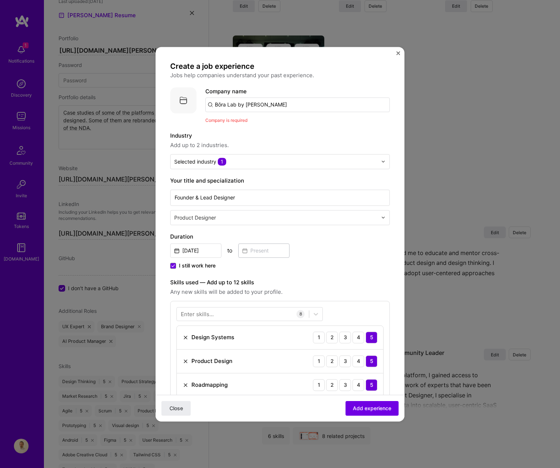
click at [214, 108] on input "Bōra Lab by Krispin Stock" at bounding box center [297, 104] width 184 height 15
drag, startPoint x: 237, startPoint y: 104, endPoint x: 277, endPoint y: 108, distance: 39.8
click at [277, 109] on input "Bōra Lab by Krispin Stock" at bounding box center [297, 104] width 184 height 15
type input "Bōra Lab"
click at [264, 120] on div "Company is required" at bounding box center [297, 120] width 184 height 8
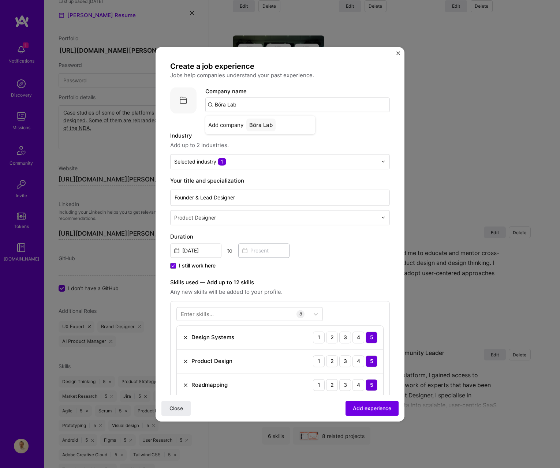
click at [224, 116] on div "Company name Bōra Lab Add company Bōra Lab Company is required" at bounding box center [297, 105] width 184 height 37
click at [256, 121] on div "Bōra Lab" at bounding box center [260, 125] width 29 height 13
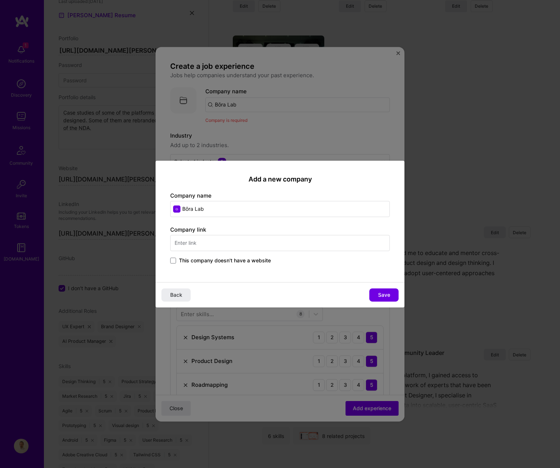
click at [193, 257] on span "This company doesn't have a website" at bounding box center [225, 260] width 92 height 7
click at [0, 0] on input "This company doesn't have a website" at bounding box center [0, 0] width 0 height 0
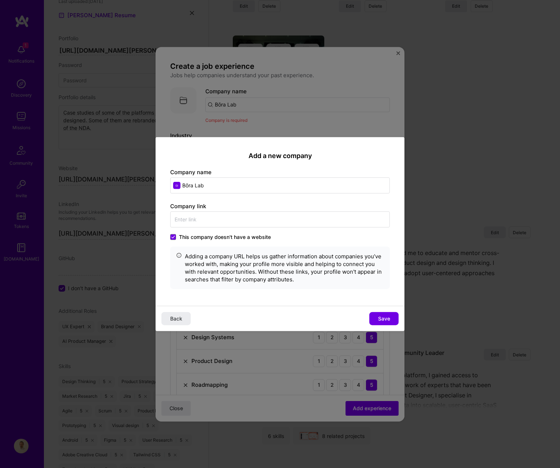
click at [215, 184] on input "Bōra Lab" at bounding box center [279, 185] width 219 height 16
type input "Bōra Lab by Krispin Stock"
click at [378, 319] on span "Save" at bounding box center [384, 318] width 12 height 7
type input "Bōra Lab by Krispin Stock"
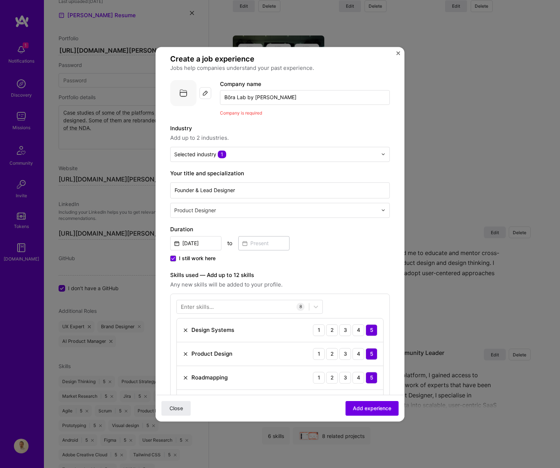
scroll to position [3, 0]
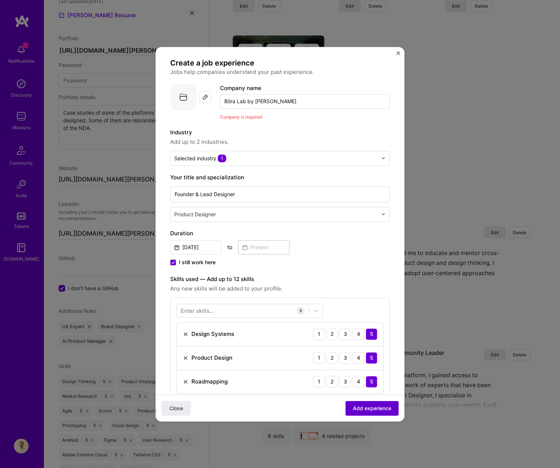
click at [378, 403] on button "Add experience" at bounding box center [371, 408] width 53 height 15
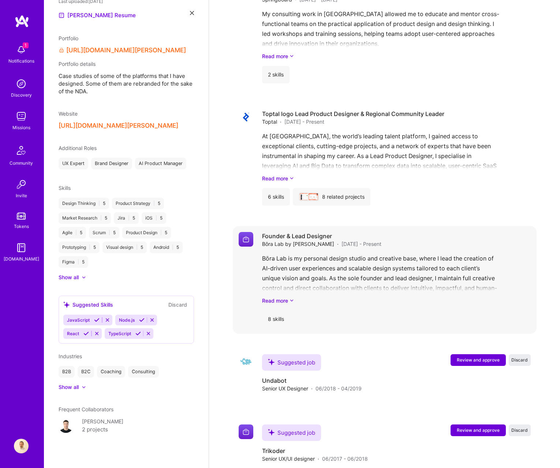
scroll to position [925, 0]
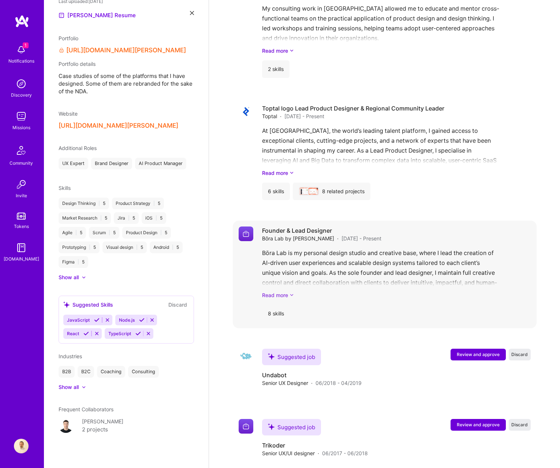
click at [388, 294] on link "Read more" at bounding box center [396, 295] width 269 height 8
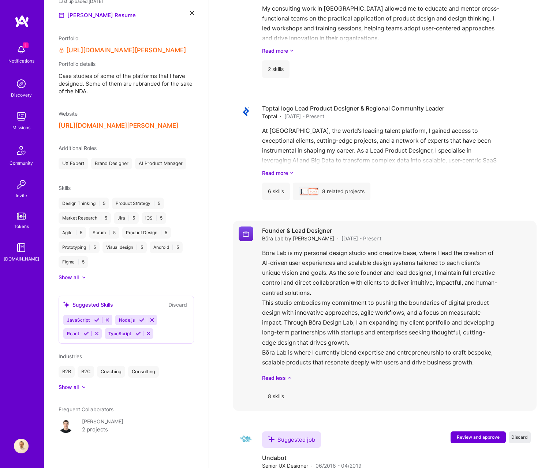
click at [272, 371] on div "Bōra Lab is my personal design studio and creative base, where I lead the creat…" at bounding box center [396, 315] width 269 height 134
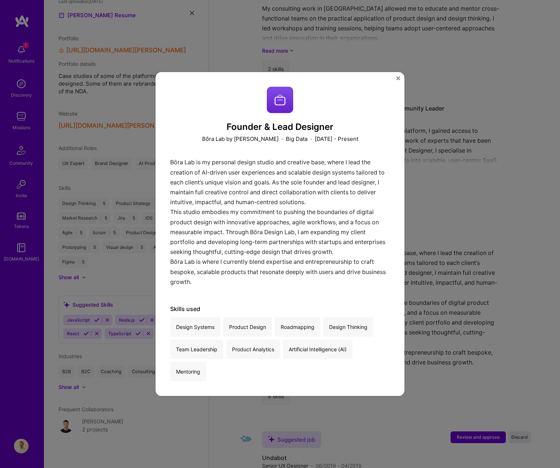
click at [454, 251] on div "Founder & Lead Designer Bōra Lab by Krispin Stock · Big Data · April 2019 - Pre…" at bounding box center [280, 234] width 560 height 468
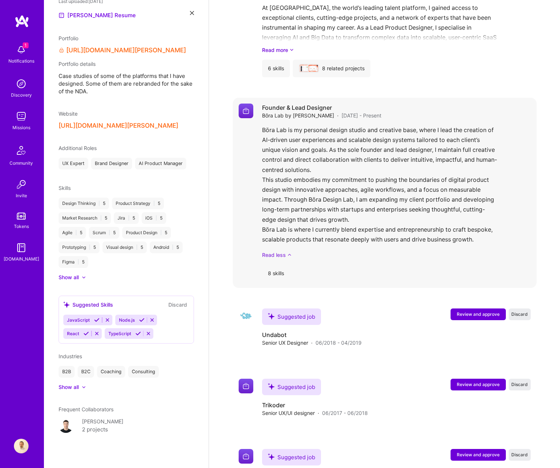
scroll to position [1106, 0]
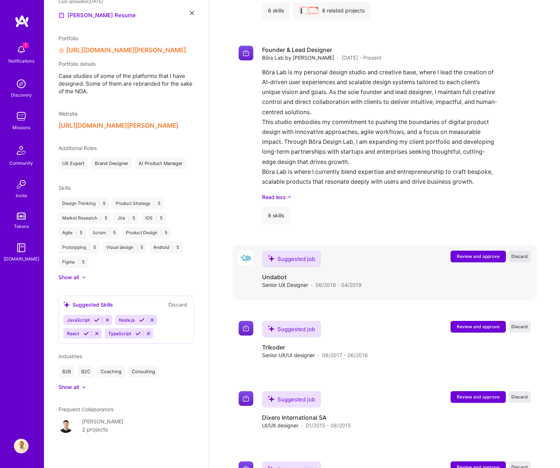
click at [517, 256] on span "Discard" at bounding box center [519, 256] width 16 height 6
click at [517, 256] on div "Loading... Loading" at bounding box center [490, 257] width 80 height 12
click at [517, 256] on span "Discard" at bounding box center [519, 256] width 16 height 6
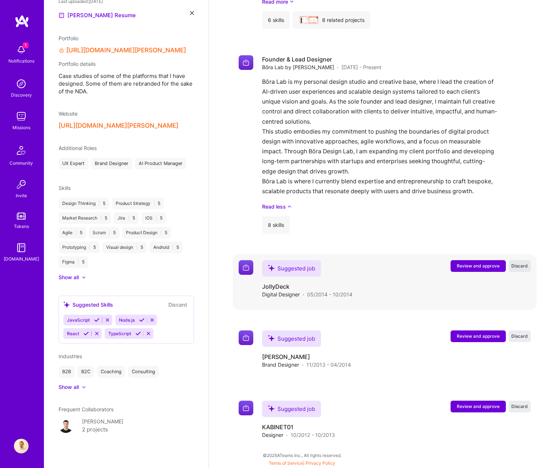
scroll to position [1096, 0]
click at [517, 256] on div "Suggested job Review and approve Discard Suggested job JollyDeck Digital Design…" at bounding box center [385, 282] width 304 height 56
click at [517, 264] on span "Discard" at bounding box center [519, 266] width 16 height 6
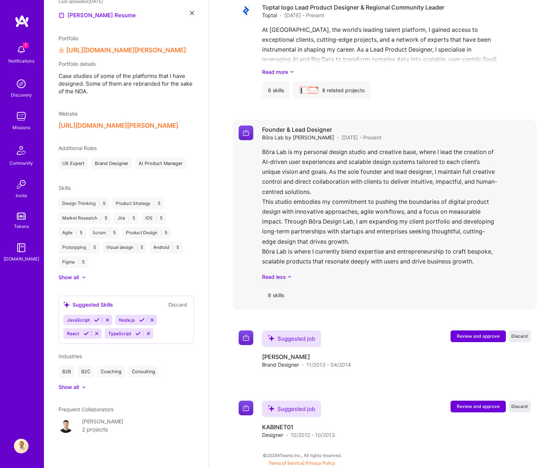
scroll to position [1026, 0]
click at [518, 266] on div "Bōra Lab is my personal design studio and creative base, where I lead the creat…" at bounding box center [396, 214] width 269 height 134
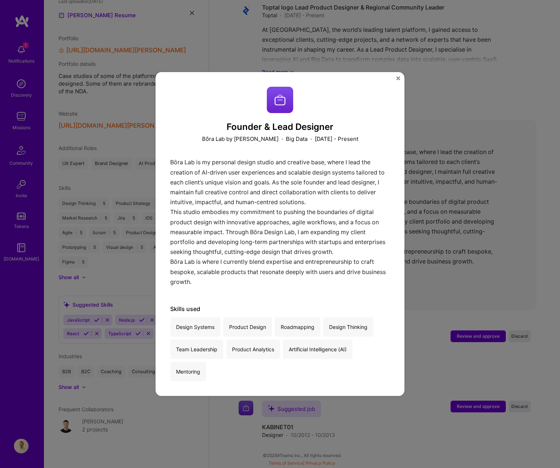
drag, startPoint x: 428, startPoint y: 264, endPoint x: 432, endPoint y: 263, distance: 3.7
click at [428, 264] on div "Founder & Lead Designer Bōra Lab by Krispin Stock · Big Data · April 2019 - Pre…" at bounding box center [280, 234] width 560 height 468
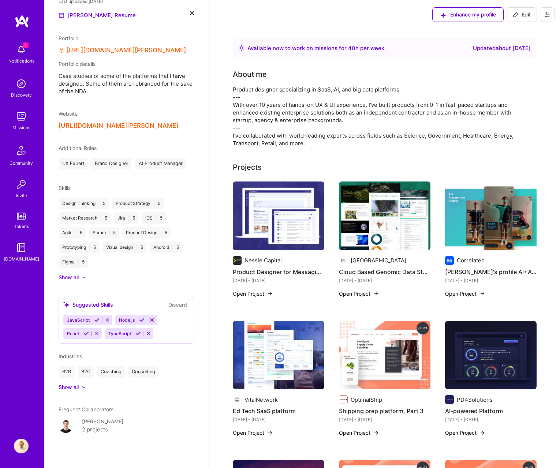
click at [523, 12] on span "Edit" at bounding box center [522, 14] width 18 height 7
select select "US"
select select "Right Now"
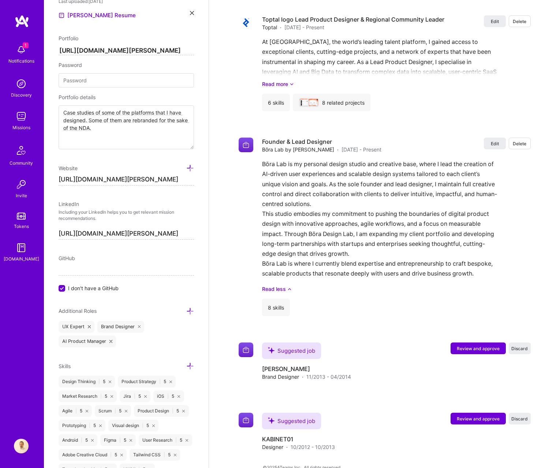
scroll to position [1355, 0]
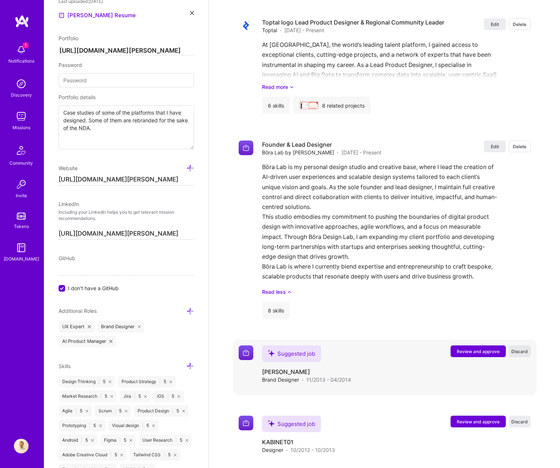
click at [521, 353] on span "Discard" at bounding box center [519, 351] width 16 height 6
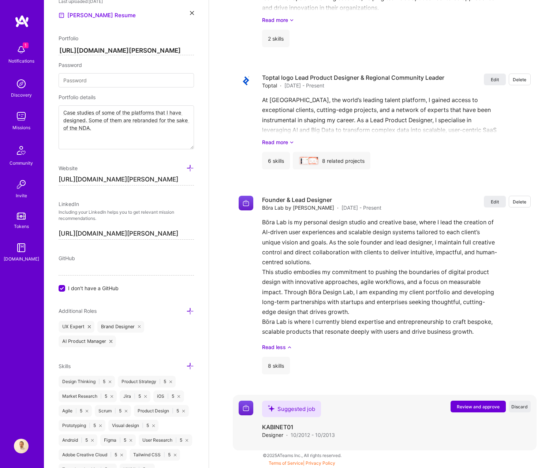
scroll to position [1300, 0]
click at [521, 408] on span "Discard" at bounding box center [519, 406] width 16 height 6
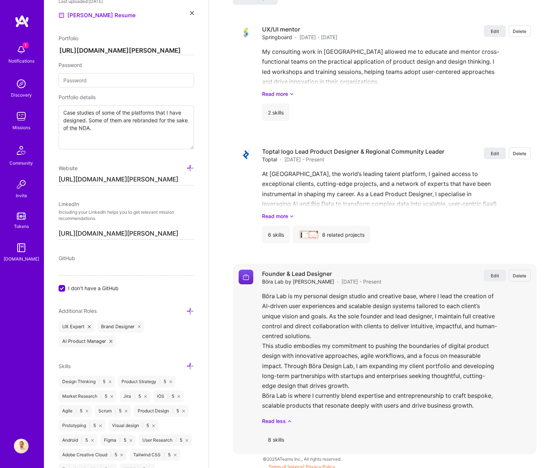
scroll to position [1226, 0]
click at [497, 276] on span "Edit" at bounding box center [495, 276] width 8 height 6
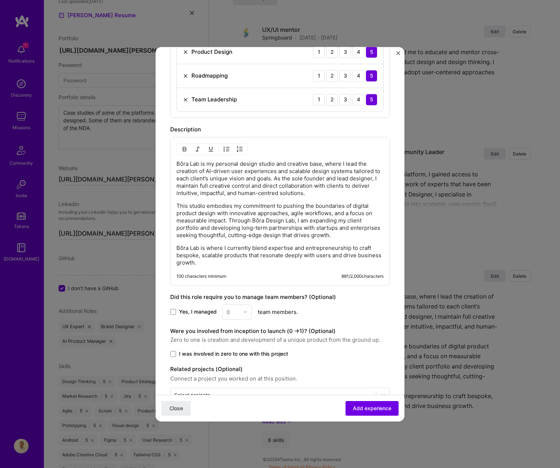
scroll to position [416, 0]
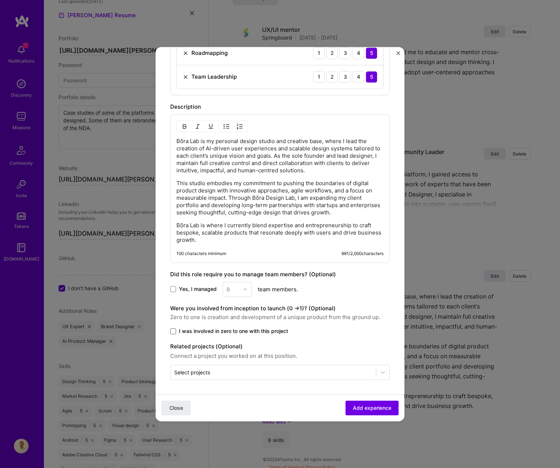
click at [174, 330] on span at bounding box center [173, 331] width 6 height 6
click at [0, 0] on input "I was involved in zero to one with this project" at bounding box center [0, 0] width 0 height 0
click at [216, 371] on input "text" at bounding box center [273, 372] width 198 height 8
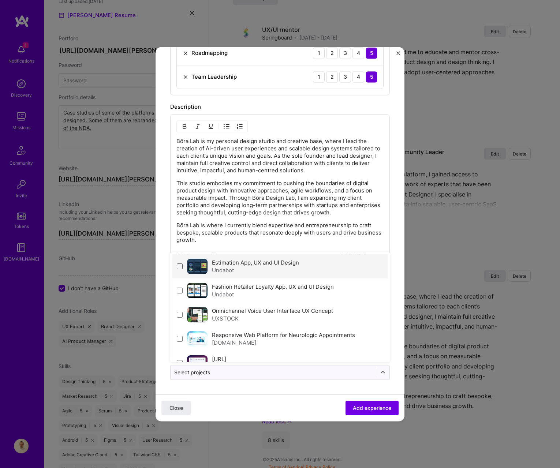
click at [181, 264] on span at bounding box center [180, 266] width 6 height 6
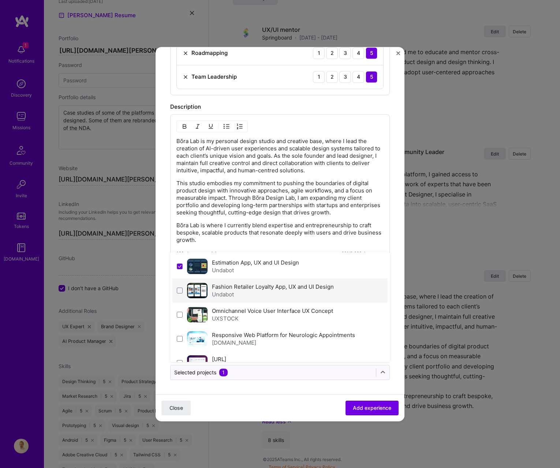
click at [184, 290] on div "Fashion Retailer Loyalty App, UX and UI Design Undabot" at bounding box center [279, 290] width 215 height 24
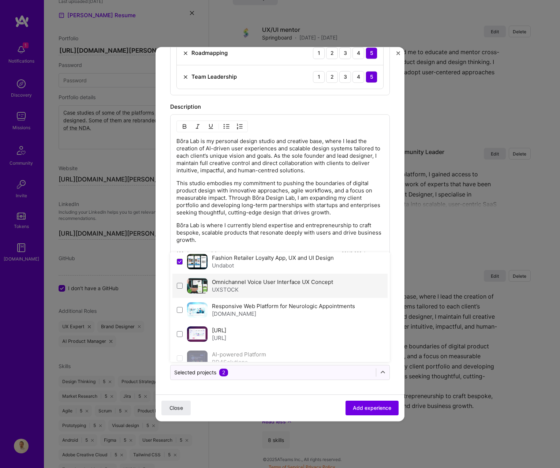
scroll to position [29, 0]
click at [183, 290] on div "Omnichannel Voice User Interface UX Concept UXSTOCK" at bounding box center [279, 285] width 215 height 24
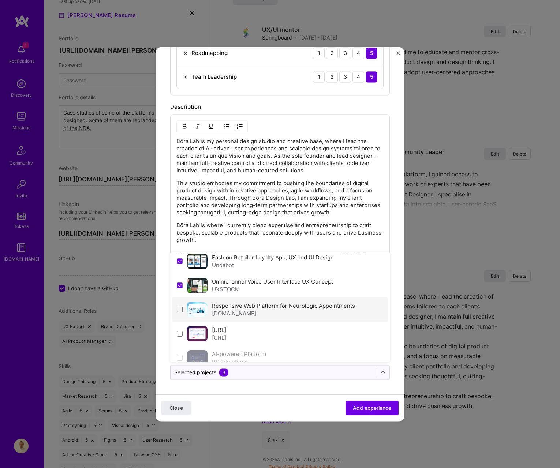
click at [184, 307] on div "Responsive Web Platform for Neurologic Appointments Mozak.Hr" at bounding box center [279, 309] width 215 height 24
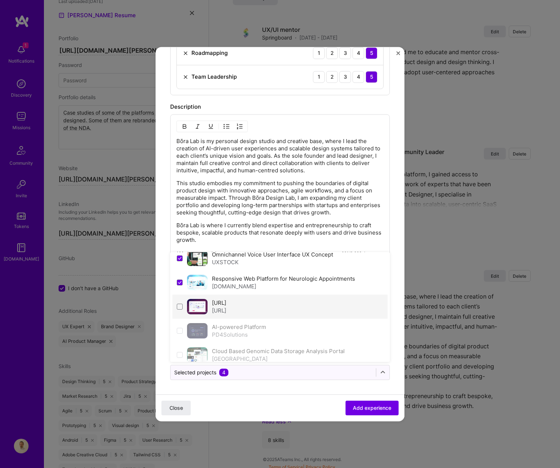
click at [183, 307] on div "Truthlab.ai Truthlab.AI" at bounding box center [279, 306] width 215 height 24
click at [181, 330] on span at bounding box center [180, 331] width 6 height 6
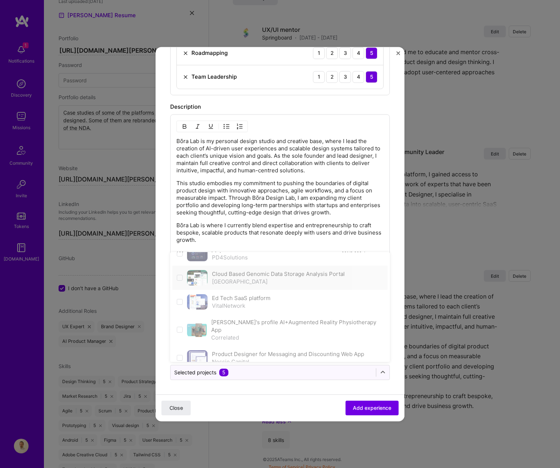
scroll to position [209, 0]
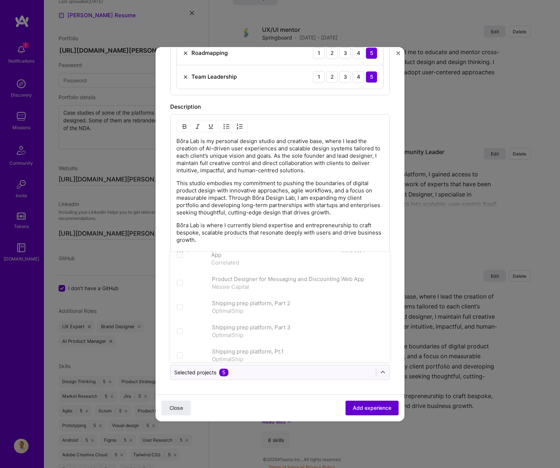
click at [353, 410] on span "Add experience" at bounding box center [372, 407] width 38 height 7
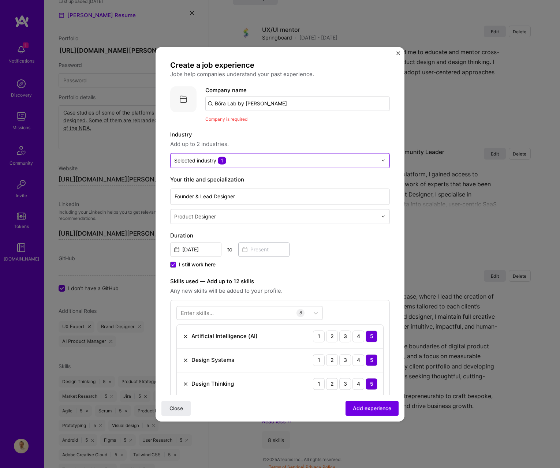
scroll to position [0, 0]
click at [235, 106] on input "Bōra Lab by Krispin Stock" at bounding box center [297, 102] width 184 height 15
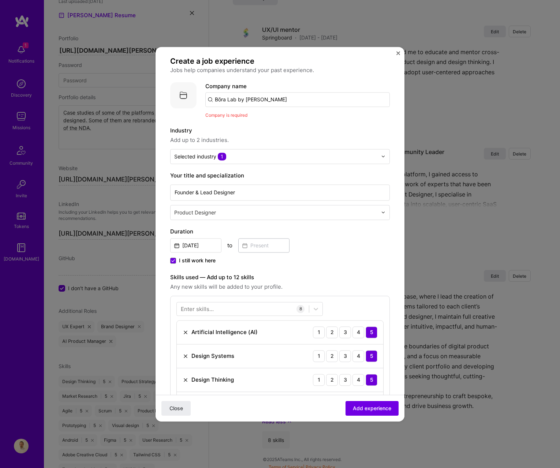
click at [250, 101] on input "Bōra Lab by Krispin Stock" at bounding box center [297, 99] width 184 height 15
click at [211, 117] on div "Company is required" at bounding box center [297, 114] width 184 height 8
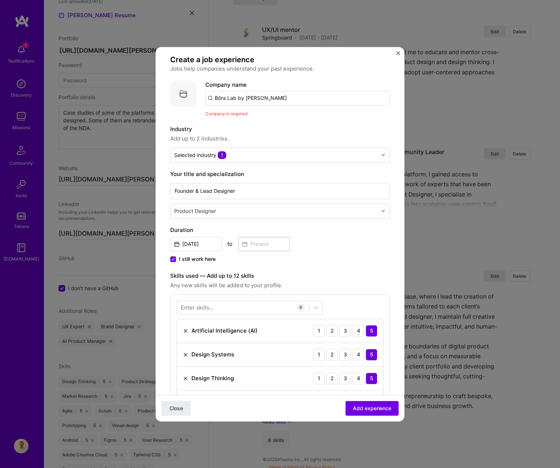
click at [242, 100] on input "Bōra Lab by Krispin Stock" at bounding box center [297, 98] width 184 height 15
click at [294, 98] on input "Bōra Lab by Krispin Stock" at bounding box center [297, 98] width 184 height 15
type input "Bōra Lab by Krispin Stock"
click at [272, 120] on div "Bōra Lab by Krispin Stock" at bounding box center [288, 118] width 85 height 13
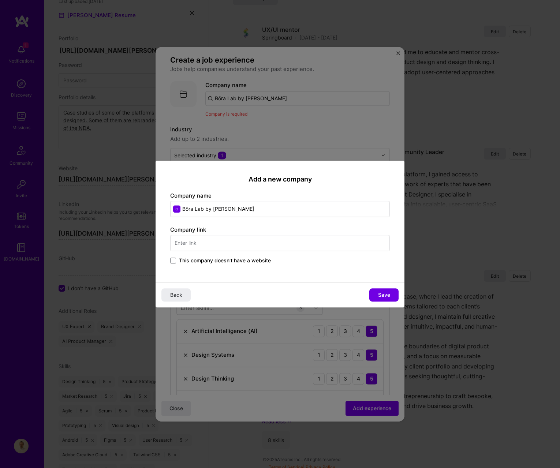
click at [211, 259] on span "This company doesn't have a website" at bounding box center [225, 260] width 92 height 7
click at [0, 0] on input "This company doesn't have a website" at bounding box center [0, 0] width 0 height 0
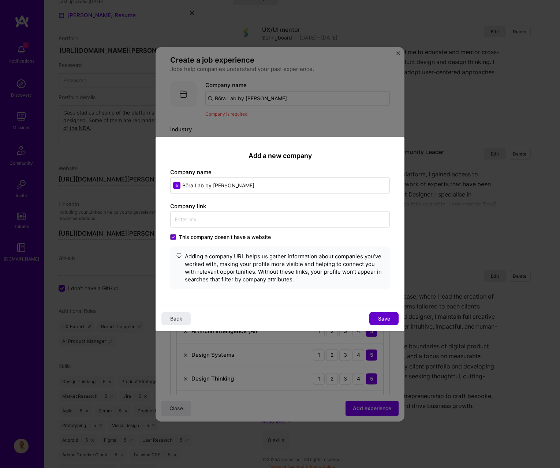
click at [374, 315] on button "Save" at bounding box center [383, 318] width 29 height 13
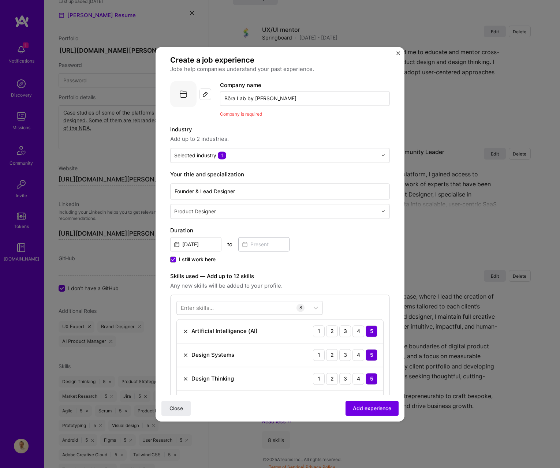
click at [356, 409] on span "Add experience" at bounding box center [372, 407] width 38 height 7
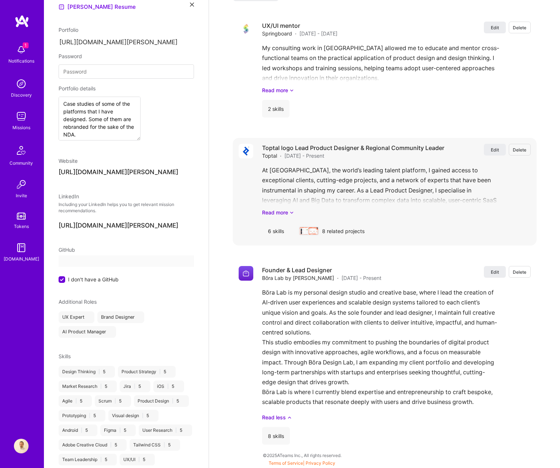
select select "US"
select select "Right Now"
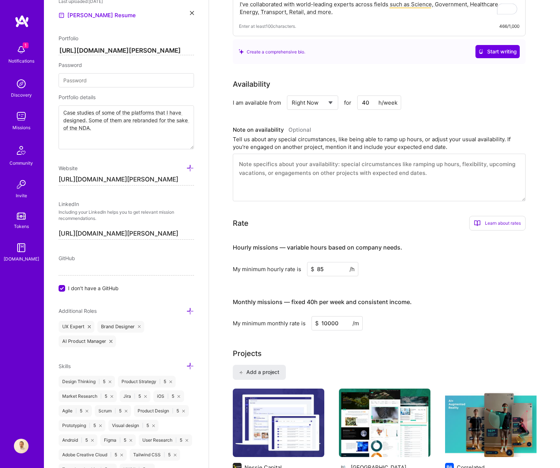
scroll to position [0, 0]
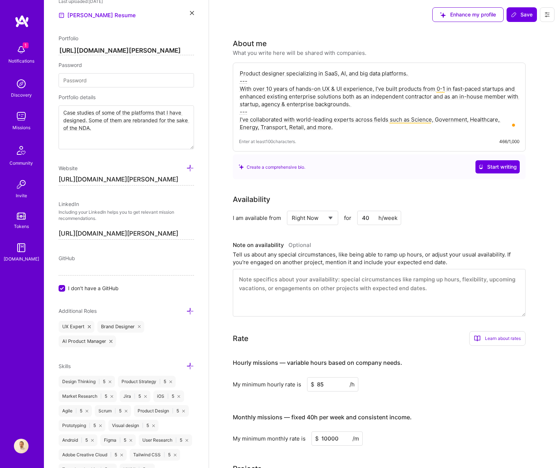
click at [270, 87] on textarea "Product designer specializing in SaaS, AI, and big data platforms. --- With ove…" at bounding box center [379, 100] width 280 height 63
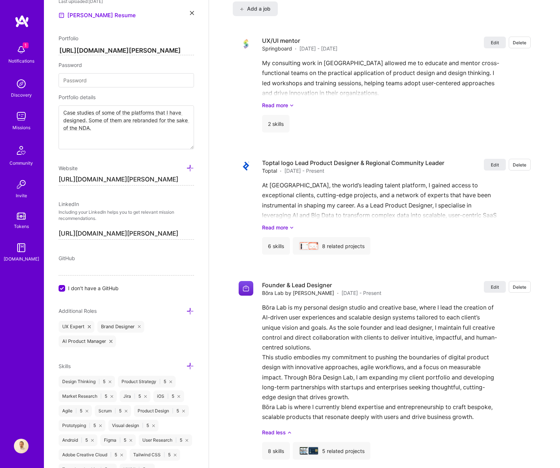
scroll to position [1230, 0]
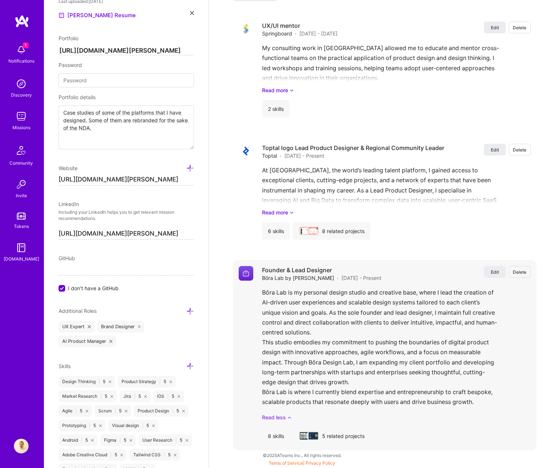
click at [278, 417] on link "Read less" at bounding box center [396, 417] width 269 height 8
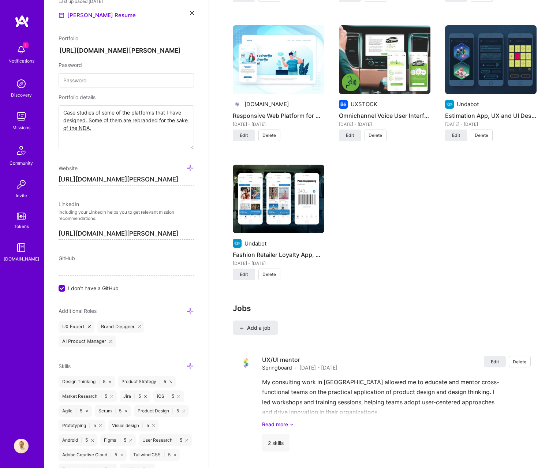
scroll to position [899, 0]
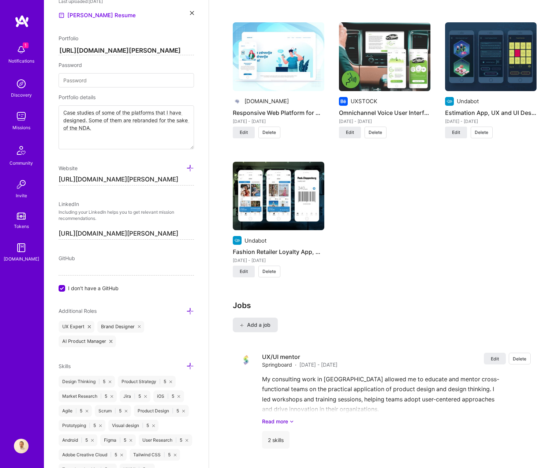
click at [239, 330] on button "Add a job" at bounding box center [255, 325] width 45 height 15
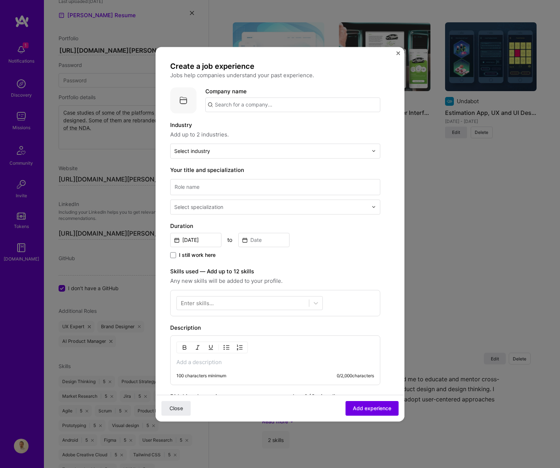
click at [188, 362] on p at bounding box center [275, 361] width 198 height 7
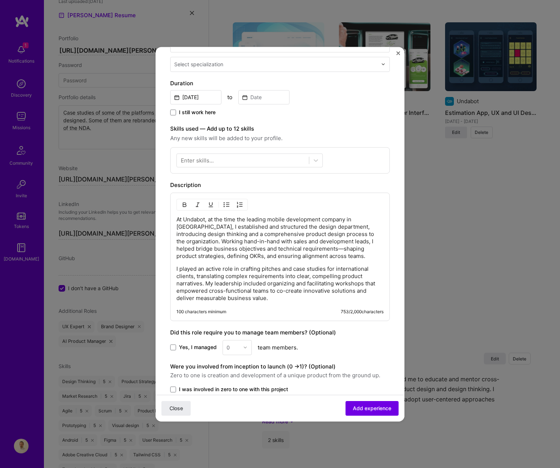
scroll to position [150, 0]
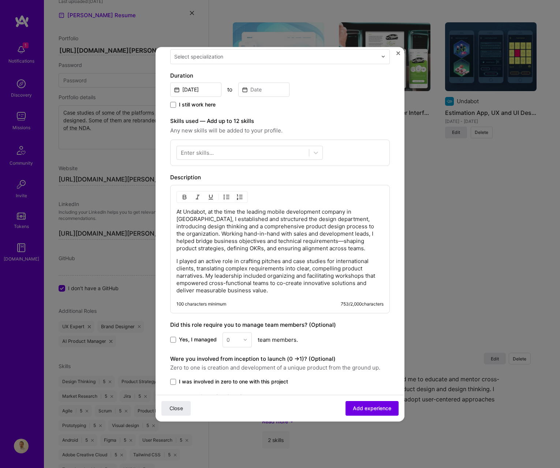
click at [182, 342] on span "Yes, I managed" at bounding box center [198, 339] width 38 height 7
click at [0, 0] on input "Yes, I managed" at bounding box center [0, 0] width 0 height 0
click at [251, 341] on div "Yes, I managed 0 team members." at bounding box center [279, 339] width 219 height 15
click at [243, 342] on div at bounding box center [247, 340] width 8 height 14
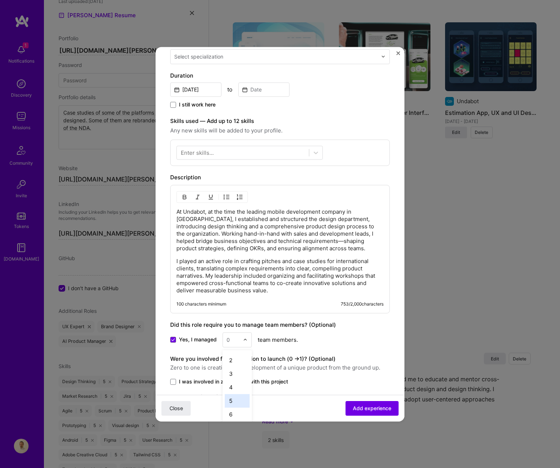
click at [243, 398] on div "5" at bounding box center [237, 401] width 25 height 14
click at [273, 278] on p "I played an active role in crafting pitches and case studies for international …" at bounding box center [279, 276] width 207 height 37
click at [271, 279] on p "I played an active role in crafting pitches and case studies for international …" at bounding box center [279, 276] width 207 height 37
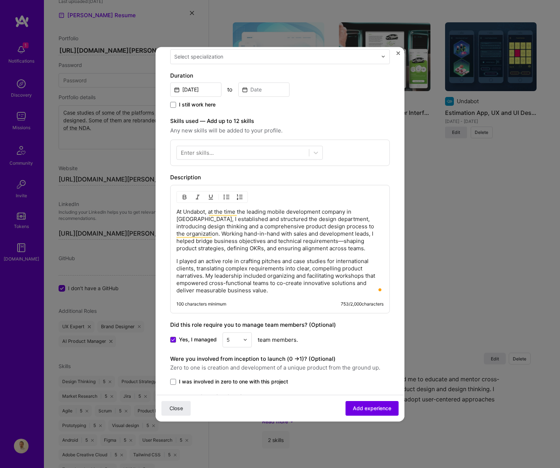
click at [189, 155] on div "Enter skills..." at bounding box center [197, 153] width 33 height 8
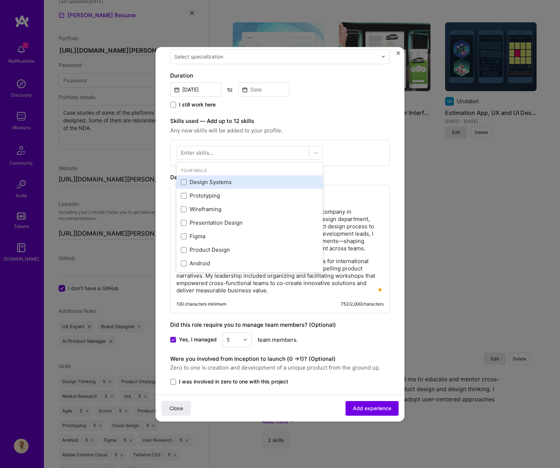
click at [209, 177] on div "Design Systems" at bounding box center [249, 183] width 146 height 14
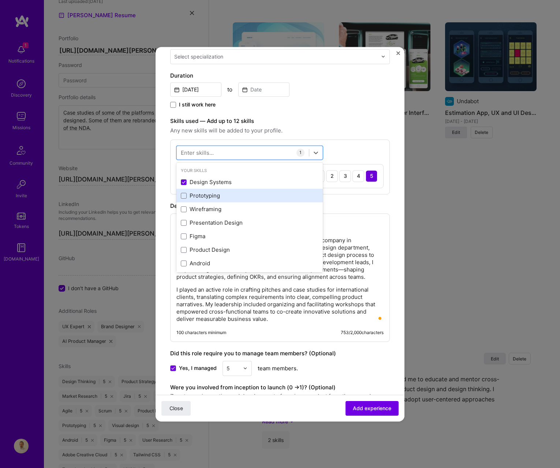
click at [218, 196] on div "Prototyping" at bounding box center [250, 196] width 138 height 8
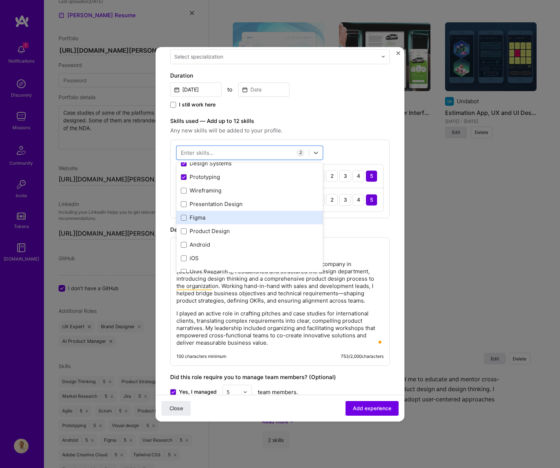
scroll to position [20, 0]
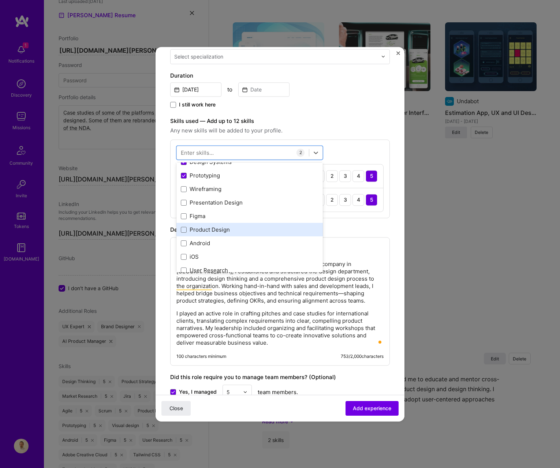
click at [234, 229] on div "Product Design" at bounding box center [250, 230] width 138 height 8
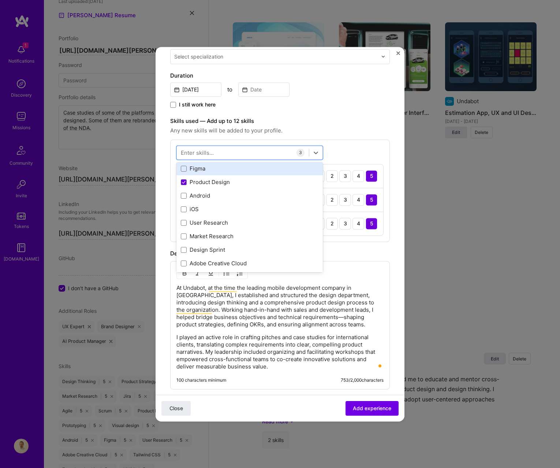
scroll to position [71, 0]
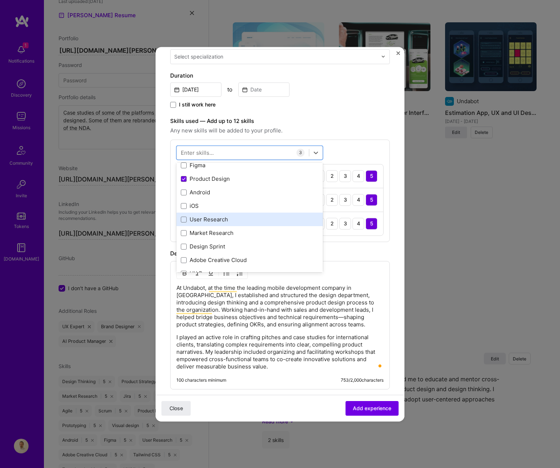
click at [241, 222] on div "User Research" at bounding box center [250, 220] width 138 height 8
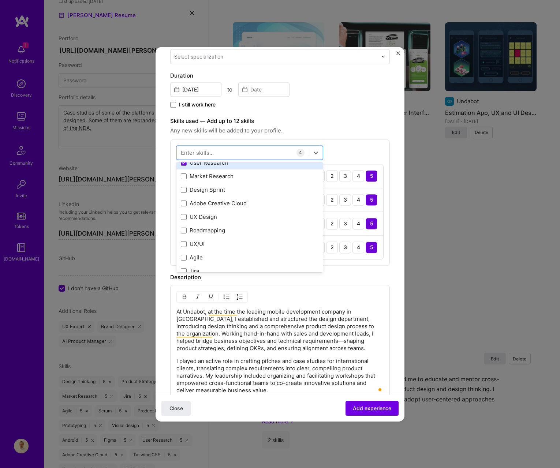
scroll to position [139, 0]
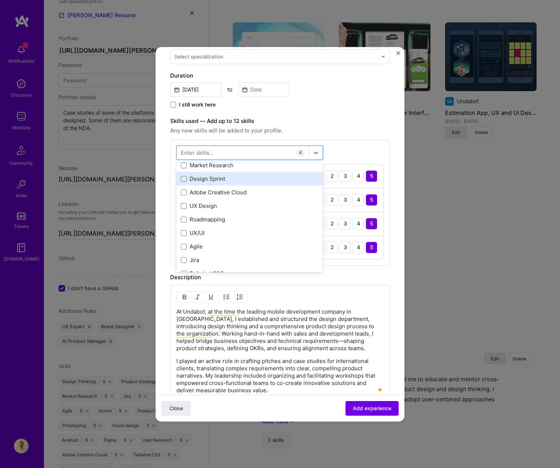
click at [230, 174] on div "Design Sprint" at bounding box center [249, 179] width 146 height 14
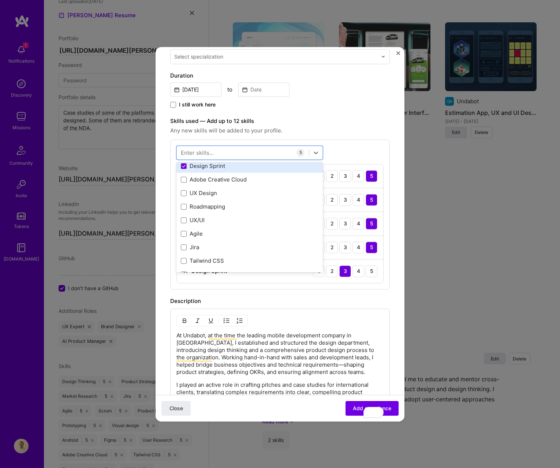
scroll to position [155, 0]
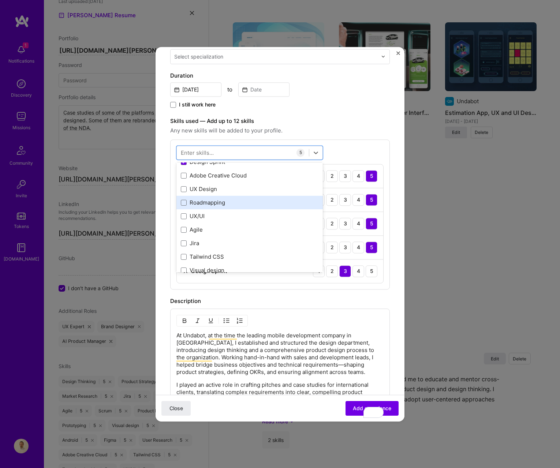
click at [269, 201] on div "Roadmapping" at bounding box center [250, 203] width 138 height 8
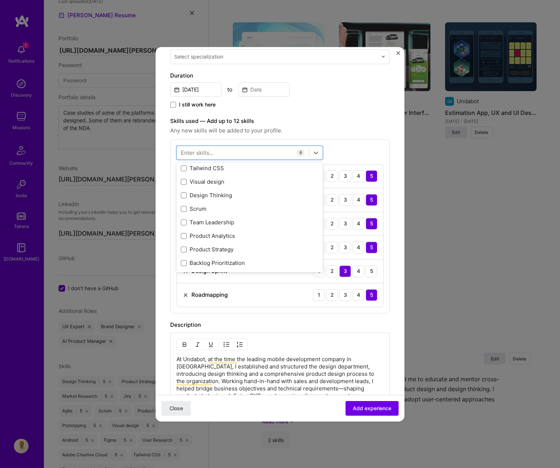
scroll to position [242, 0]
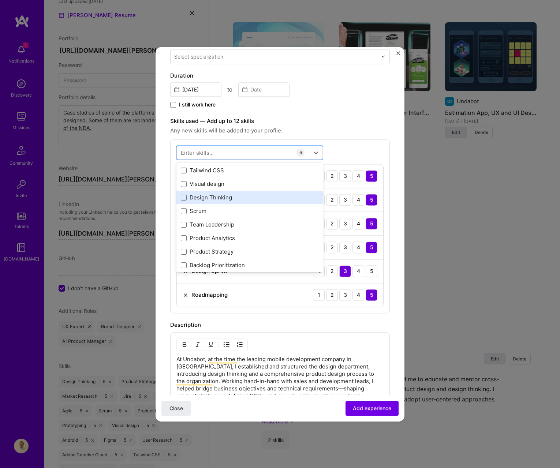
click at [259, 202] on div "Design Thinking" at bounding box center [249, 198] width 146 height 14
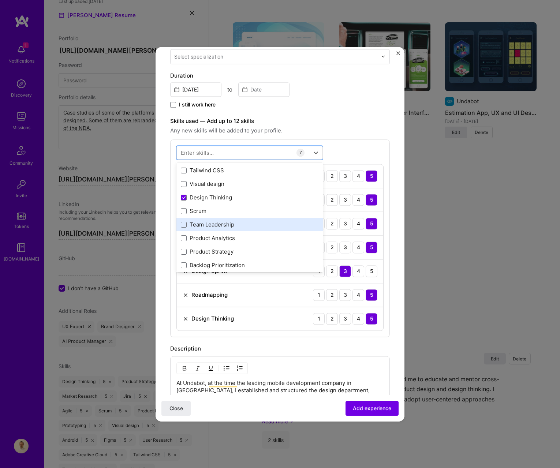
click at [256, 221] on div "Team Leadership" at bounding box center [250, 225] width 138 height 8
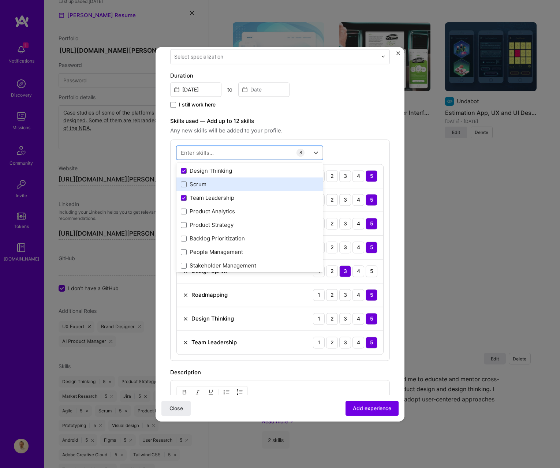
scroll to position [274, 0]
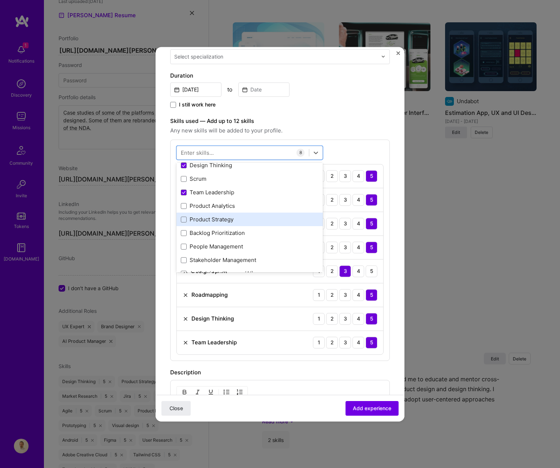
click at [257, 219] on div "Product Strategy" at bounding box center [250, 220] width 138 height 8
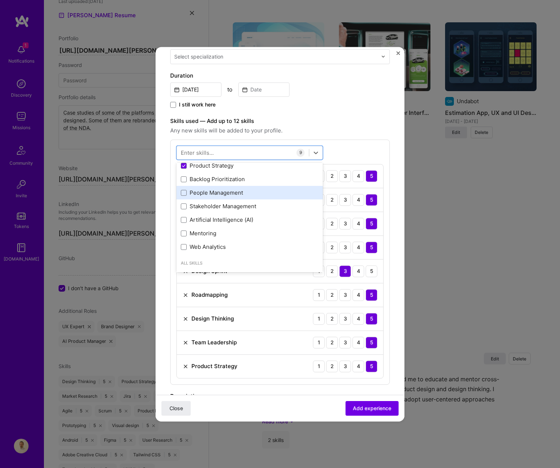
scroll to position [334, 0]
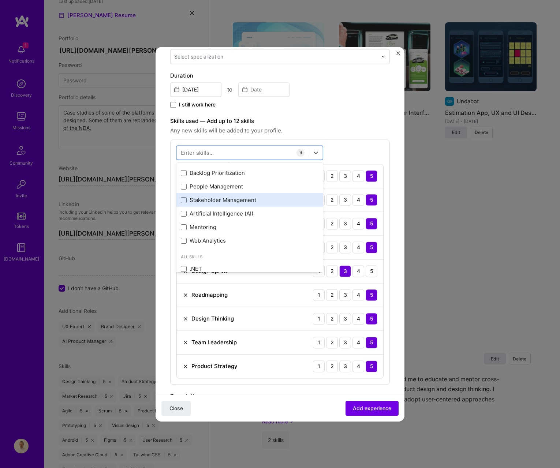
click at [266, 200] on div "Stakeholder Management" at bounding box center [250, 200] width 138 height 8
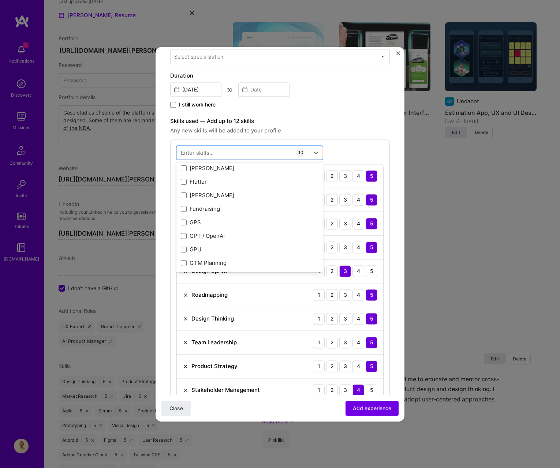
scroll to position [2130, 0]
click at [335, 155] on div "option Stakeholder Management, selected. option Flink focused, 0 of 2. 378 resu…" at bounding box center [279, 273] width 219 height 269
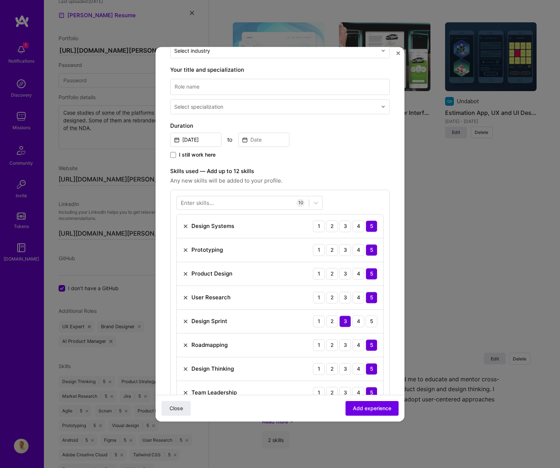
scroll to position [100, 0]
click at [201, 140] on input "Aug, 2025" at bounding box center [195, 140] width 51 height 14
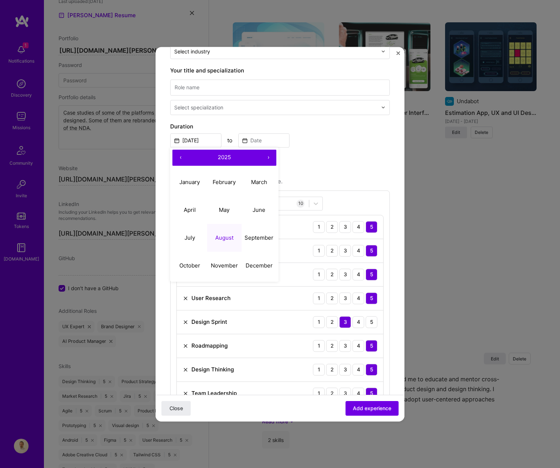
click at [173, 161] on button "‹" at bounding box center [180, 158] width 16 height 16
click at [178, 158] on button "‹" at bounding box center [180, 158] width 16 height 16
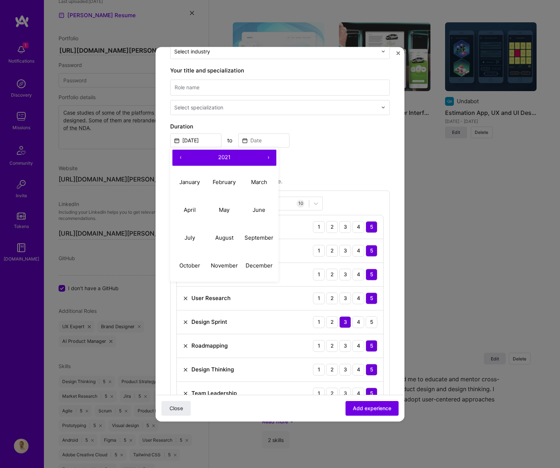
click at [178, 158] on button "‹" at bounding box center [180, 158] width 16 height 16
click at [259, 205] on button "June" at bounding box center [258, 210] width 35 height 28
type input "[DATE]"
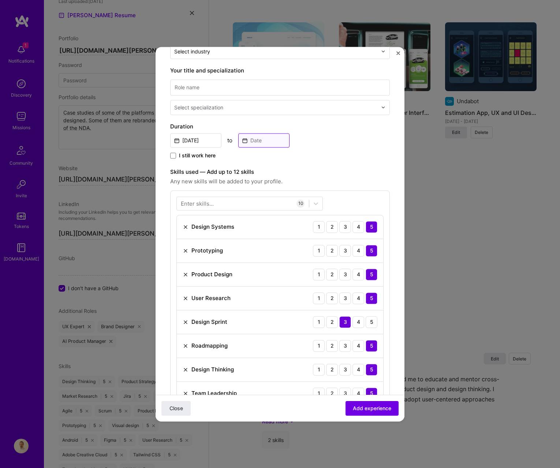
click at [262, 135] on input at bounding box center [263, 140] width 51 height 14
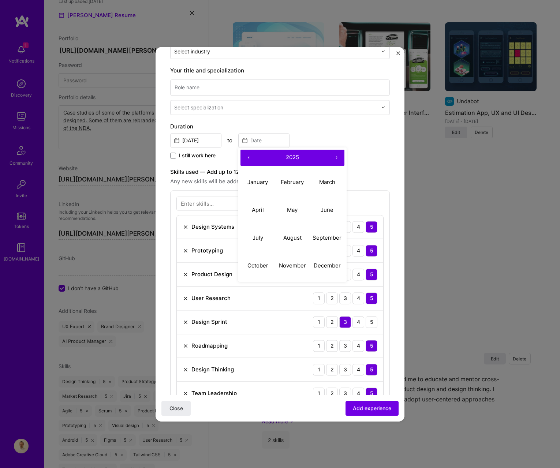
click at [251, 157] on button "‹" at bounding box center [248, 158] width 16 height 16
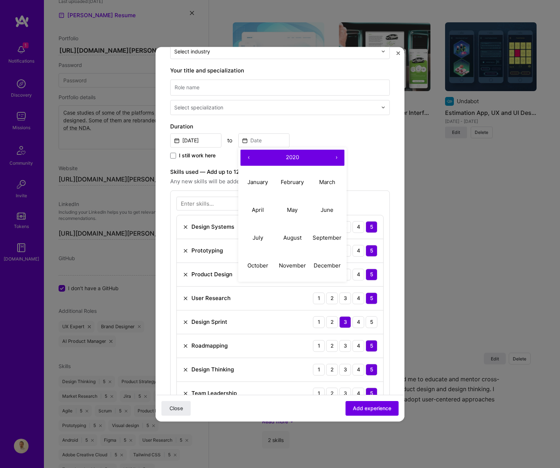
click at [251, 157] on button "‹" at bounding box center [248, 158] width 16 height 16
click at [337, 157] on button "›" at bounding box center [336, 158] width 16 height 16
click at [265, 210] on button "April" at bounding box center [257, 210] width 35 height 28
type input "[DATE]"
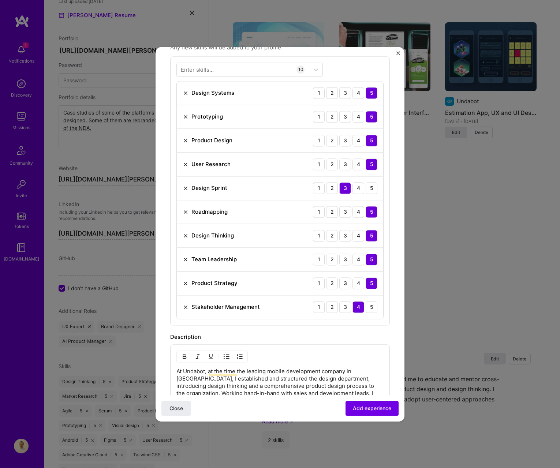
scroll to position [254, 0]
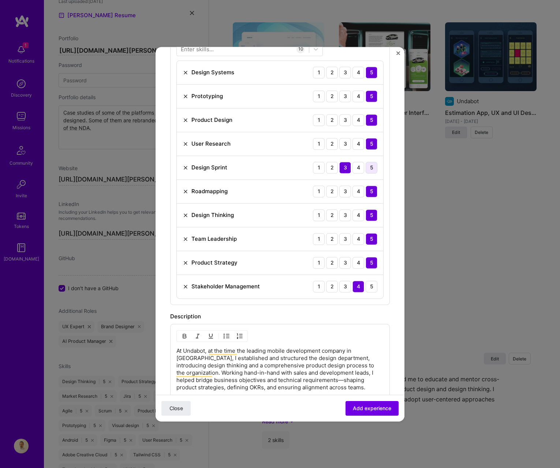
click at [368, 170] on div "5" at bounding box center [371, 168] width 12 height 12
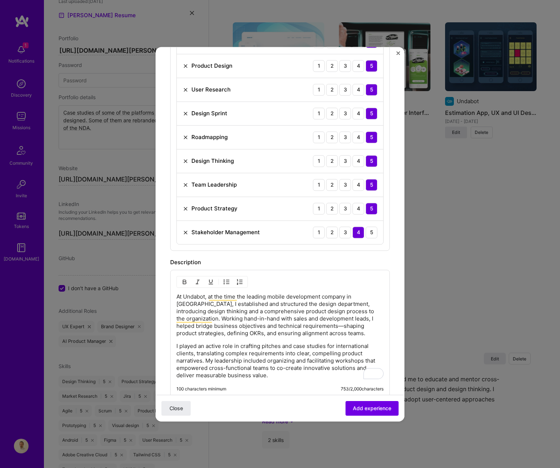
scroll to position [308, 0]
click at [372, 226] on div "5" at bounding box center [371, 232] width 12 height 12
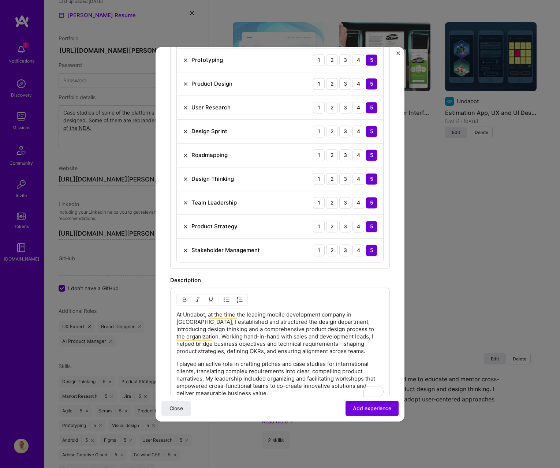
scroll to position [0, 0]
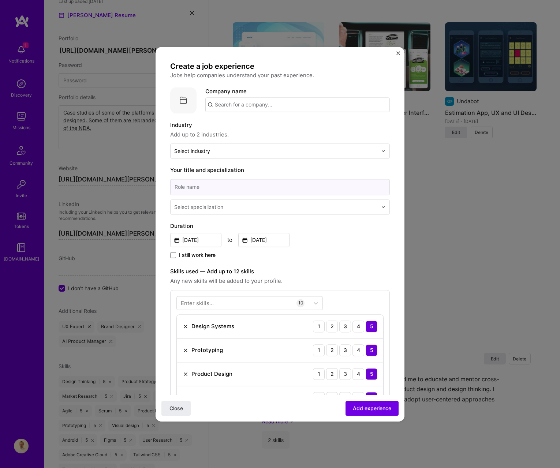
click at [285, 187] on input at bounding box center [279, 187] width 219 height 16
click at [180, 186] on input "LEad Product Designer" at bounding box center [279, 187] width 219 height 16
type input "Lead Product Designer"
click at [218, 208] on div "Select specialization" at bounding box center [198, 207] width 49 height 8
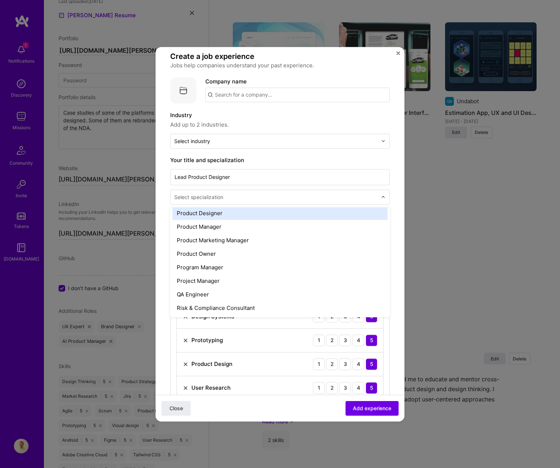
click at [238, 217] on div "Product Designer" at bounding box center [279, 213] width 215 height 14
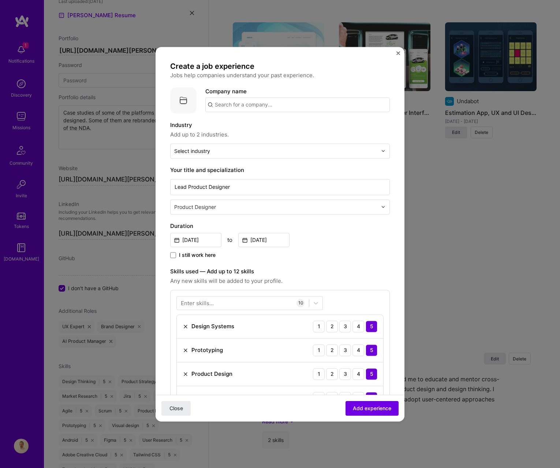
click at [226, 111] on input "text" at bounding box center [297, 104] width 184 height 15
type input "Undabot"
click at [230, 121] on span "Undabot" at bounding box center [238, 123] width 22 height 8
click at [262, 150] on input "text" at bounding box center [275, 151] width 203 height 8
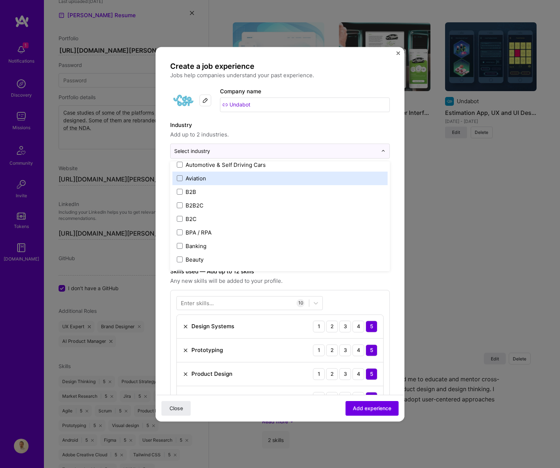
scroll to position [183, 0]
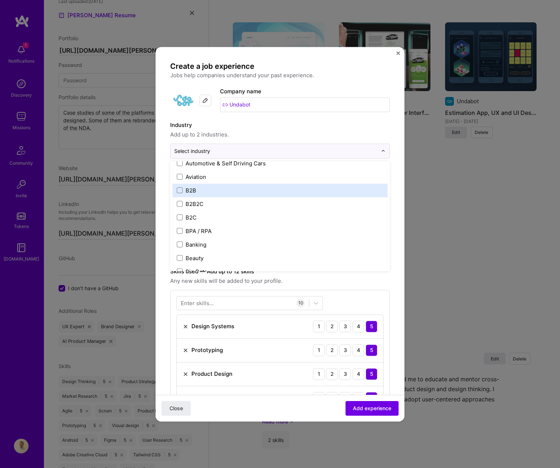
click at [281, 188] on label "B2B" at bounding box center [280, 191] width 206 height 8
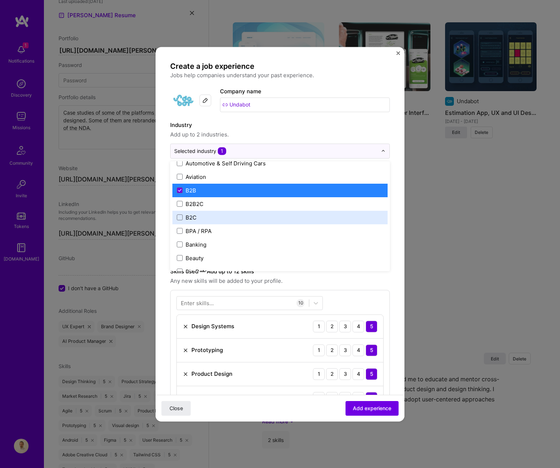
click at [290, 214] on label "B2C" at bounding box center [280, 218] width 206 height 8
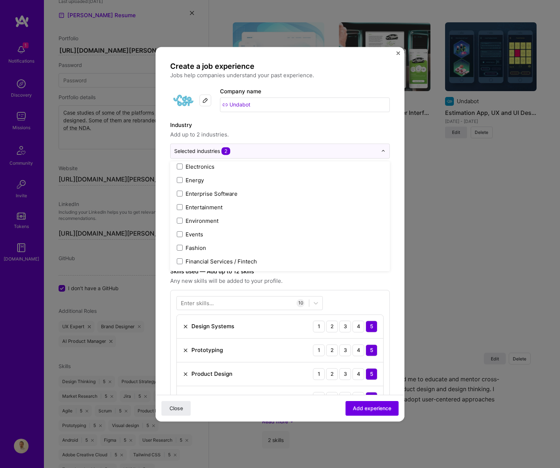
scroll to position [686, 0]
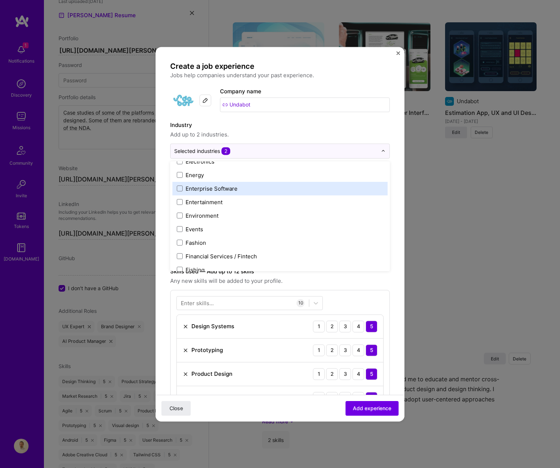
click at [290, 193] on div "Enterprise Software" at bounding box center [279, 189] width 215 height 14
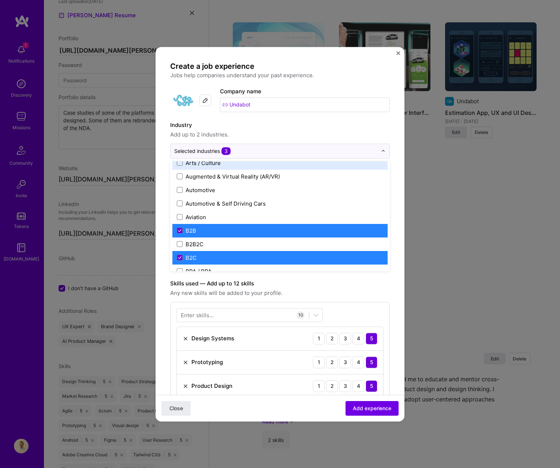
scroll to position [160, 0]
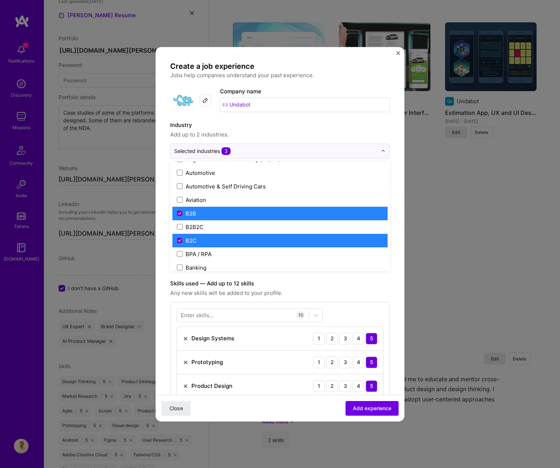
click at [293, 214] on label "B2B" at bounding box center [280, 214] width 206 height 8
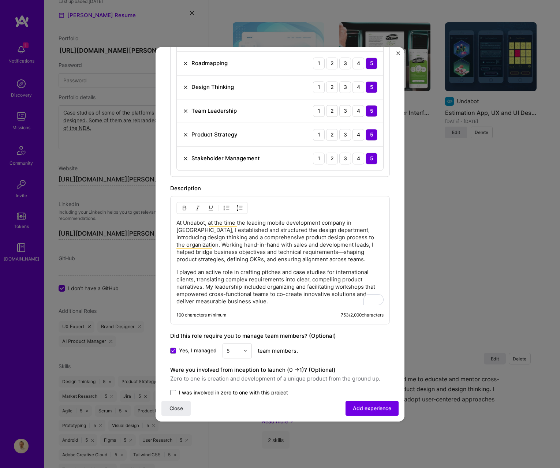
scroll to position [408, 0]
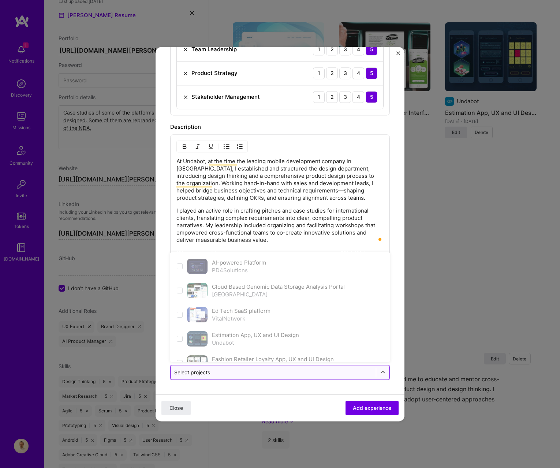
click at [358, 368] on input "text" at bounding box center [273, 372] width 198 height 8
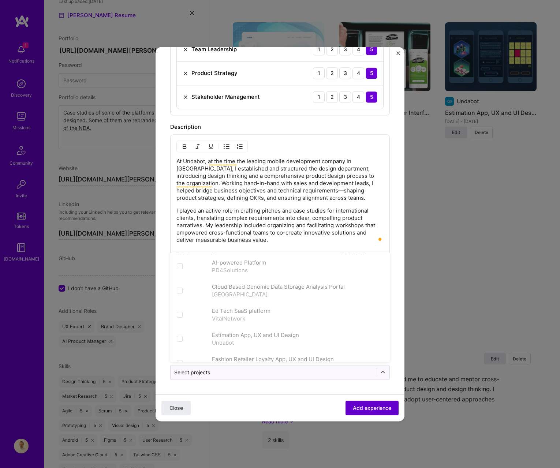
click at [378, 404] on span "Add experience" at bounding box center [372, 407] width 38 height 7
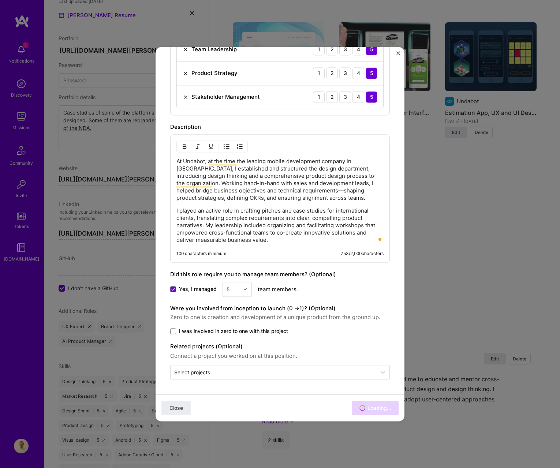
click at [270, 328] on span "I was involved in zero to one with this project" at bounding box center [233, 330] width 109 height 7
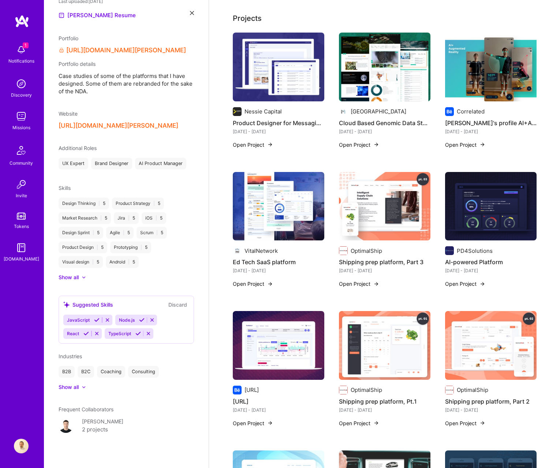
scroll to position [0, 0]
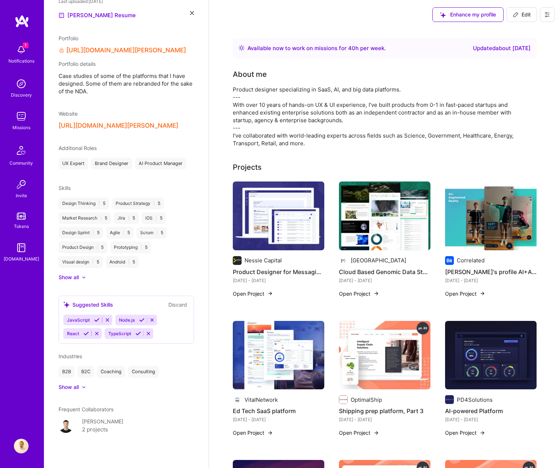
click at [513, 17] on icon at bounding box center [516, 15] width 6 height 6
select select "US"
select select "Right Now"
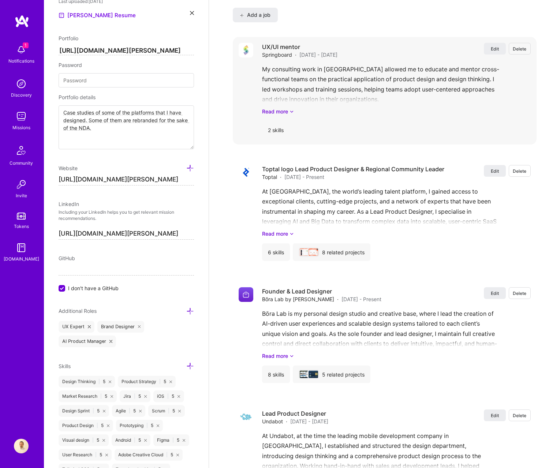
scroll to position [1269, 0]
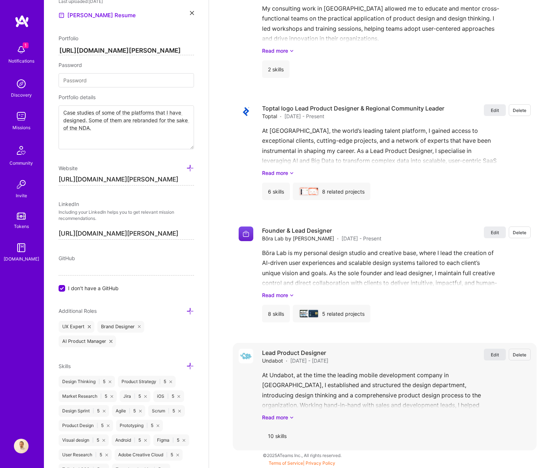
click at [495, 353] on span "Edit" at bounding box center [495, 355] width 8 height 6
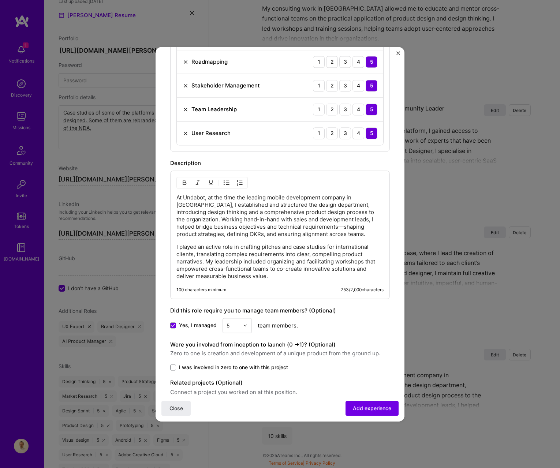
scroll to position [443, 0]
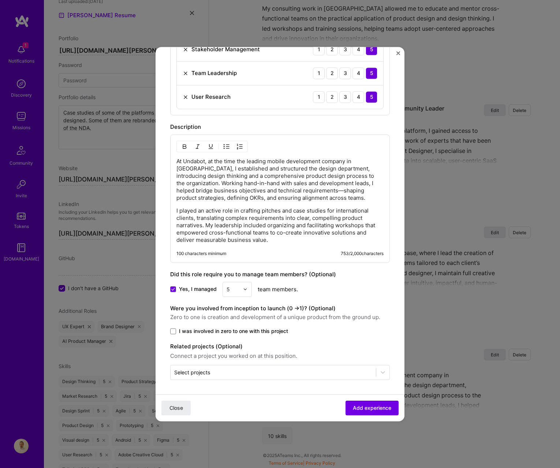
click at [299, 332] on label "I was involved in zero to one with this project" at bounding box center [279, 330] width 219 height 7
click at [0, 0] on input "I was involved in zero to one with this project" at bounding box center [0, 0] width 0 height 0
click at [376, 408] on span "Add experience" at bounding box center [372, 407] width 38 height 7
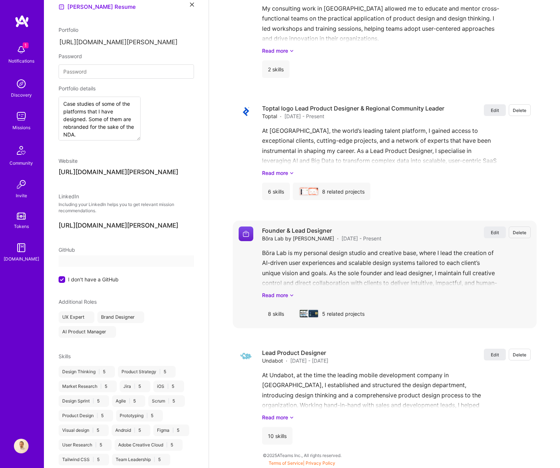
select select "US"
select select "Right Now"
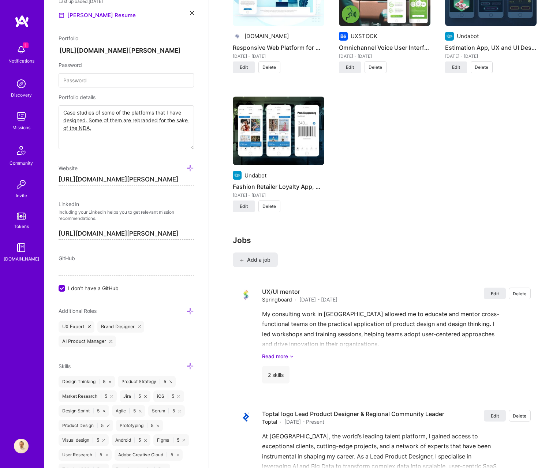
scroll to position [964, 0]
click at [242, 72] on button "Edit" at bounding box center [244, 68] width 22 height 12
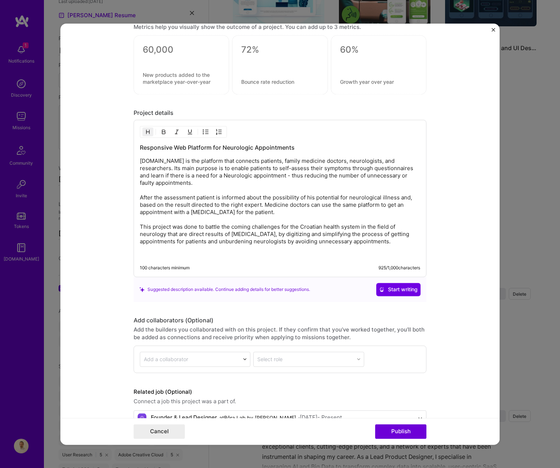
scroll to position [879, 0]
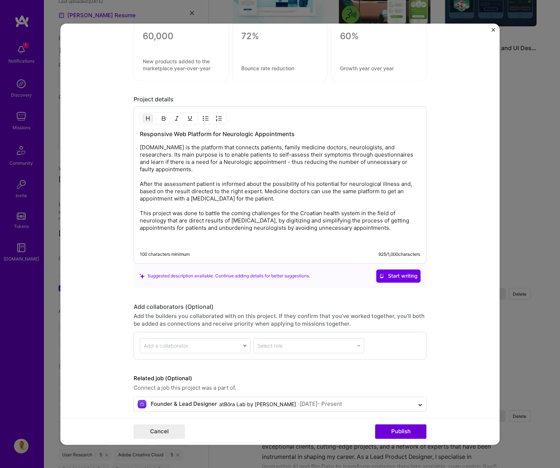
click at [508, 218] on div "Project title Responsive Web Platform for Neurologic Appointments Company Mozak…" at bounding box center [280, 234] width 560 height 468
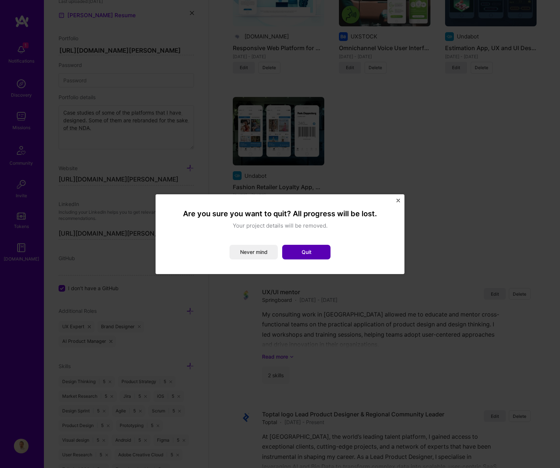
click at [301, 258] on button "Quit" at bounding box center [306, 252] width 48 height 15
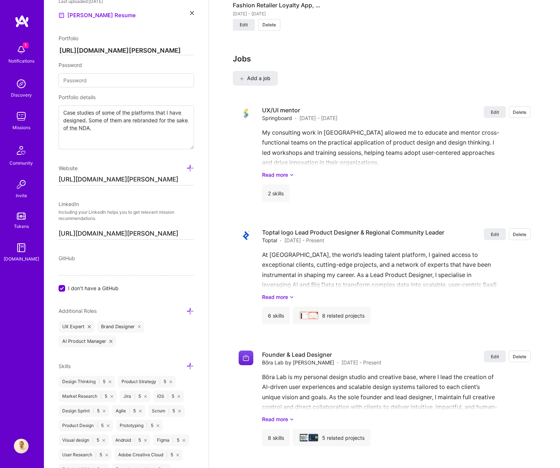
scroll to position [1144, 0]
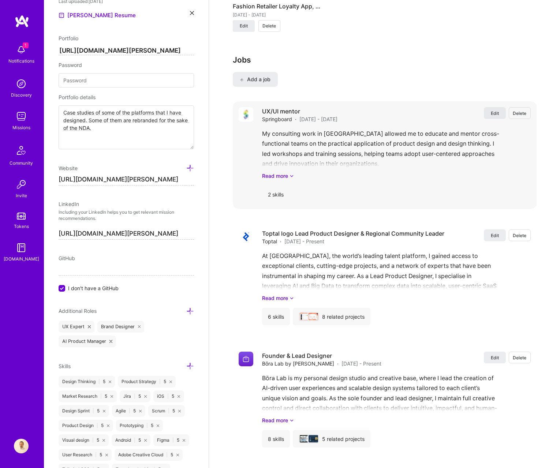
click at [491, 115] on span "Edit" at bounding box center [495, 113] width 8 height 6
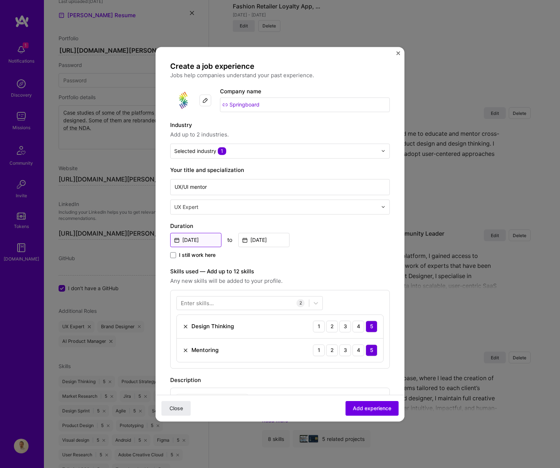
click at [212, 238] on input "May, 2020" at bounding box center [195, 240] width 51 height 14
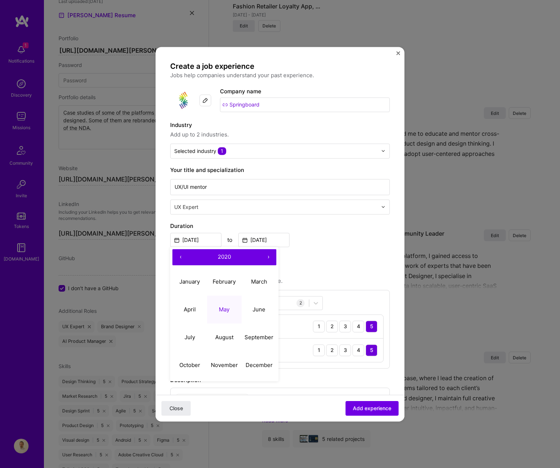
click at [184, 256] on button "‹" at bounding box center [180, 257] width 16 height 16
click at [227, 316] on button "May" at bounding box center [224, 310] width 35 height 28
type input "May, 2019"
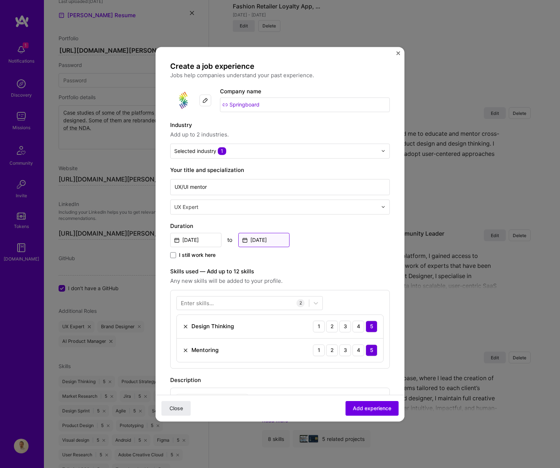
click at [257, 241] on input "Nov, 2021" at bounding box center [263, 240] width 51 height 14
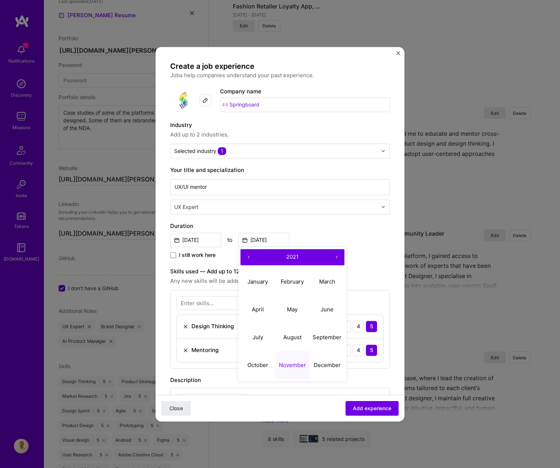
click at [251, 256] on button "‹" at bounding box center [248, 257] width 16 height 16
click at [300, 364] on abbr "November" at bounding box center [292, 364] width 27 height 7
type input "Nov, 2020"
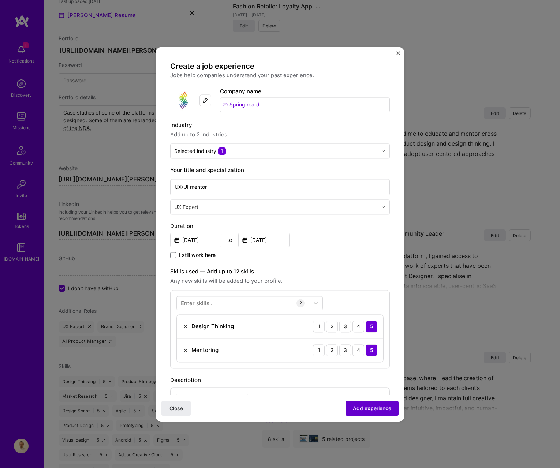
click at [354, 405] on span "Add experience" at bounding box center [372, 407] width 38 height 7
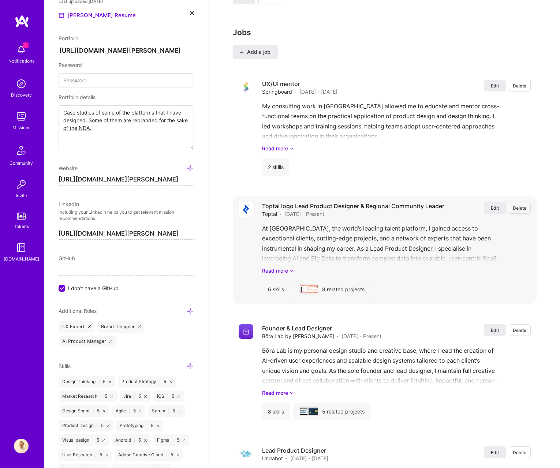
scroll to position [1183, 0]
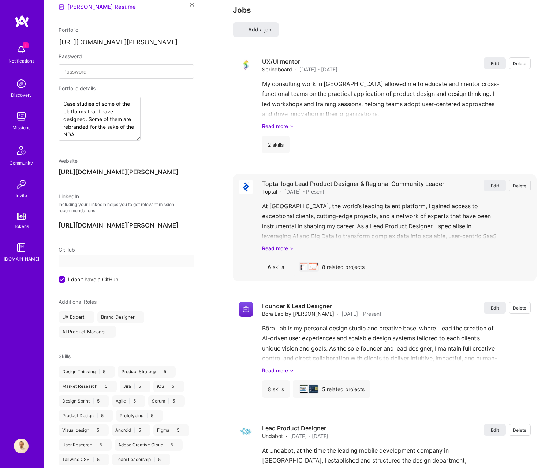
select select "US"
select select "Right Now"
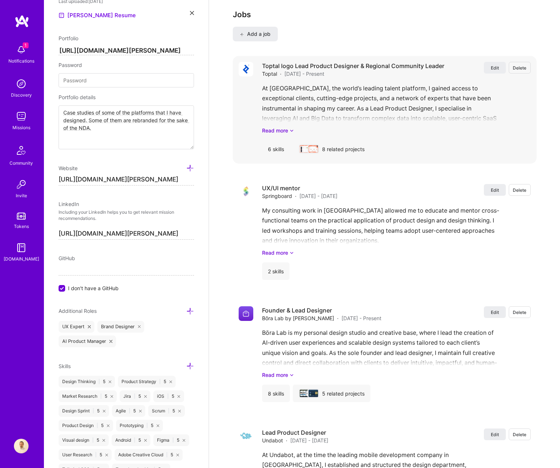
scroll to position [1269, 0]
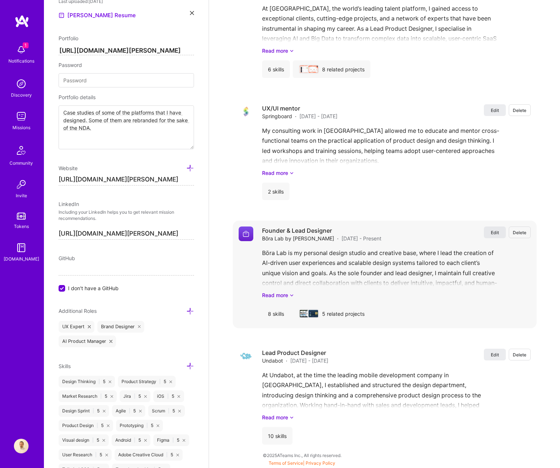
click at [496, 232] on span "Edit" at bounding box center [495, 232] width 8 height 6
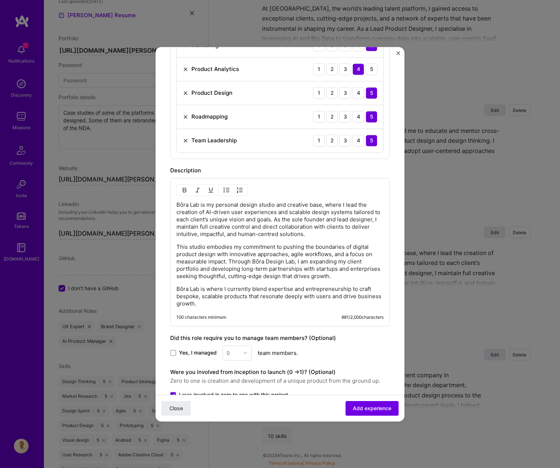
scroll to position [416, 0]
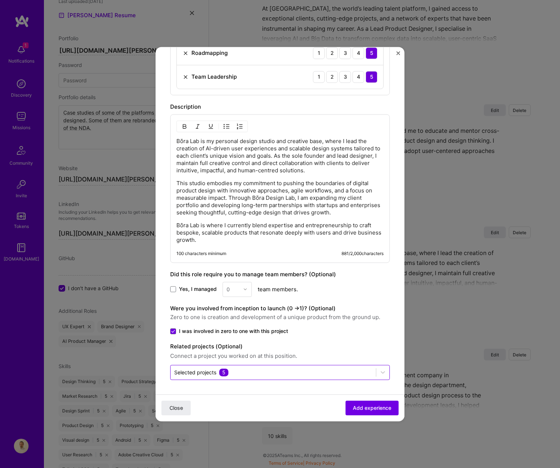
click at [280, 369] on input "text" at bounding box center [273, 372] width 198 height 8
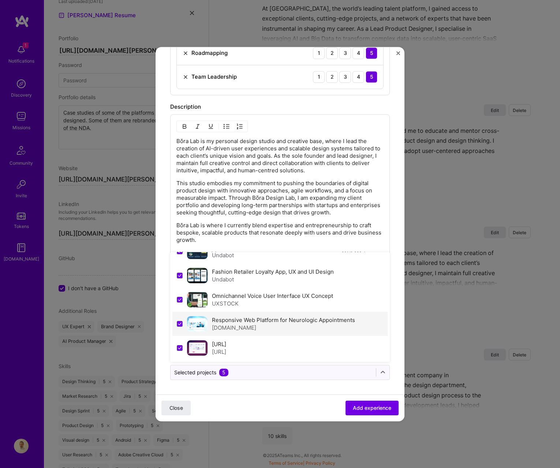
scroll to position [11, 0]
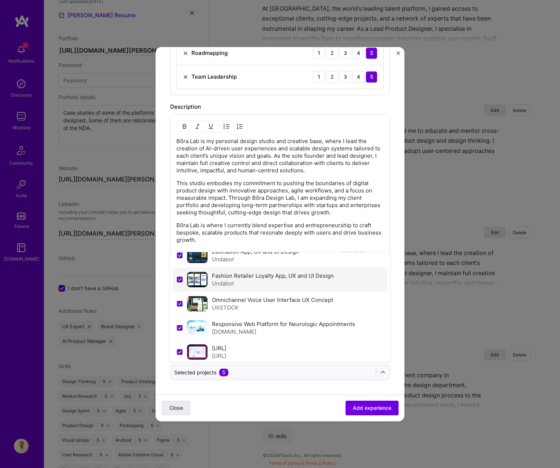
click at [179, 281] on span at bounding box center [180, 280] width 6 height 6
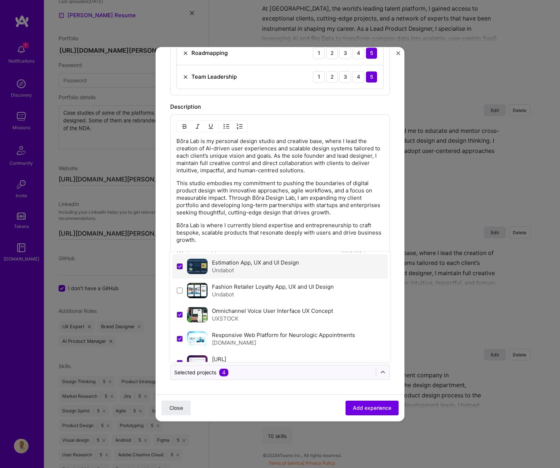
click at [178, 267] on icon at bounding box center [180, 266] width 4 height 3
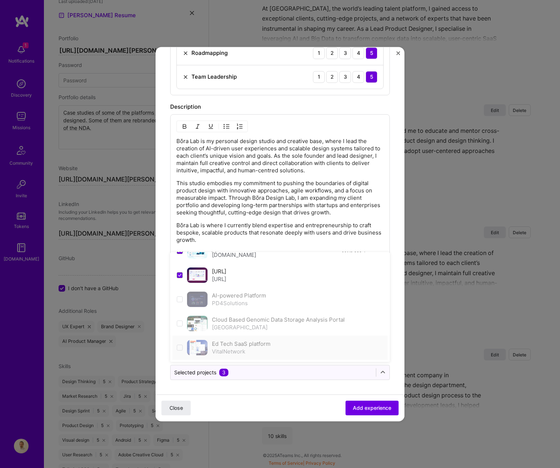
scroll to position [89, 0]
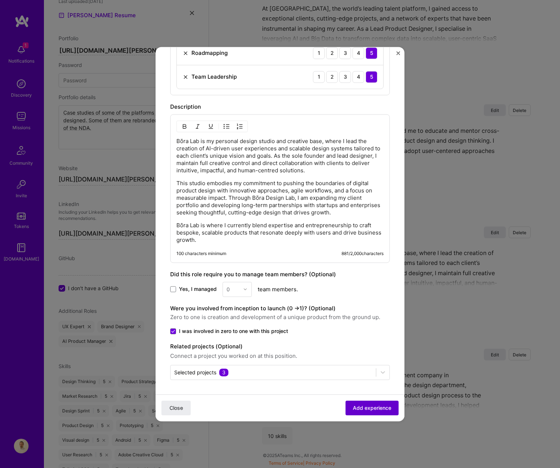
click at [355, 412] on button "Add experience" at bounding box center [371, 408] width 53 height 15
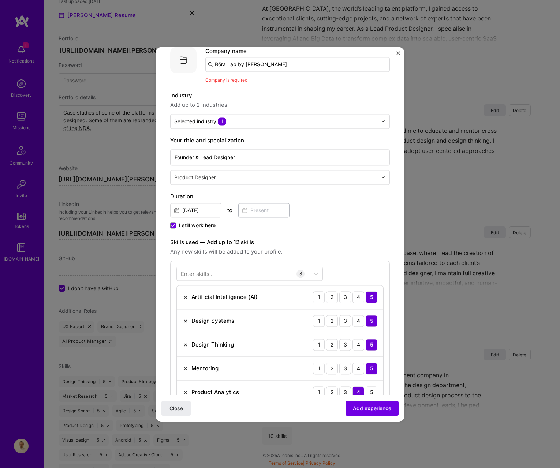
scroll to position [0, 0]
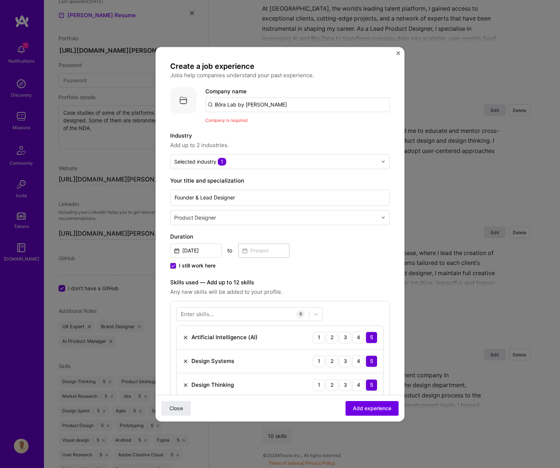
click at [263, 104] on input "Bōra Lab by Krispin Stock" at bounding box center [297, 104] width 184 height 15
drag, startPoint x: 276, startPoint y: 106, endPoint x: 296, endPoint y: 113, distance: 21.9
click at [277, 106] on input "Bōra Lab by Krispin Stock" at bounding box center [297, 104] width 184 height 15
drag, startPoint x: 237, startPoint y: 105, endPoint x: 275, endPoint y: 105, distance: 37.7
click at [275, 105] on input "Bōra Lab by Krispin Stoc" at bounding box center [297, 104] width 184 height 15
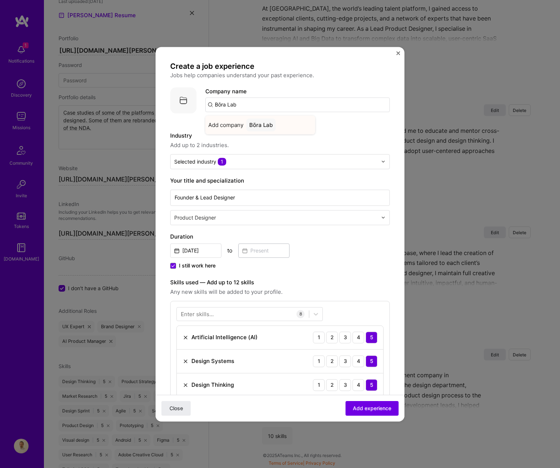
type input "Bōra Lab"
click at [259, 123] on div "Bōra Lab" at bounding box center [260, 125] width 29 height 13
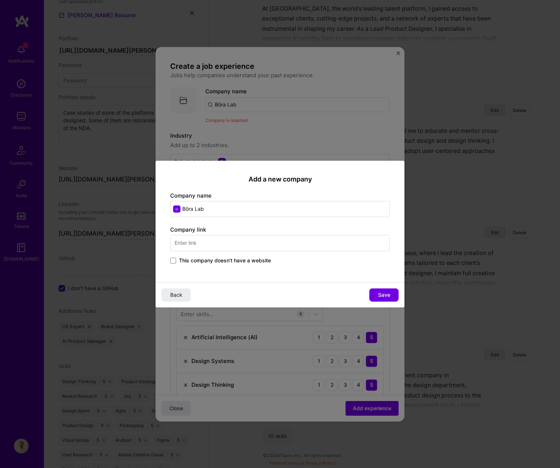
click at [251, 262] on span "This company doesn't have a website" at bounding box center [225, 260] width 92 height 7
click at [0, 0] on input "This company doesn't have a website" at bounding box center [0, 0] width 0 height 0
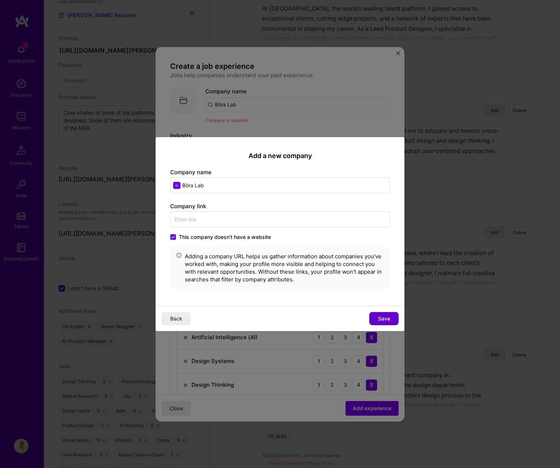
click at [384, 319] on span "Save" at bounding box center [384, 318] width 12 height 7
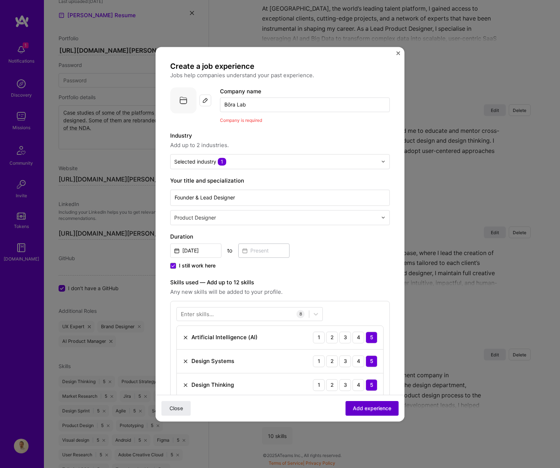
click at [368, 410] on span "Add experience" at bounding box center [372, 407] width 38 height 7
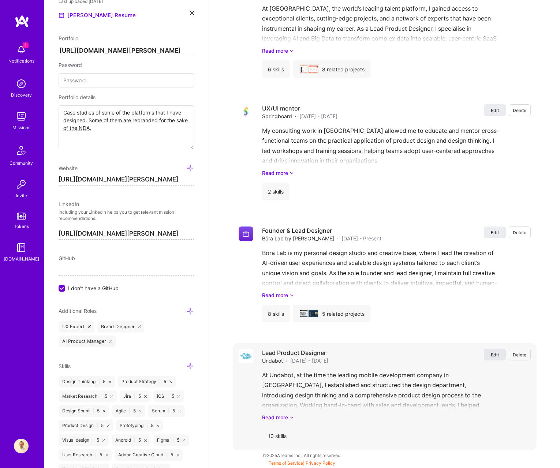
click at [491, 354] on span "Edit" at bounding box center [495, 355] width 8 height 6
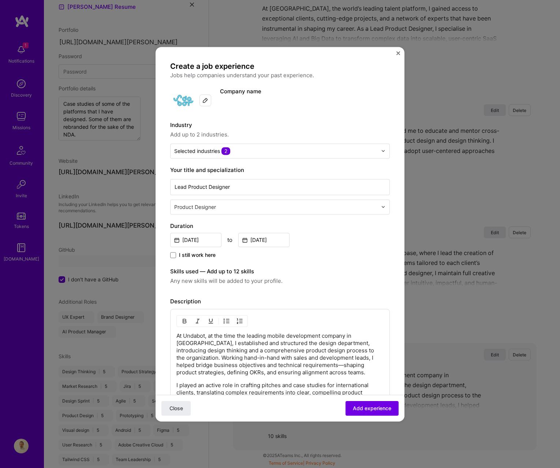
select select "US"
select select "Right Now"
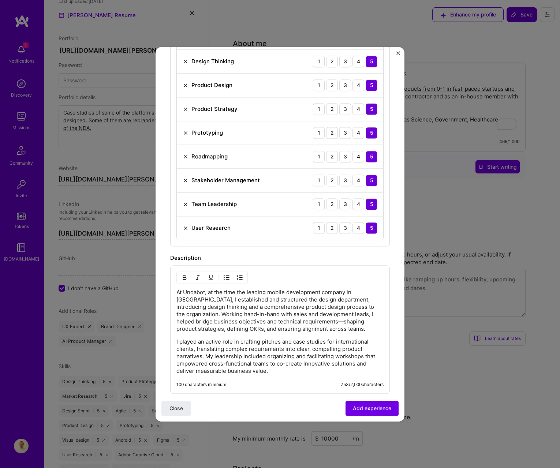
scroll to position [443, 0]
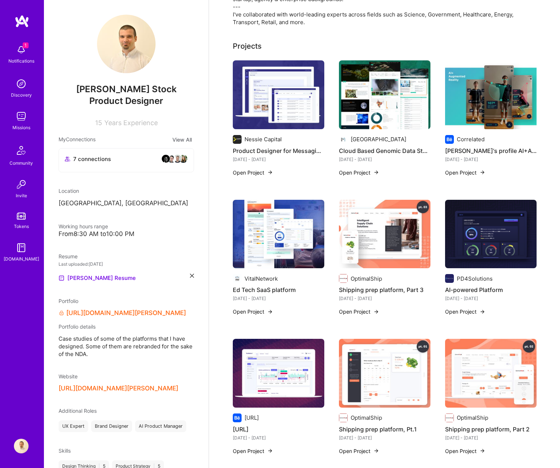
scroll to position [197, 0]
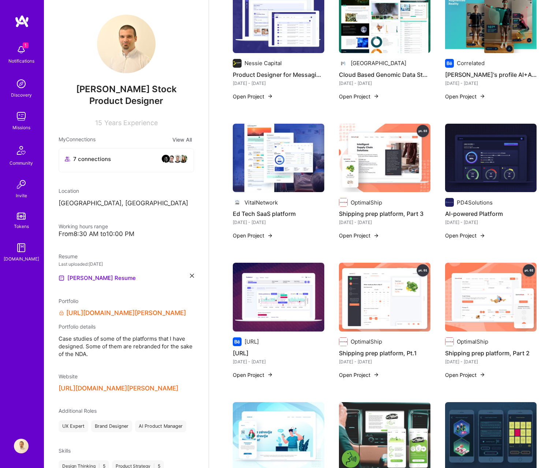
click at [26, 444] on img at bounding box center [21, 446] width 15 height 15
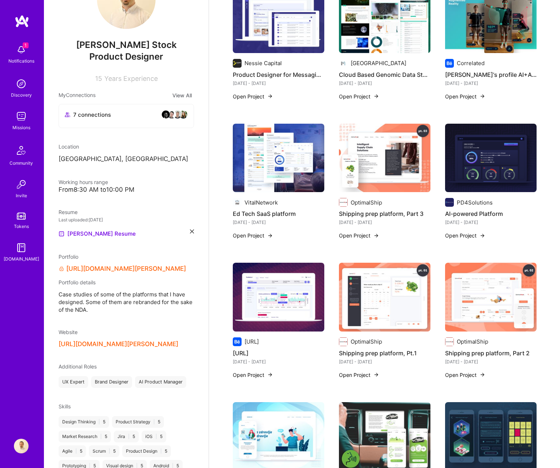
scroll to position [0, 0]
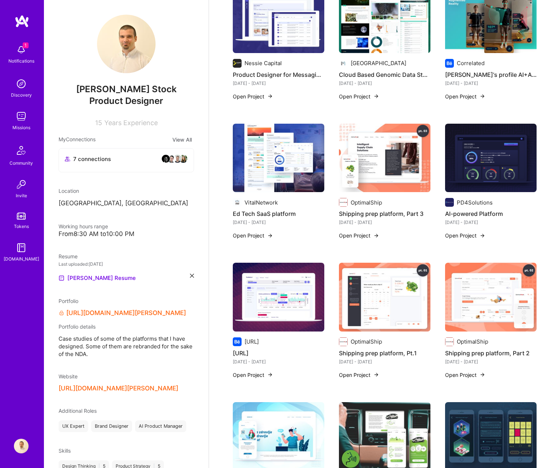
click at [134, 42] on img at bounding box center [126, 44] width 59 height 59
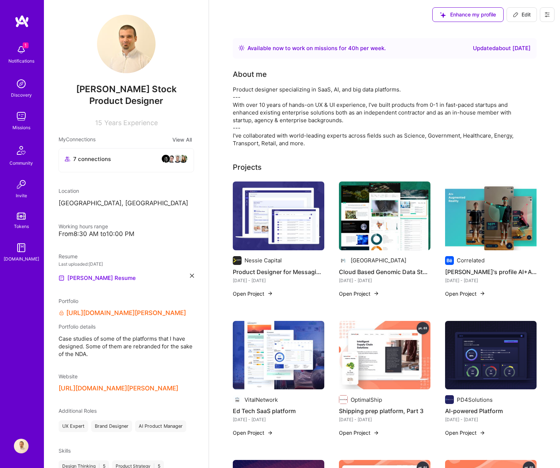
click at [519, 17] on span "Edit" at bounding box center [522, 14] width 18 height 7
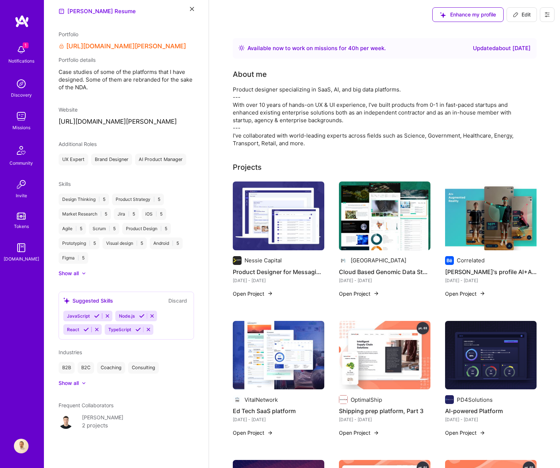
select select "US"
select select "Right Now"
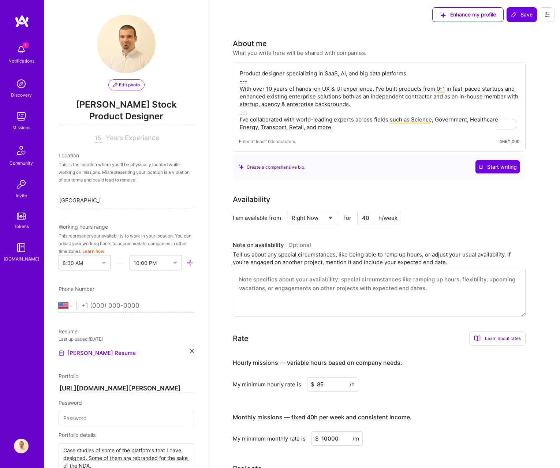
click at [128, 83] on span "Edit photo" at bounding box center [126, 85] width 27 height 7
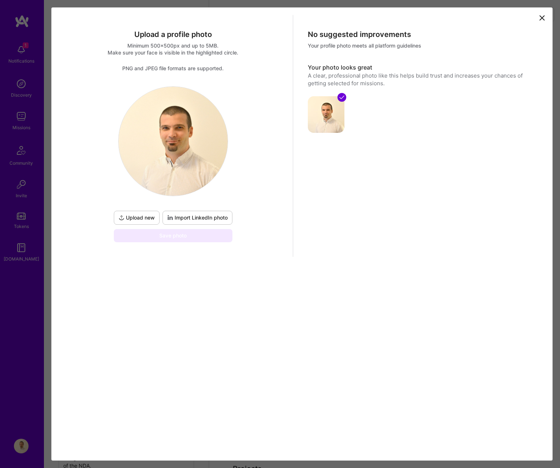
click at [142, 218] on span "Upload new" at bounding box center [137, 217] width 36 height 7
click at [211, 214] on span "Import LinkedIn photo" at bounding box center [197, 217] width 60 height 7
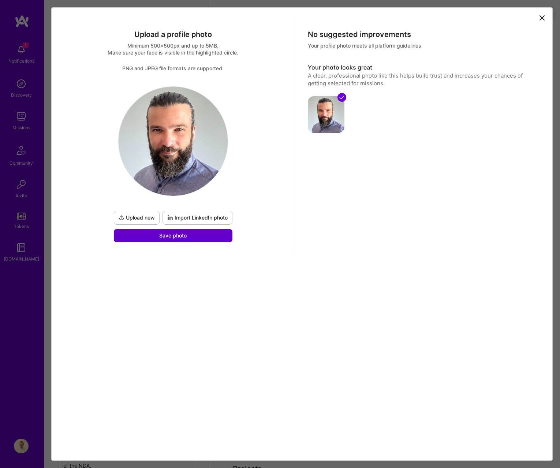
click at [218, 236] on button "Save photo" at bounding box center [173, 235] width 119 height 13
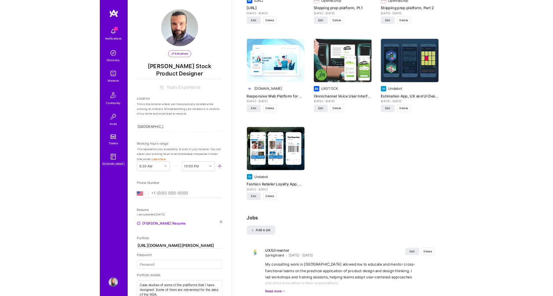
scroll to position [1147, 0]
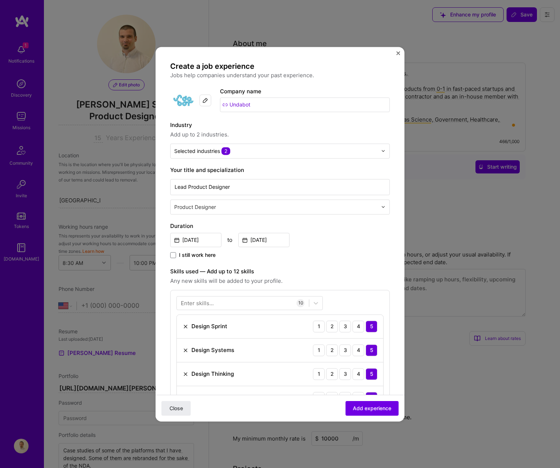
select select "US"
select select "Right Now"
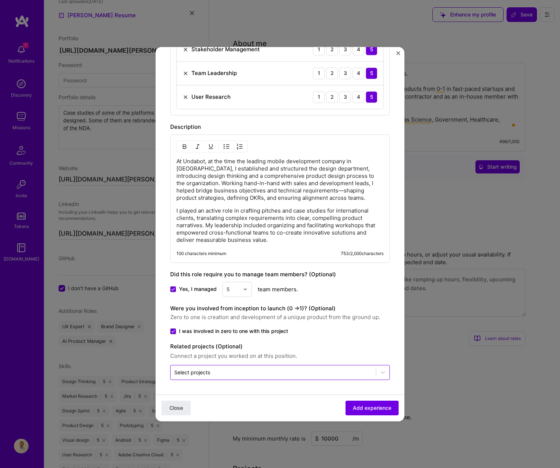
click at [323, 368] on div at bounding box center [273, 372] width 198 height 9
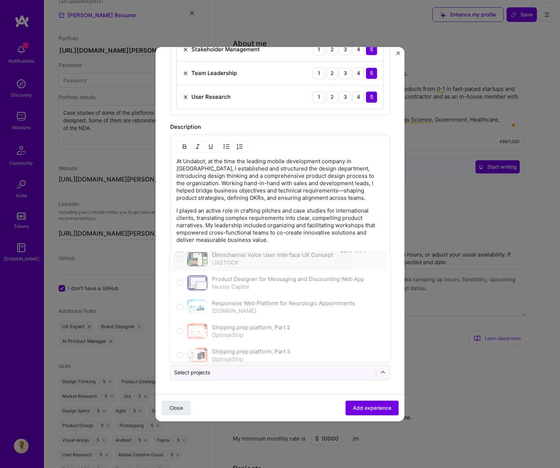
scroll to position [162, 0]
click at [177, 303] on span at bounding box center [180, 306] width 6 height 6
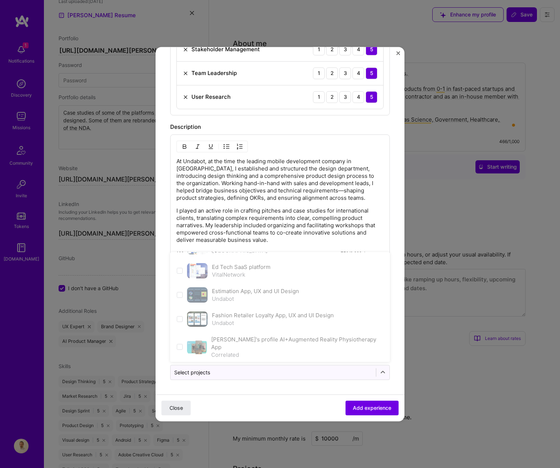
scroll to position [0, 0]
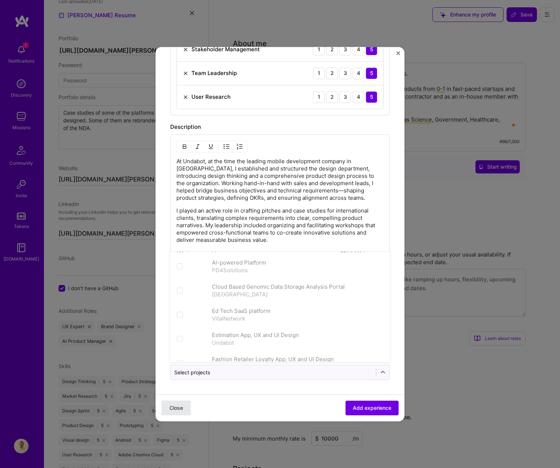
click at [189, 410] on button "Close" at bounding box center [175, 408] width 29 height 15
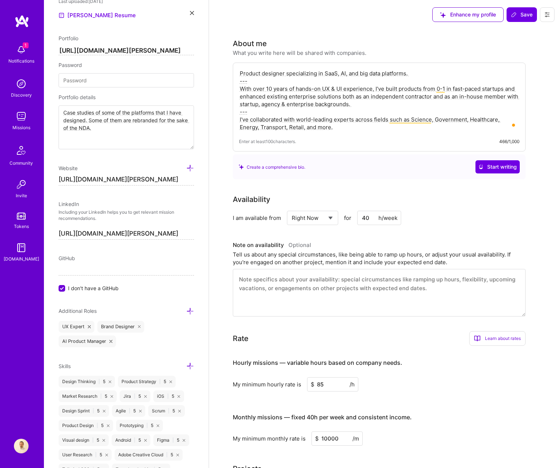
click at [374, 222] on input "40" at bounding box center [379, 218] width 44 height 14
click at [368, 219] on input "40" at bounding box center [379, 218] width 44 height 14
click at [367, 217] on input "40" at bounding box center [379, 218] width 44 height 14
click at [520, 16] on span "Save" at bounding box center [522, 14] width 22 height 7
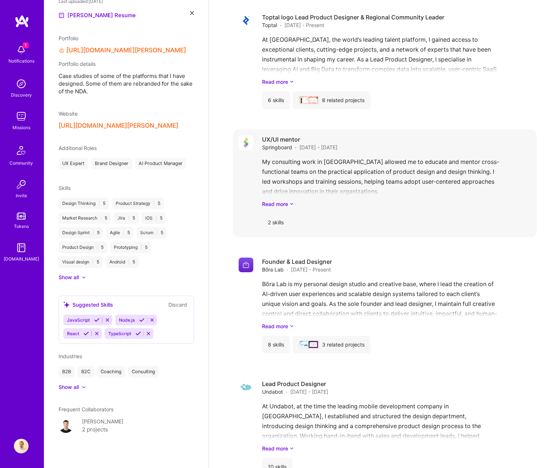
scroll to position [925, 0]
